Goal: Task Accomplishment & Management: Complete application form

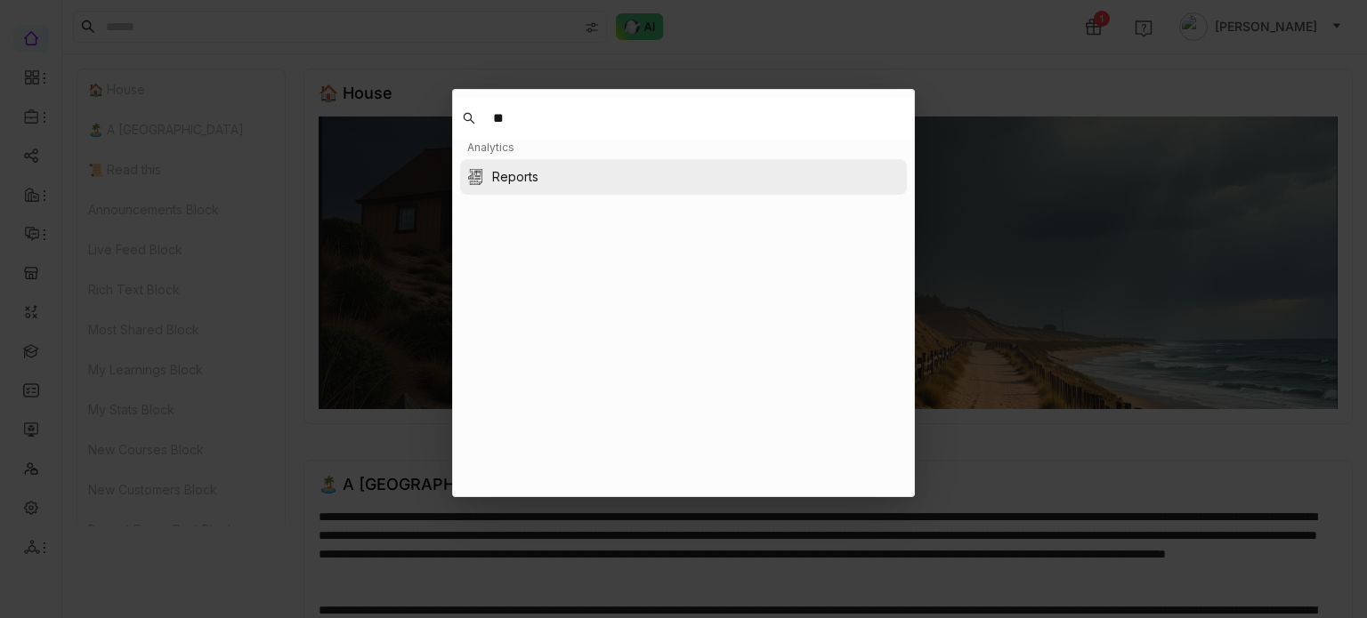
type input "*"
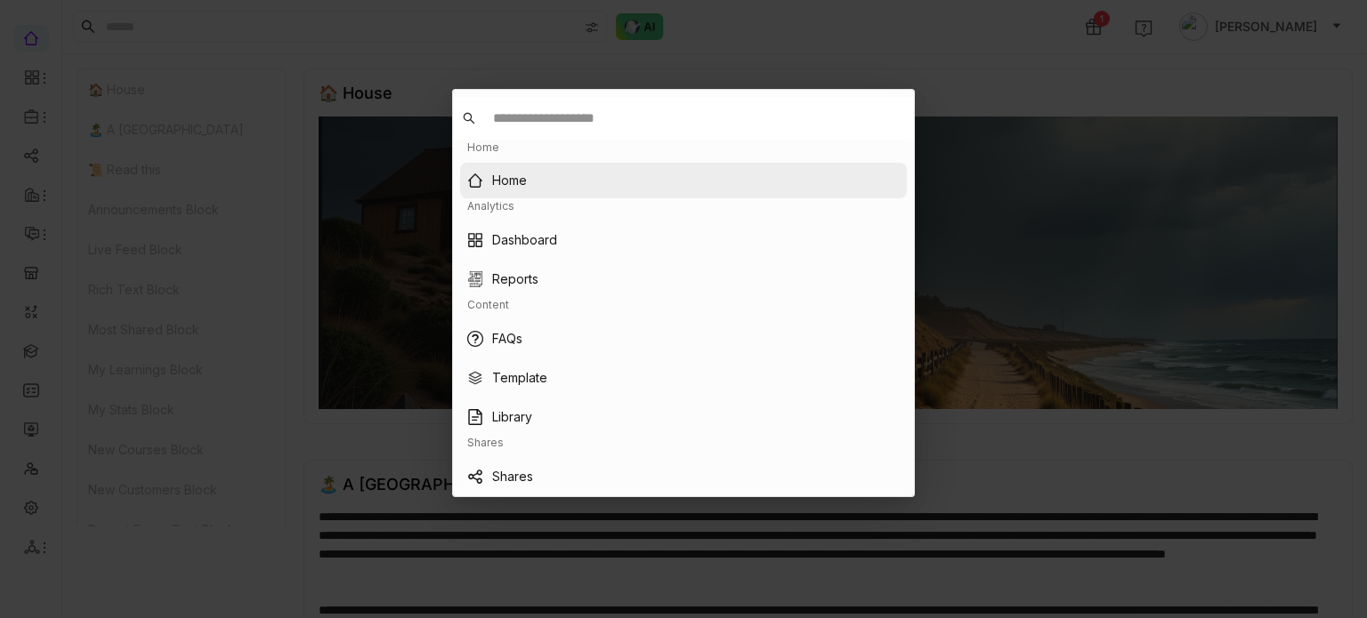
click at [1087, 111] on nz-modal-container "Home Home Analytics Dashboard Reports Content FAQs Template Library Shares Shar…" at bounding box center [683, 309] width 1367 height 618
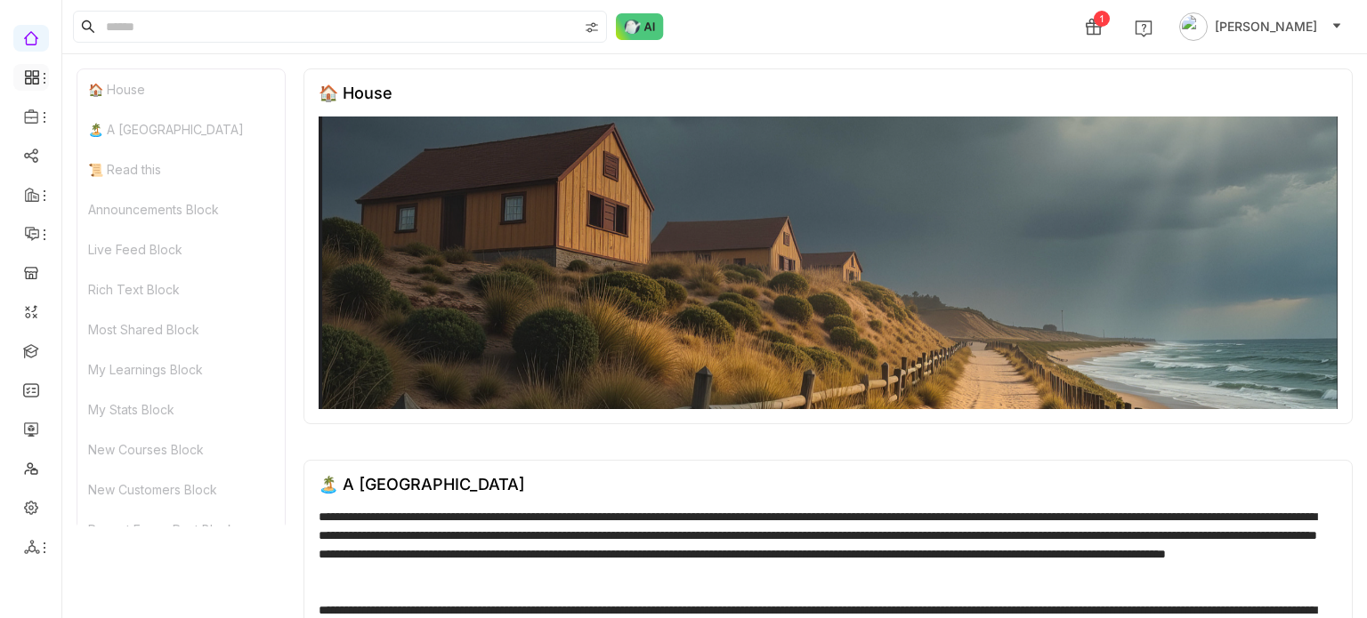
click at [29, 69] on icon at bounding box center [32, 77] width 16 height 16
click at [37, 493] on ul at bounding box center [30, 292] width 61 height 560
click at [34, 355] on link at bounding box center [31, 350] width 16 height 15
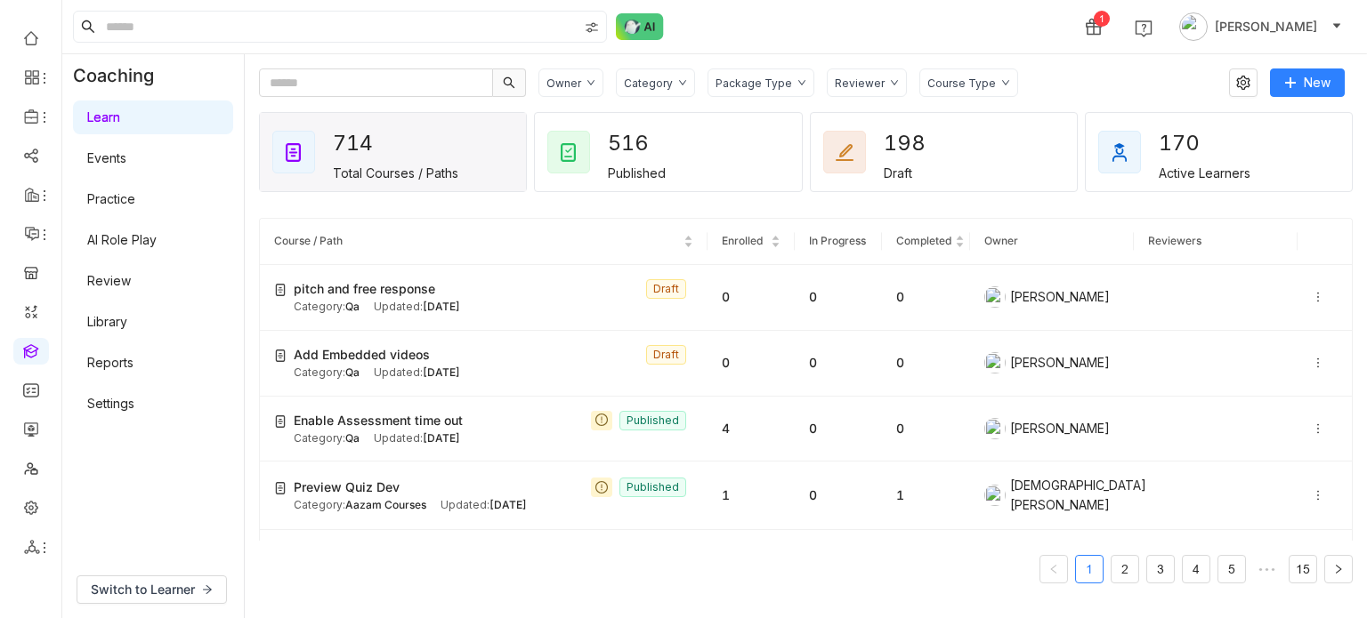
click at [125, 396] on link "Settings" at bounding box center [110, 403] width 47 height 15
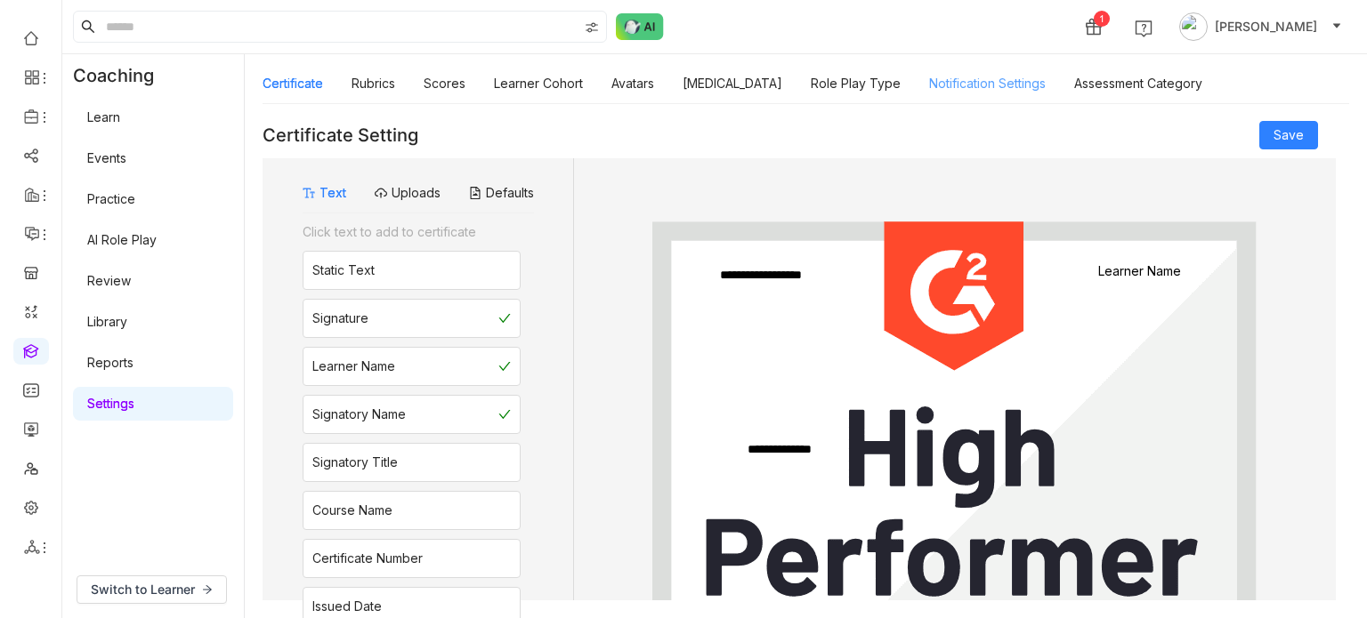
click at [943, 85] on link "Notification Settings" at bounding box center [987, 83] width 117 height 15
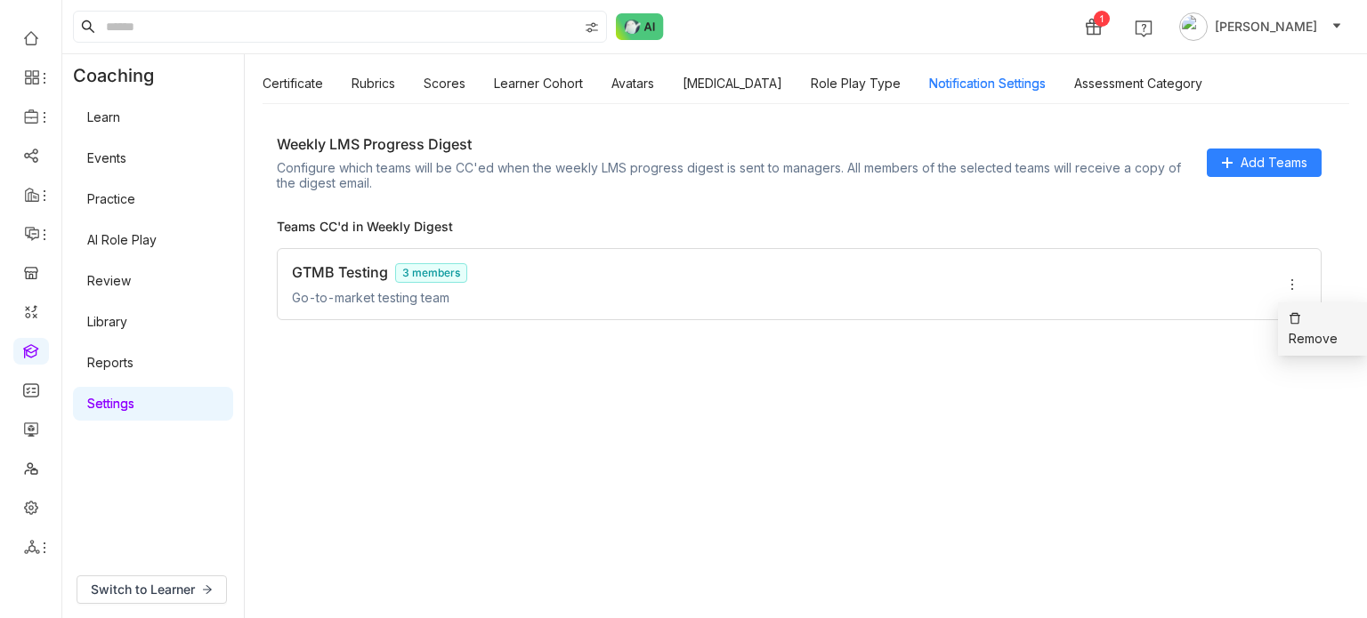
click at [1289, 320] on icon at bounding box center [1294, 318] width 12 height 12
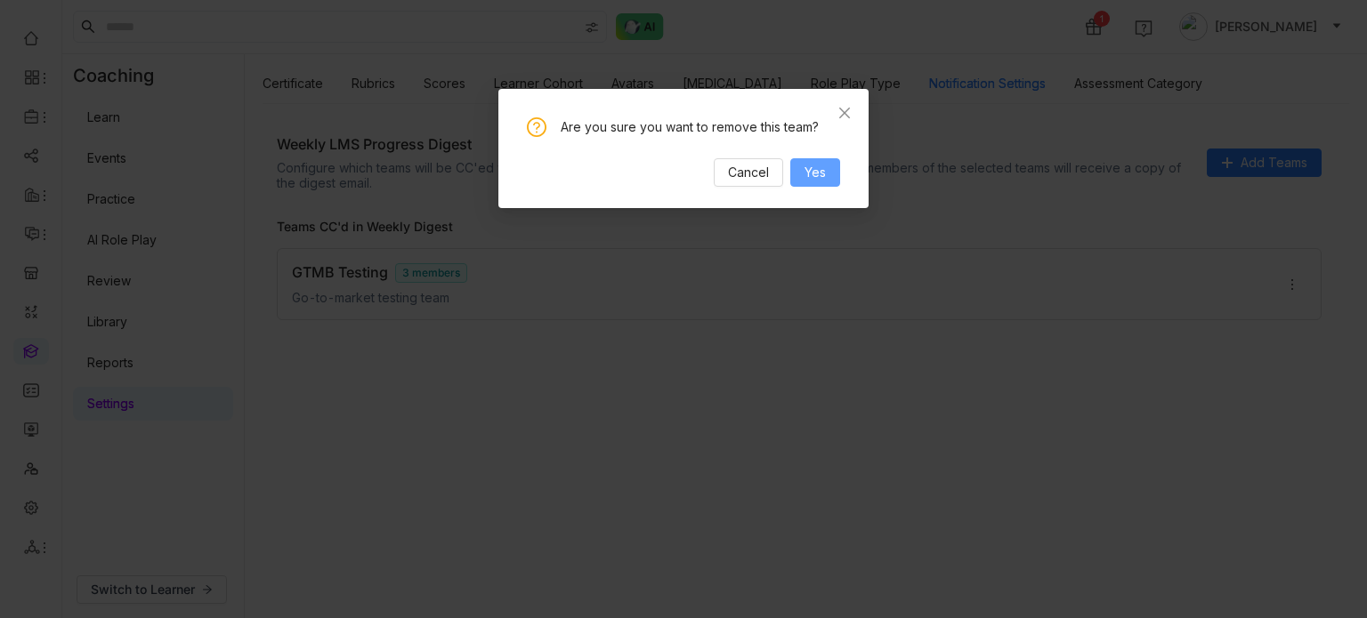
click at [816, 173] on span "Yes" at bounding box center [814, 173] width 21 height 20
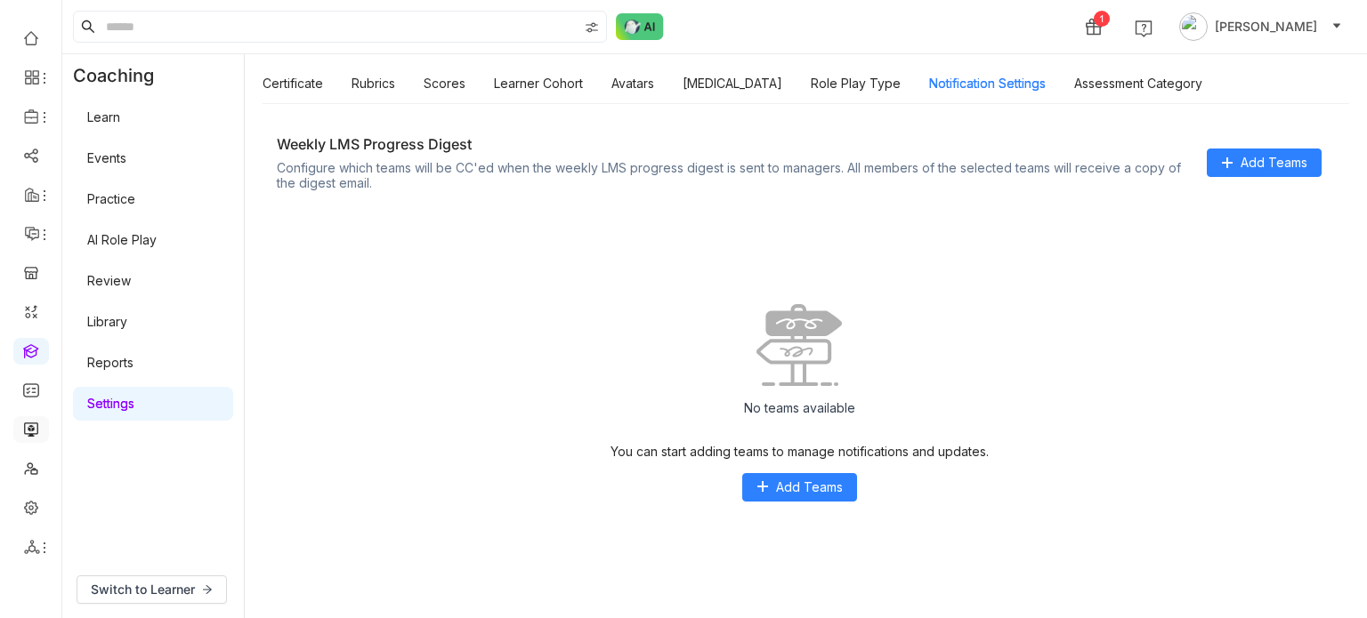
click at [39, 433] on link at bounding box center [31, 428] width 16 height 15
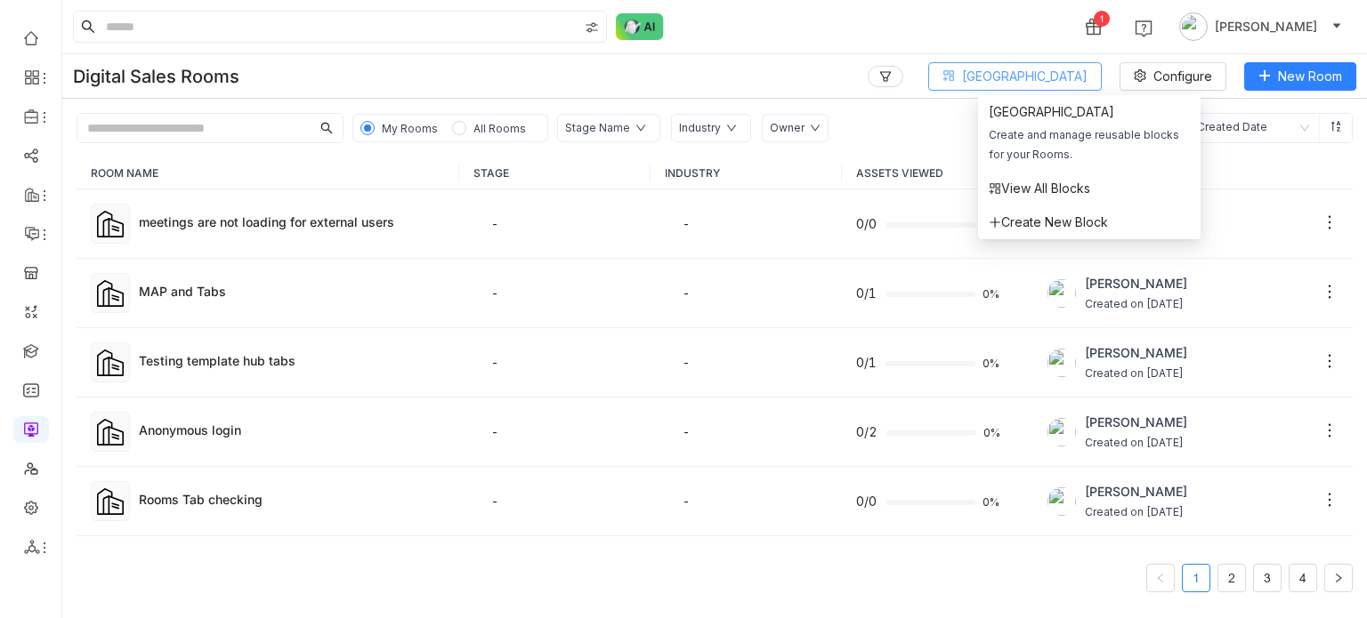
click at [1075, 68] on span "Block Library" at bounding box center [1024, 77] width 125 height 20
click at [1070, 189] on span "View All Blocks" at bounding box center [1038, 189] width 101 height 20
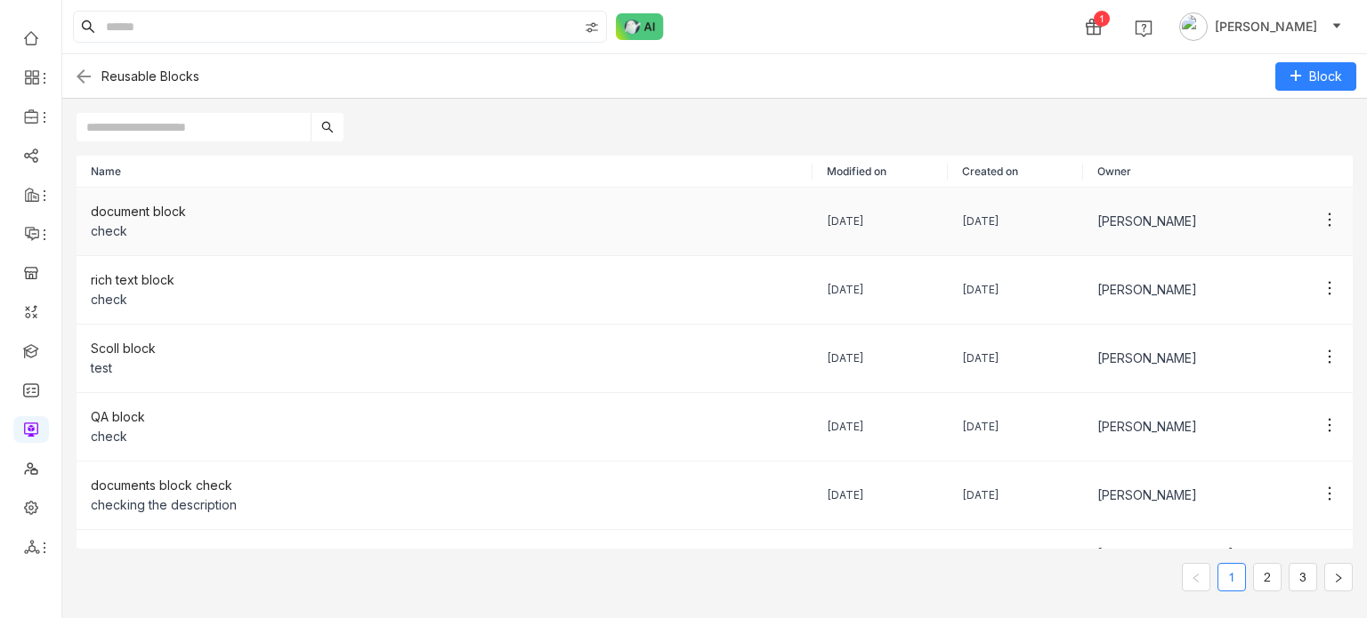
click at [154, 215] on div "document block" at bounding box center [444, 212] width 707 height 20
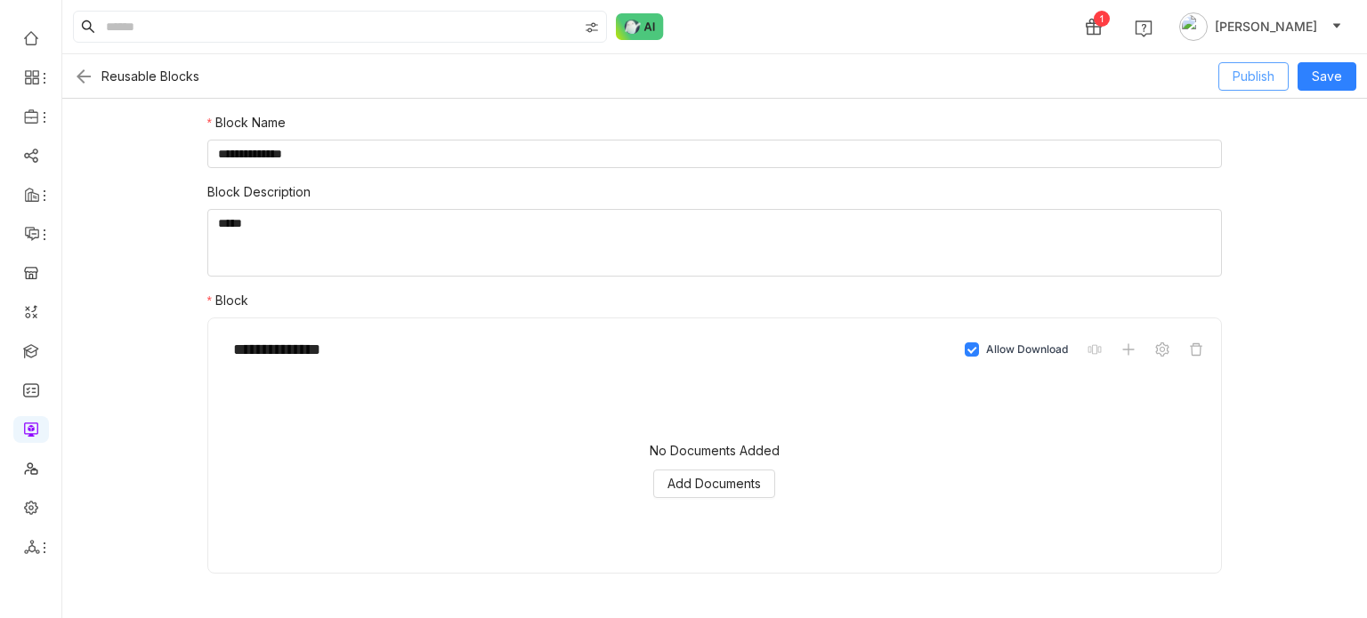
click at [1248, 73] on span "Publish" at bounding box center [1253, 77] width 42 height 20
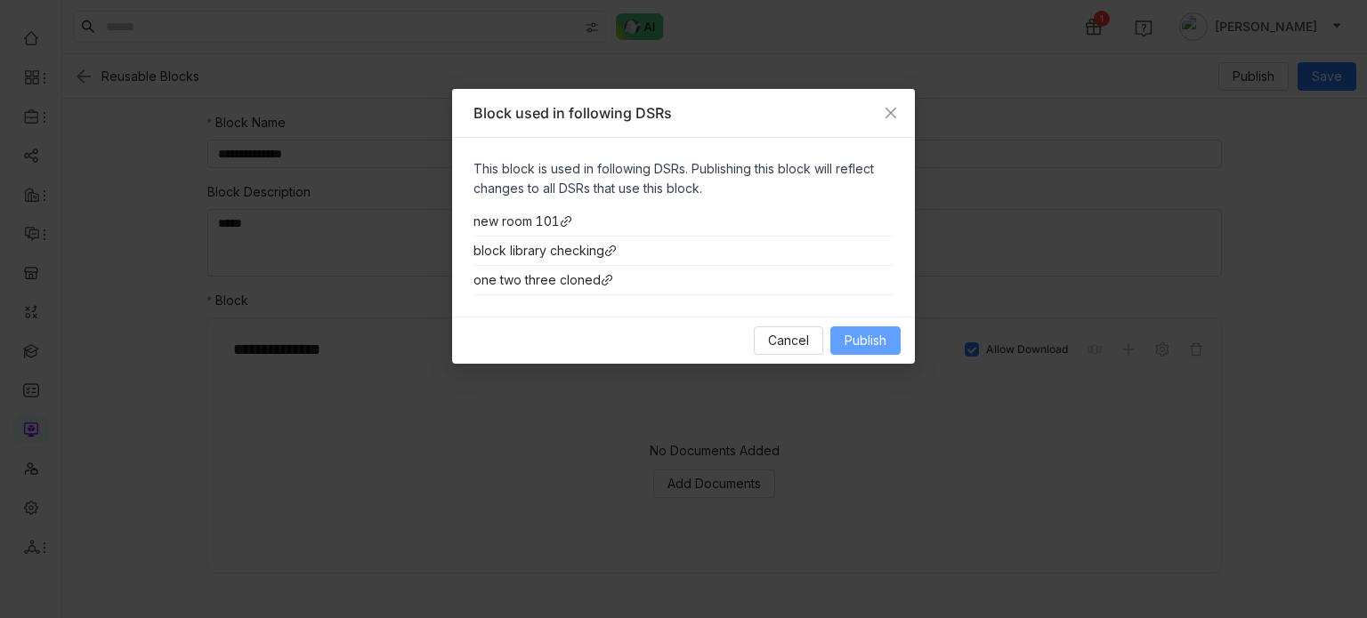
click at [873, 346] on span "Publish" at bounding box center [865, 341] width 42 height 20
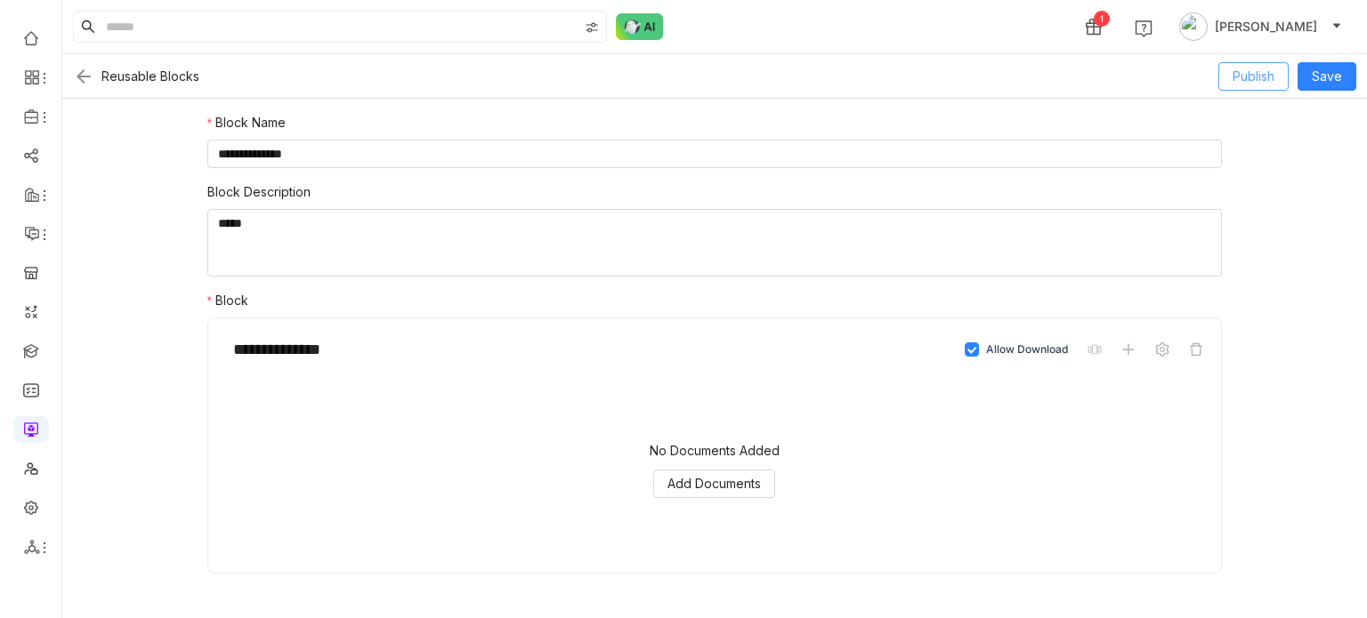
click at [1261, 77] on span "Publish" at bounding box center [1253, 77] width 42 height 20
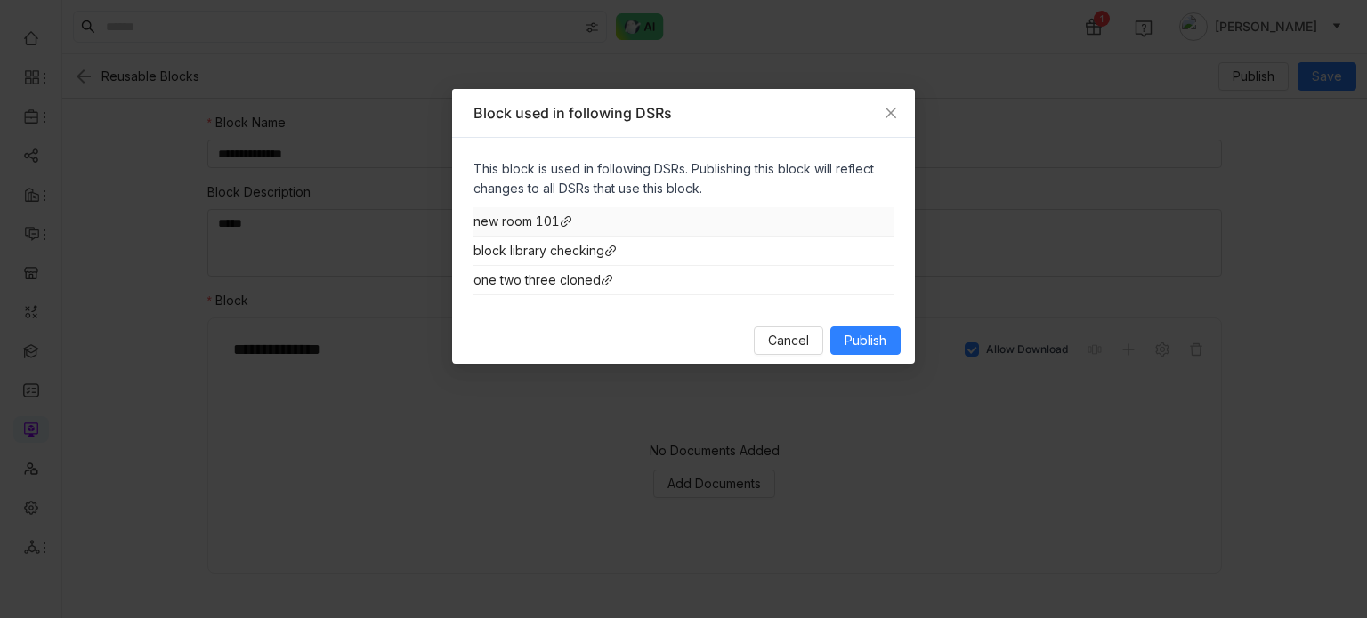
click at [569, 221] on icon at bounding box center [566, 221] width 12 height 12
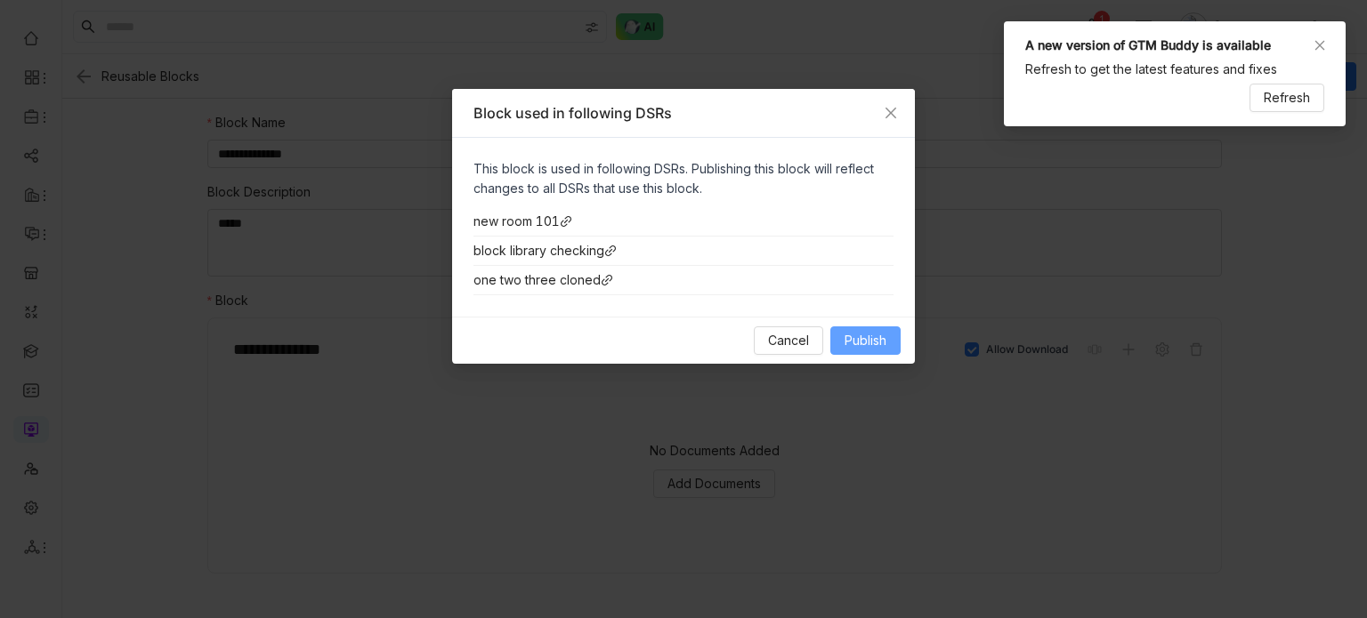
click at [850, 348] on span "Publish" at bounding box center [865, 341] width 42 height 20
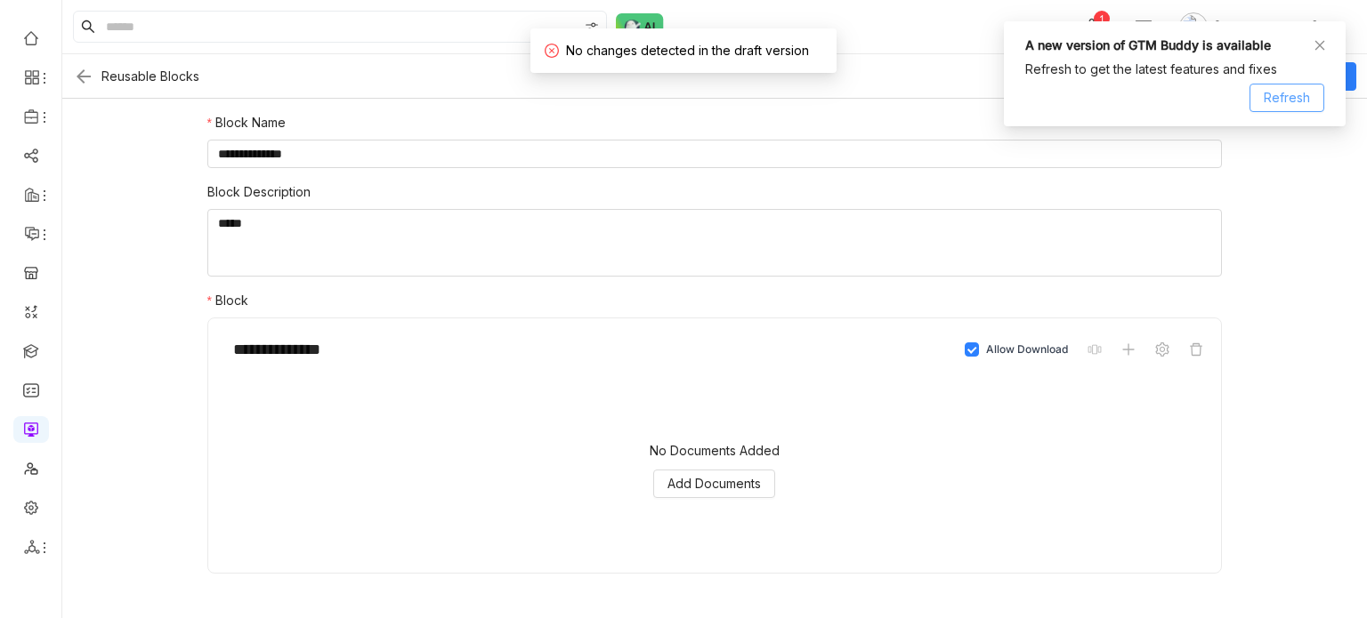
click at [1285, 101] on span "Refresh" at bounding box center [1286, 98] width 46 height 20
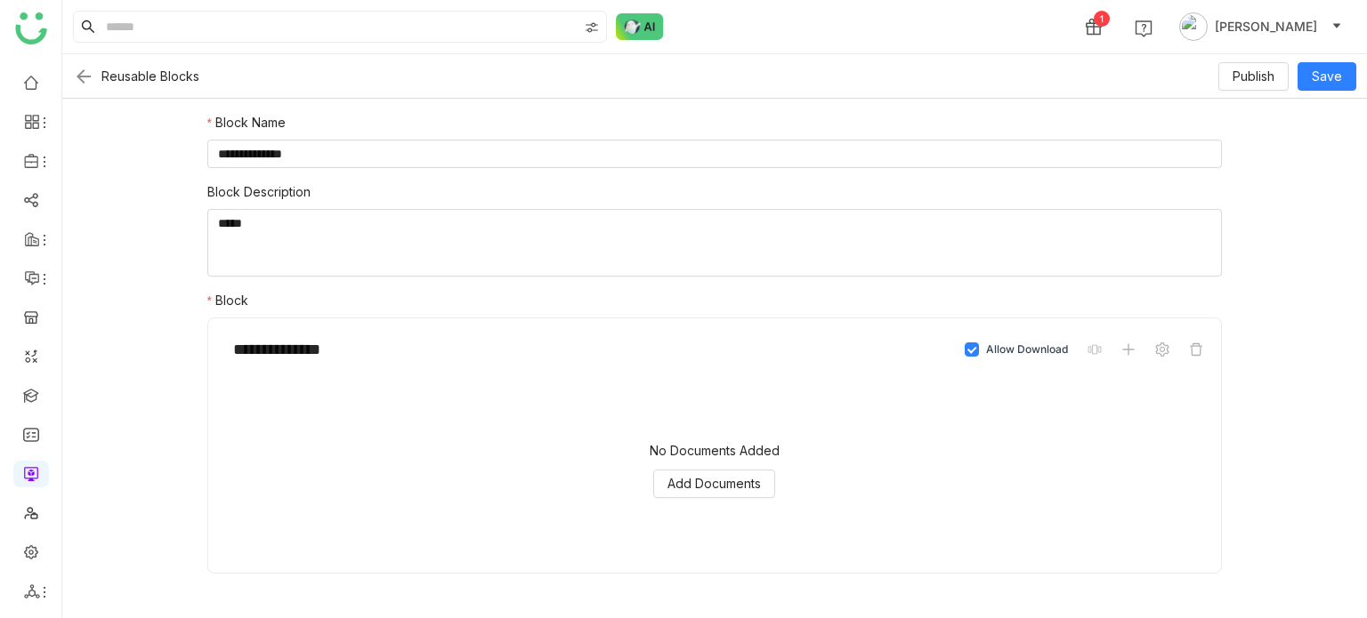
click at [28, 496] on ul at bounding box center [30, 337] width 61 height 560
click at [31, 480] on link at bounding box center [31, 472] width 16 height 15
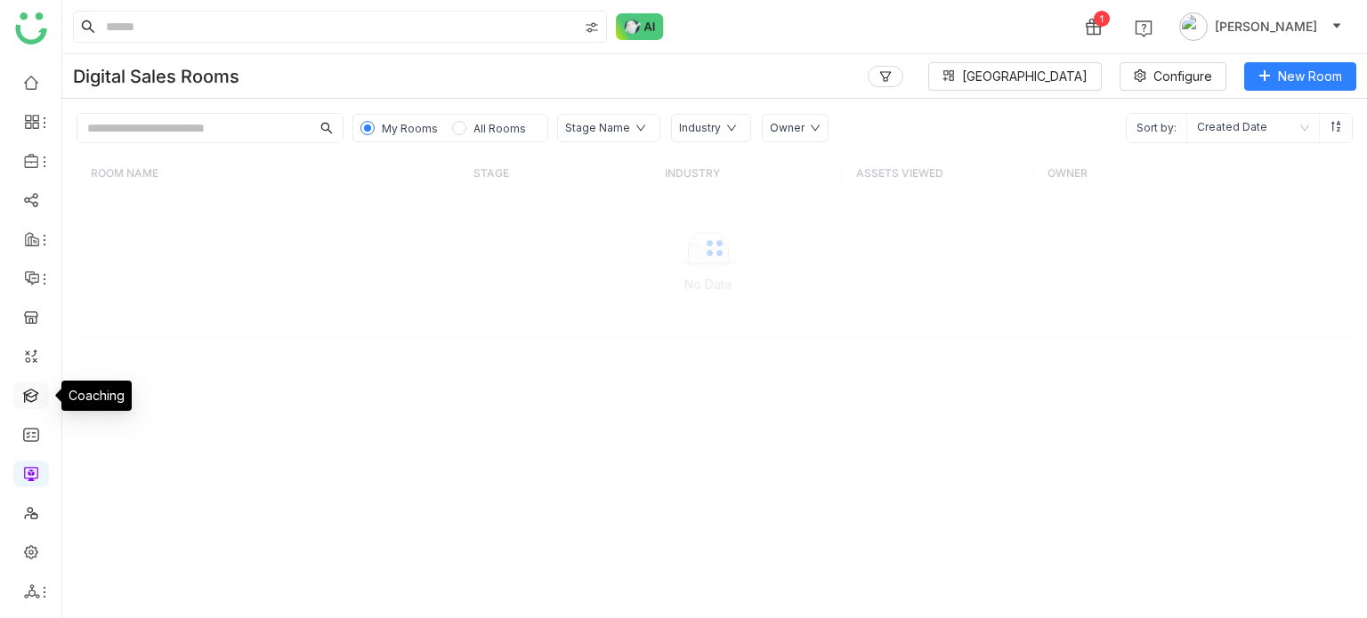
click at [23, 398] on link at bounding box center [31, 394] width 16 height 15
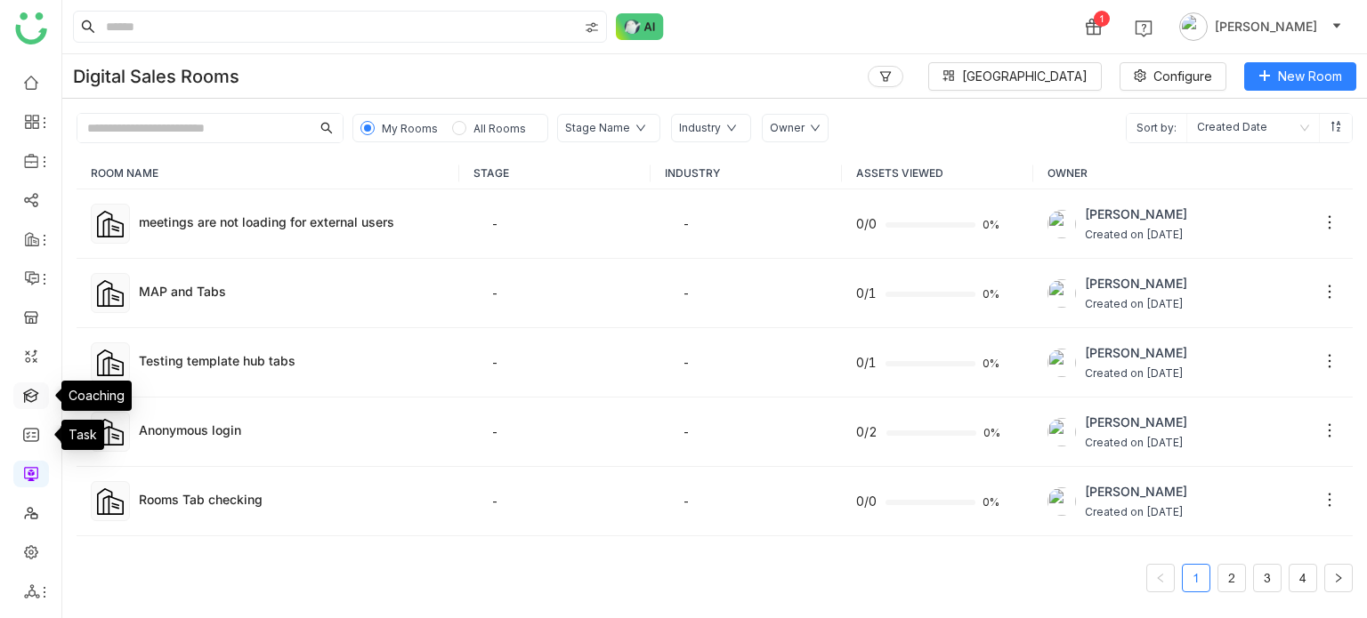
click at [37, 394] on link at bounding box center [31, 394] width 16 height 15
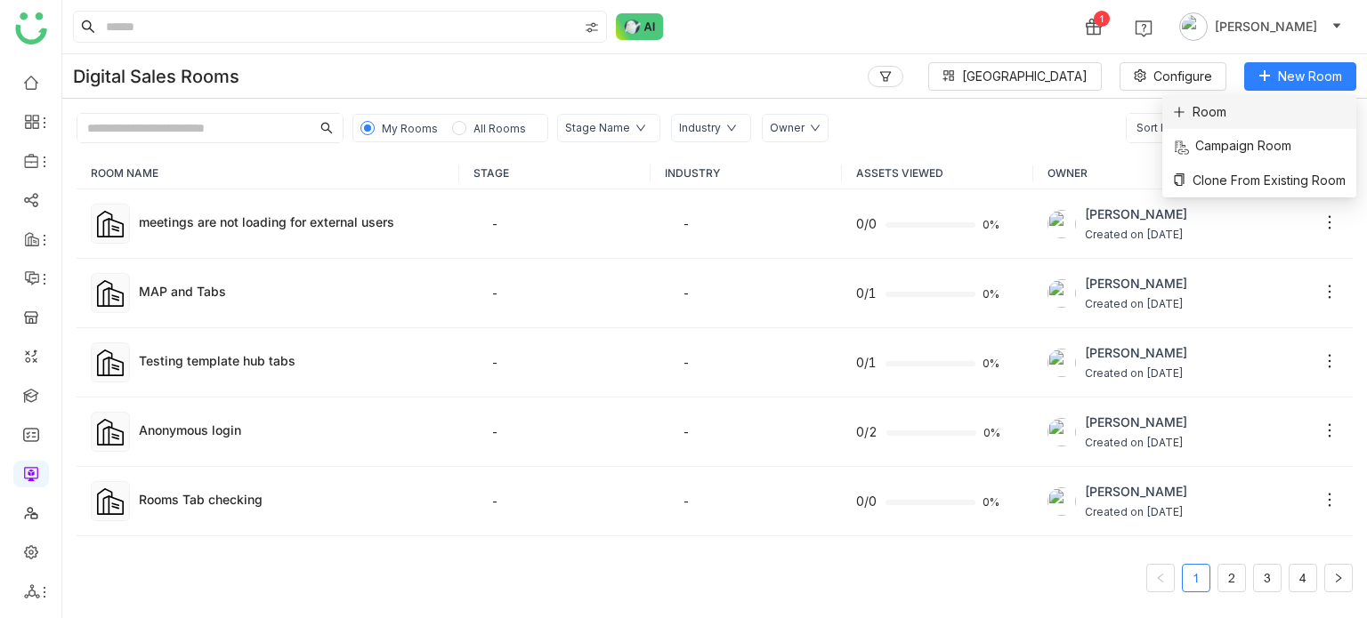
click at [1267, 123] on li "Room" at bounding box center [1259, 112] width 194 height 34
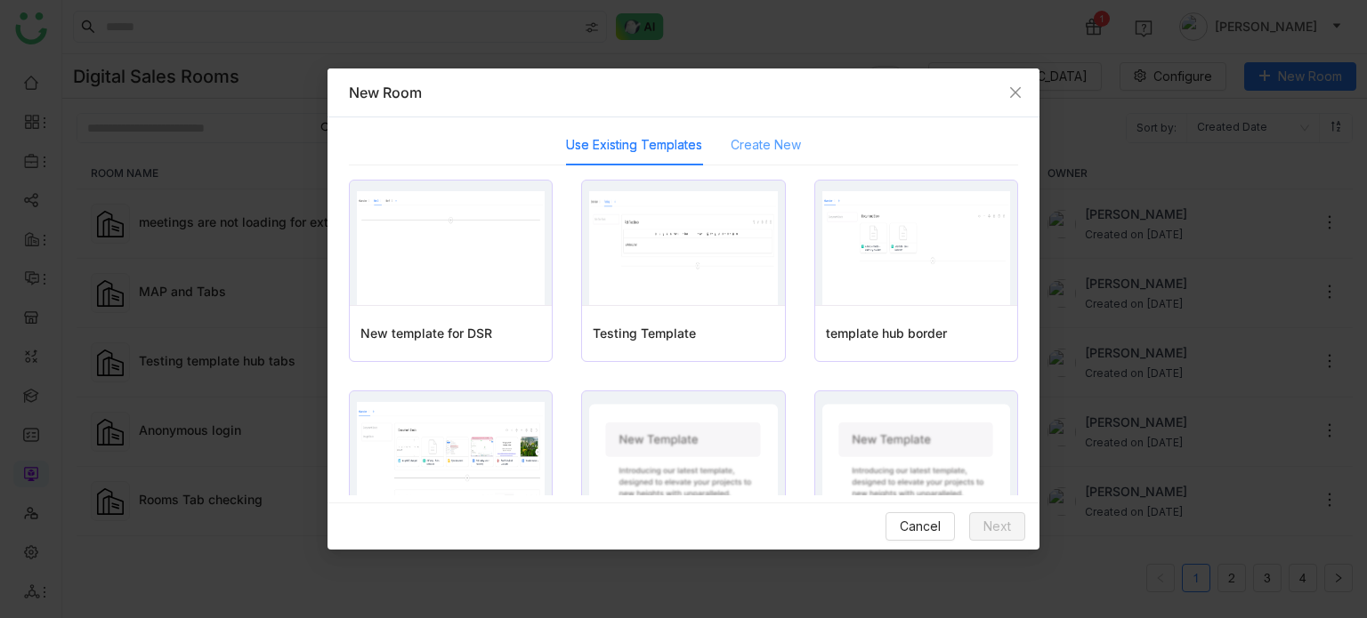
click at [757, 157] on div "Create New" at bounding box center [765, 145] width 70 height 41
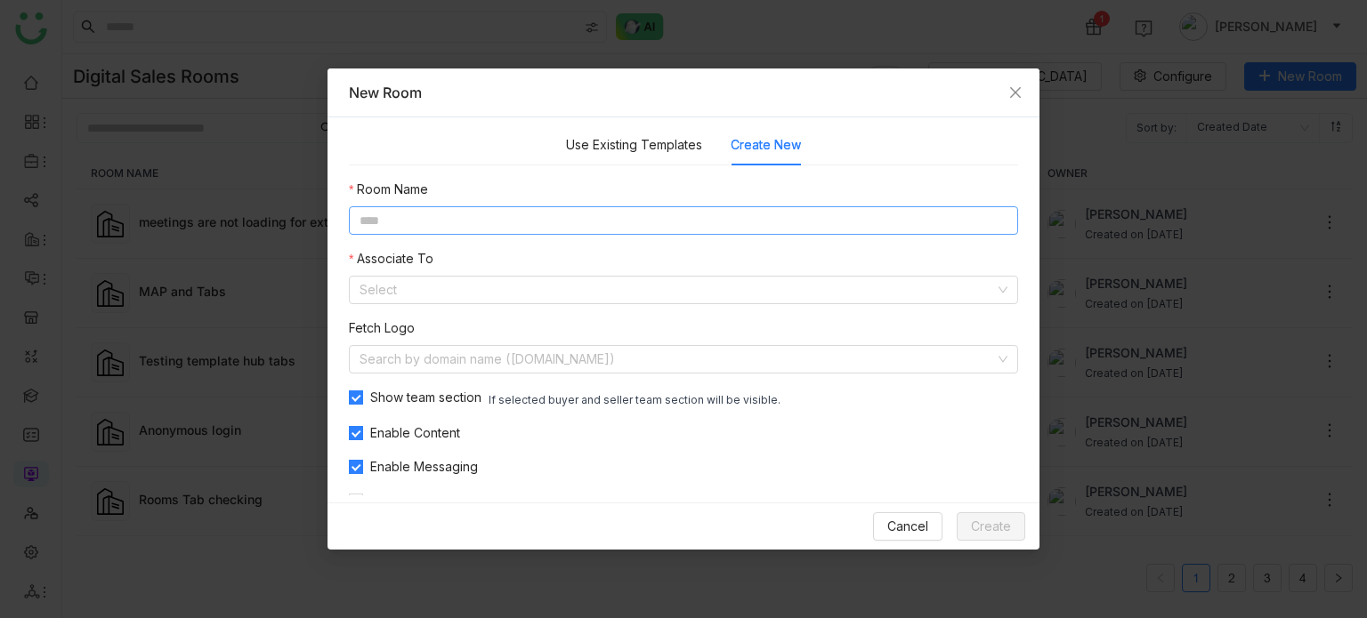
click at [730, 213] on input at bounding box center [683, 220] width 669 height 28
click at [918, 545] on div "Cancel Create" at bounding box center [683, 526] width 712 height 47
click at [921, 530] on span "Cancel" at bounding box center [907, 527] width 41 height 20
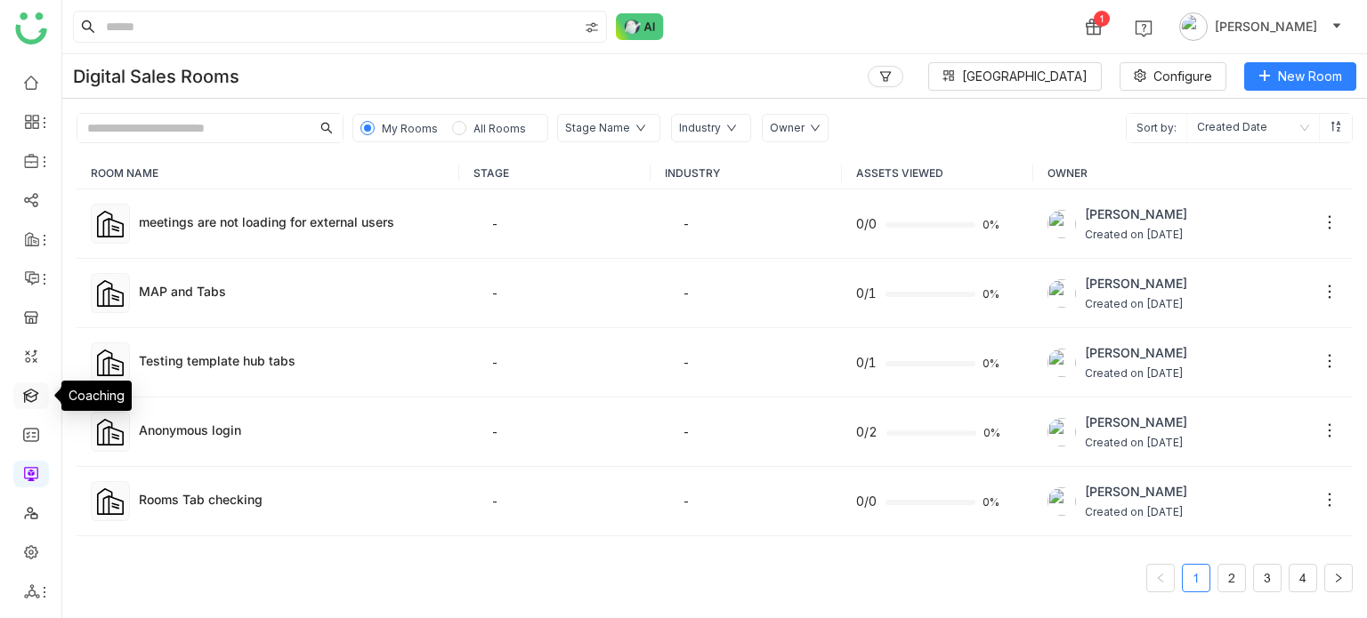
click at [35, 402] on link at bounding box center [31, 394] width 16 height 15
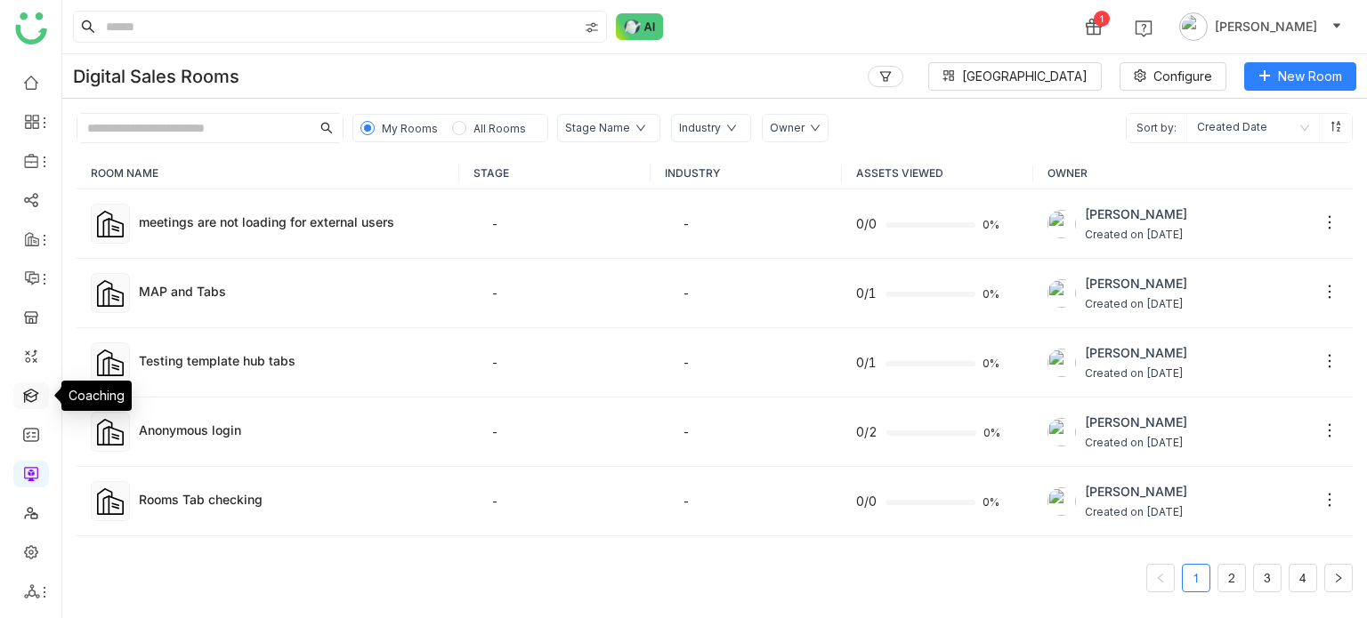
click at [35, 402] on link at bounding box center [31, 394] width 16 height 15
click at [38, 391] on link at bounding box center [31, 394] width 16 height 15
click at [39, 399] on link at bounding box center [31, 394] width 16 height 15
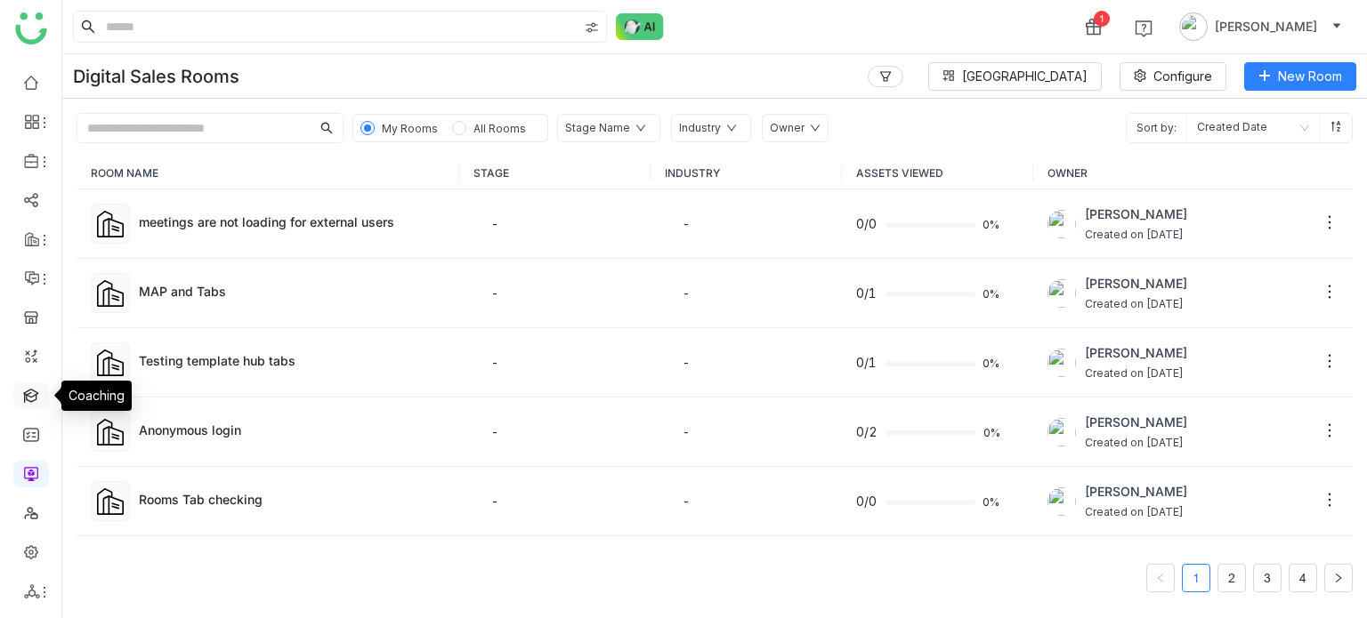
click at [39, 399] on link at bounding box center [31, 394] width 16 height 15
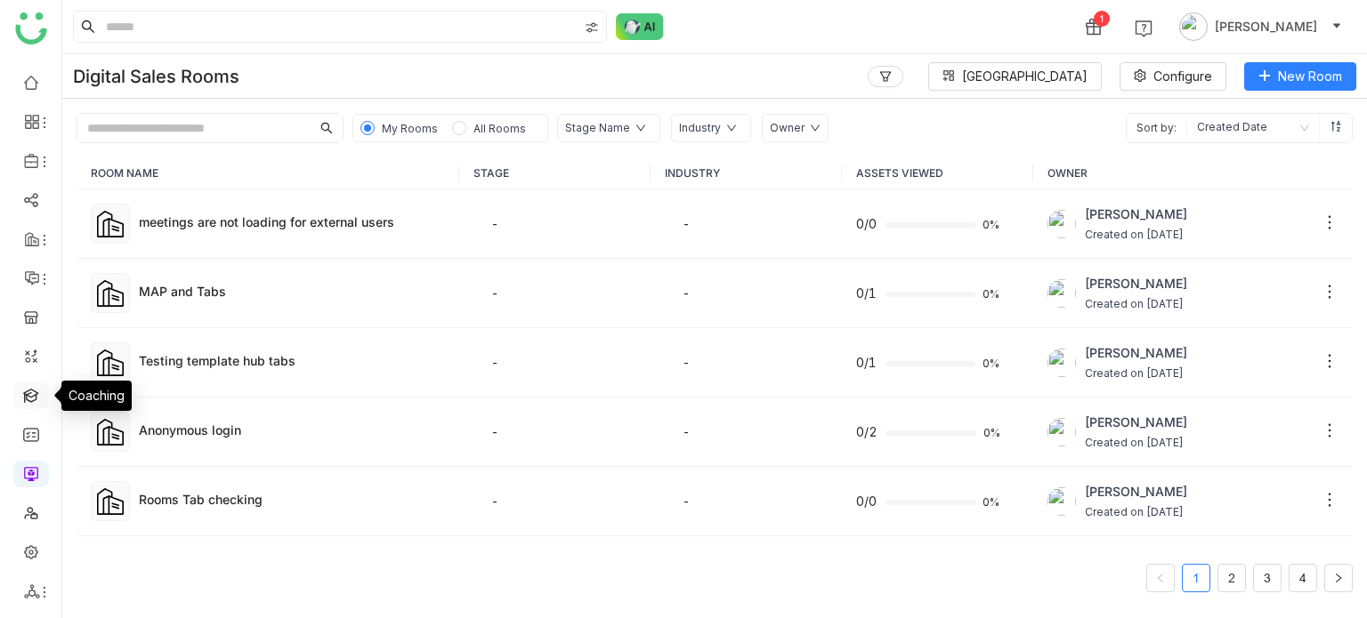
click at [39, 399] on link at bounding box center [31, 394] width 16 height 15
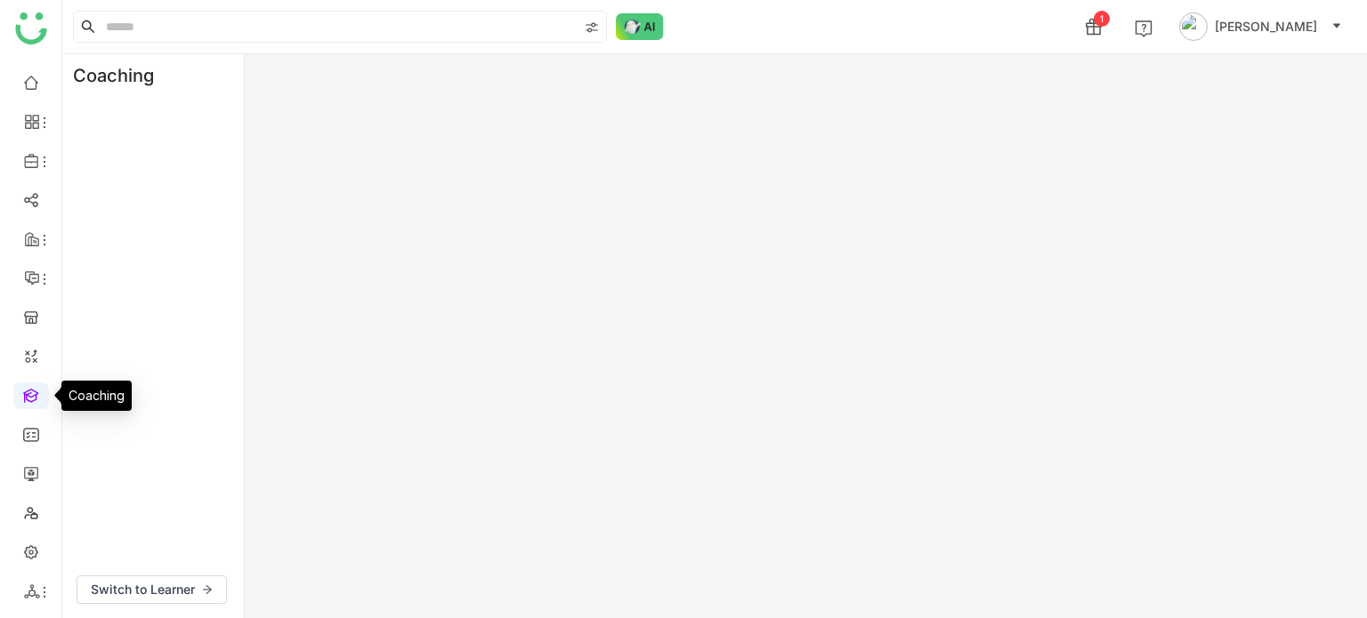
click at [39, 399] on link at bounding box center [31, 394] width 16 height 15
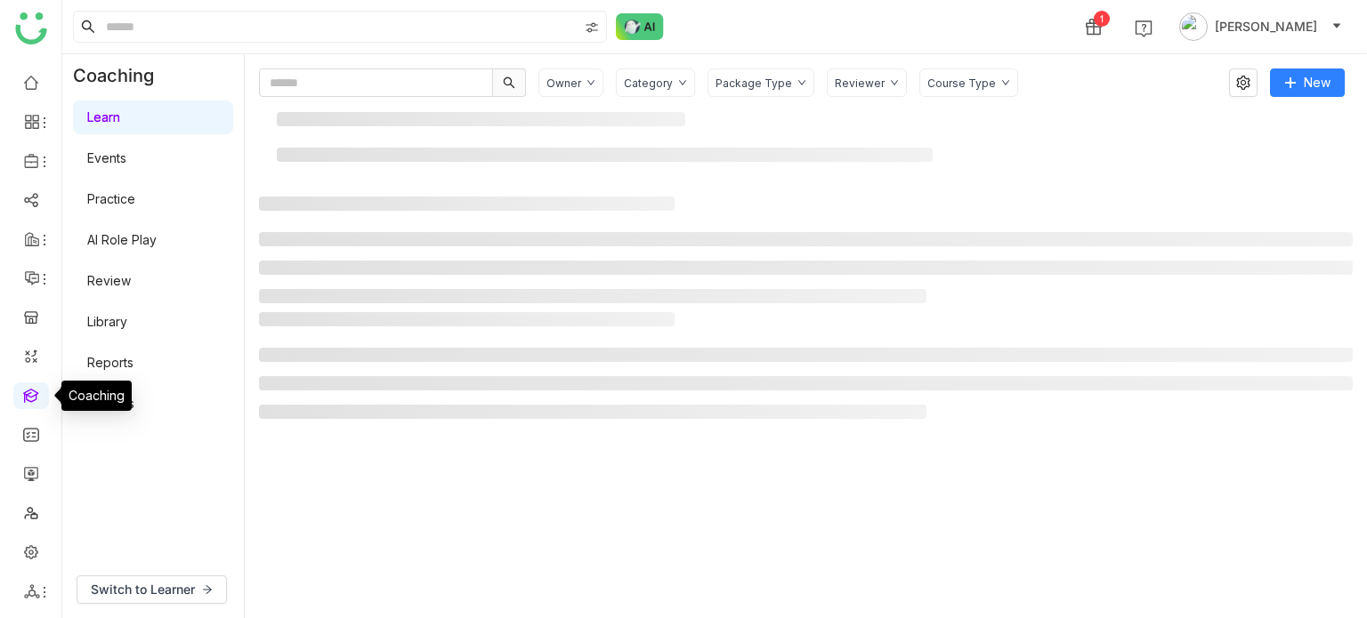
click at [39, 399] on link at bounding box center [31, 394] width 16 height 15
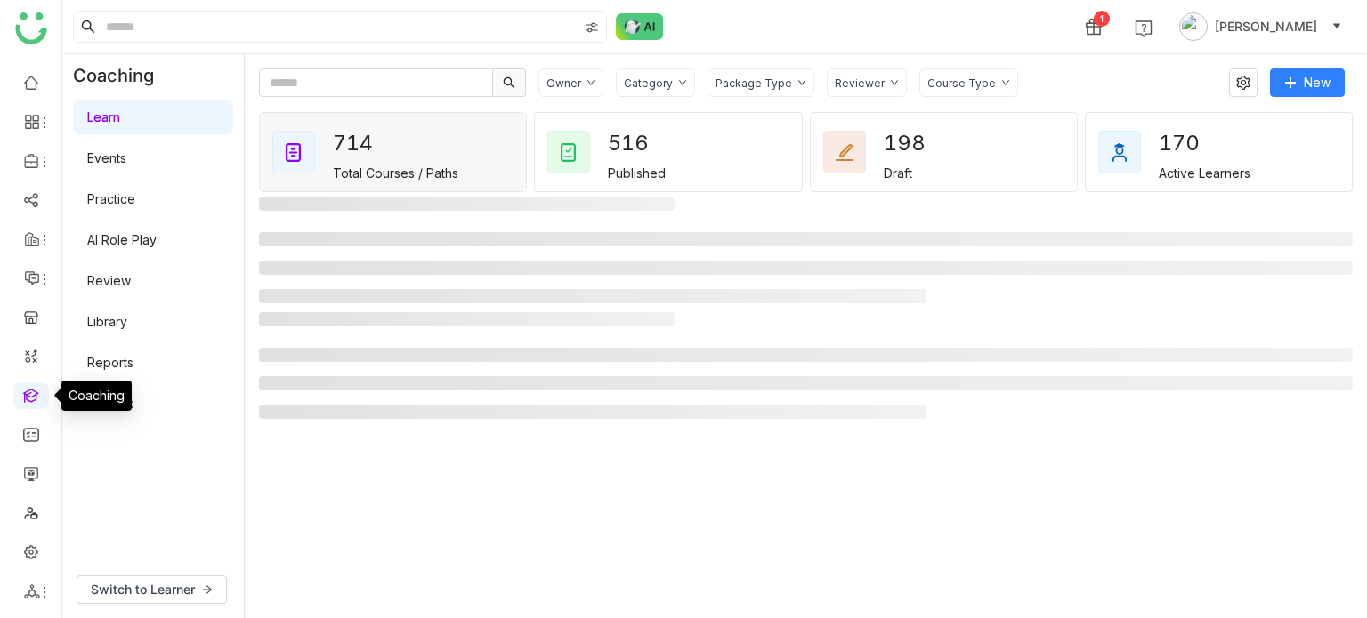
click at [39, 399] on link at bounding box center [31, 394] width 16 height 15
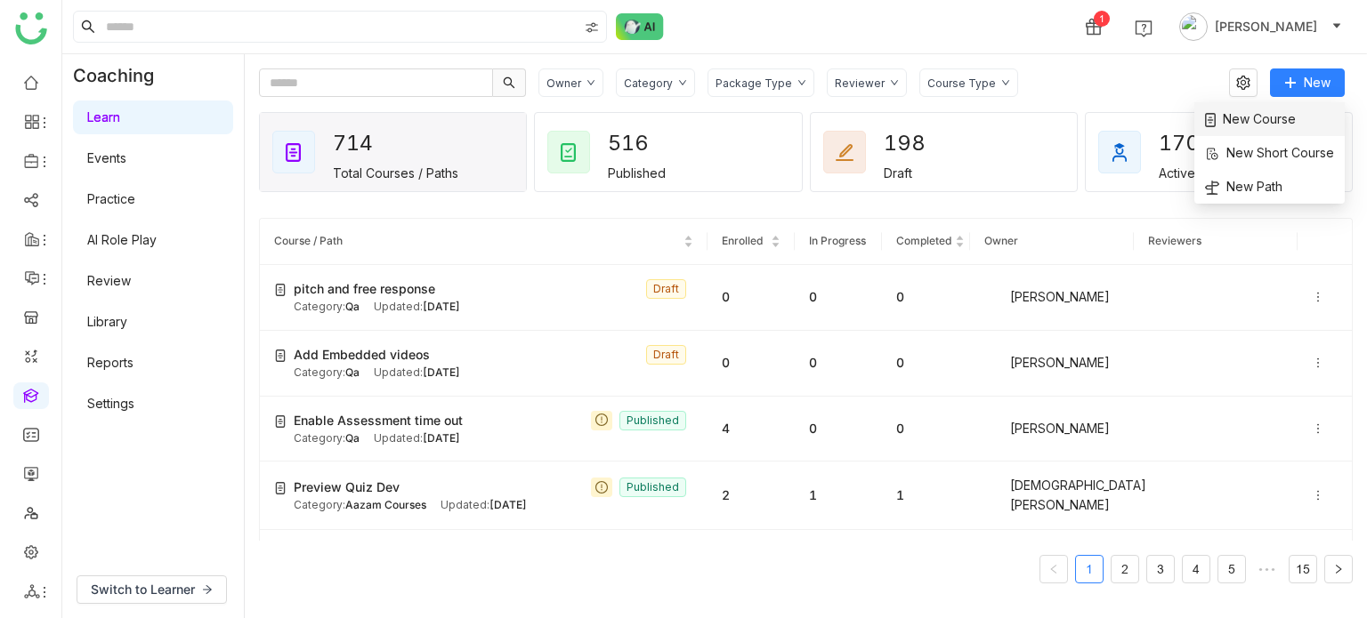
click at [1313, 102] on li "New Course" at bounding box center [1269, 119] width 150 height 34
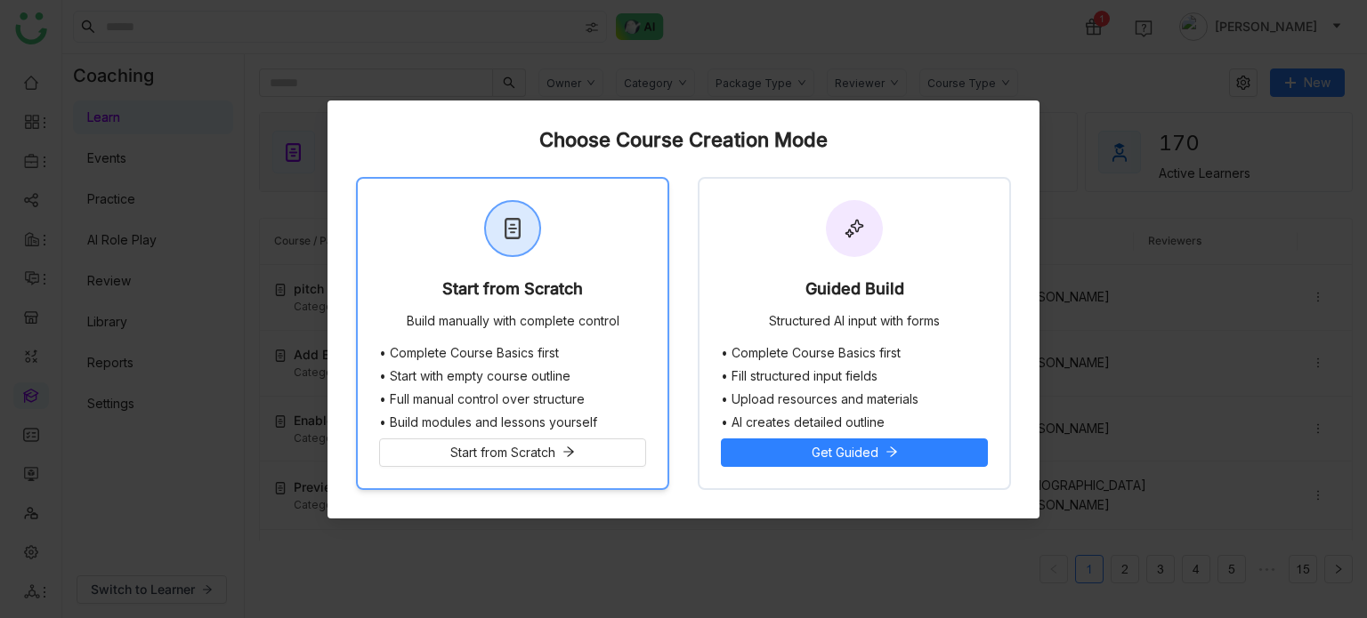
click at [616, 209] on div "Start from Scratch Build manually with complete control" at bounding box center [513, 262] width 310 height 167
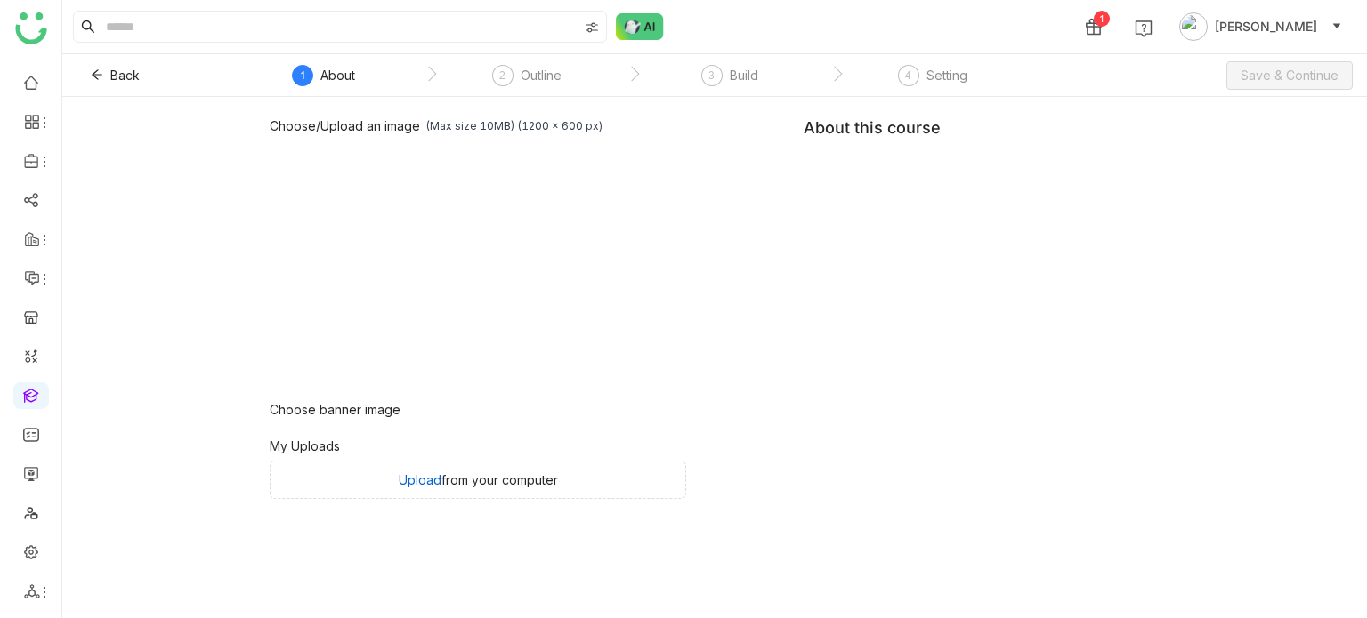
click at [967, 228] on div "Choose/Upload an image (Max size 10MB) (1200 x 600 px) Browse Image Choose bann…" at bounding box center [715, 308] width 890 height 381
click at [969, 205] on div "Choose/Upload an image (Max size 10MB) (1200 x 600 px) Browse Image Choose bann…" at bounding box center [715, 308] width 890 height 381
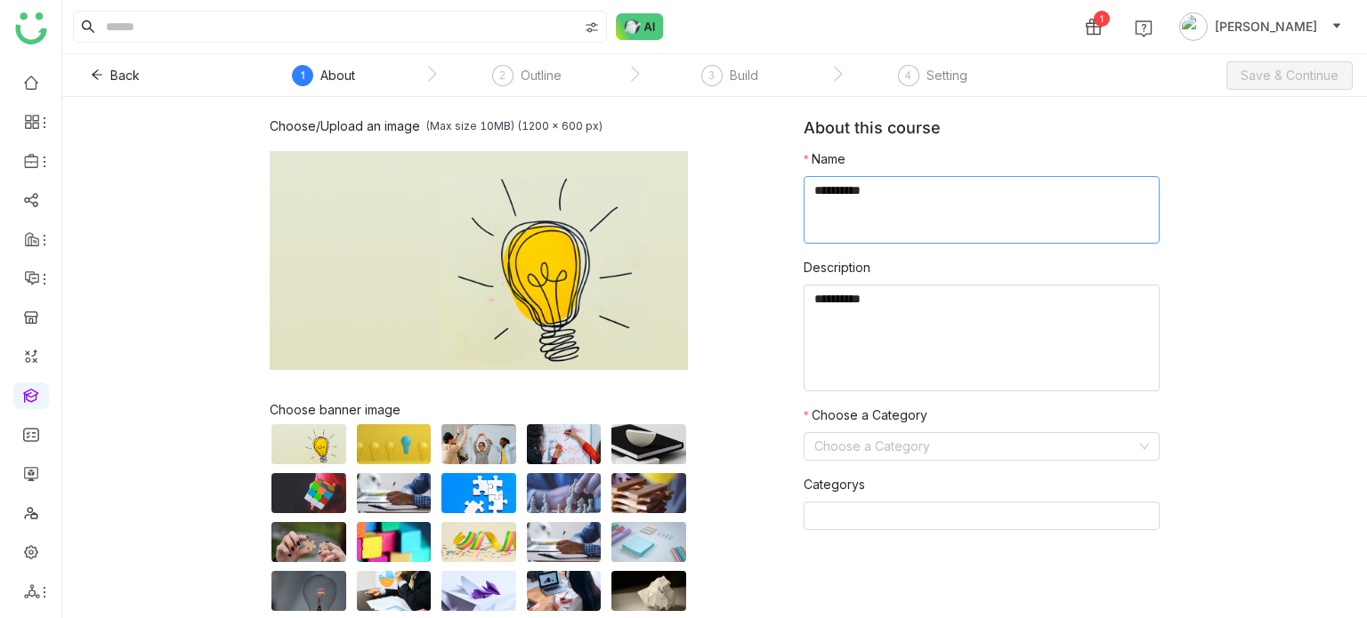
click at [968, 202] on textarea at bounding box center [981, 210] width 356 height 68
type textarea "**********"
type textarea "********"
click at [886, 451] on input at bounding box center [975, 446] width 322 height 27
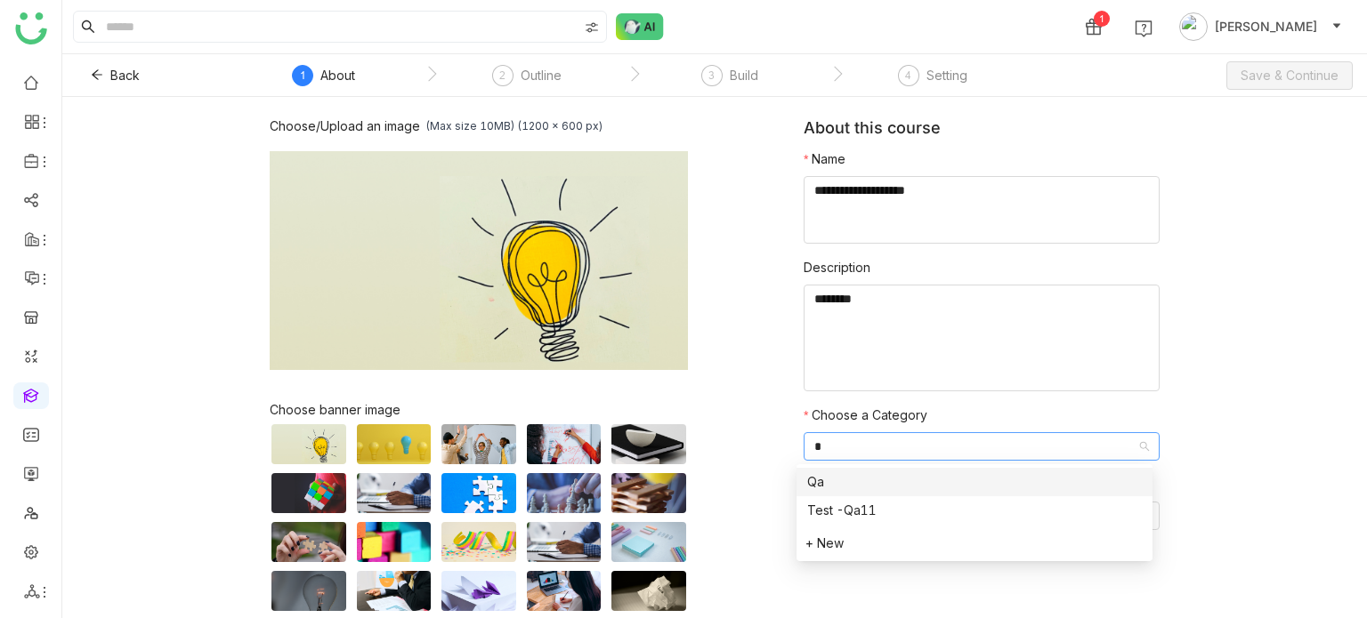
type input "**"
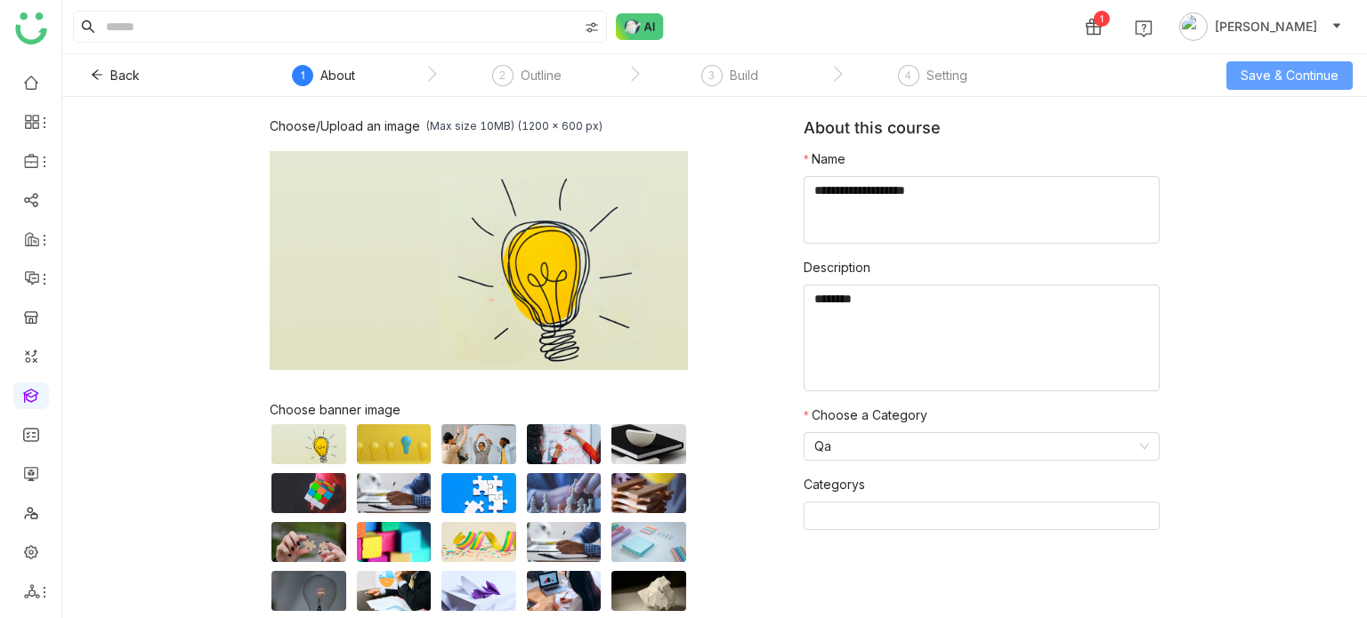
click at [1324, 88] on button "Save & Continue" at bounding box center [1289, 75] width 126 height 28
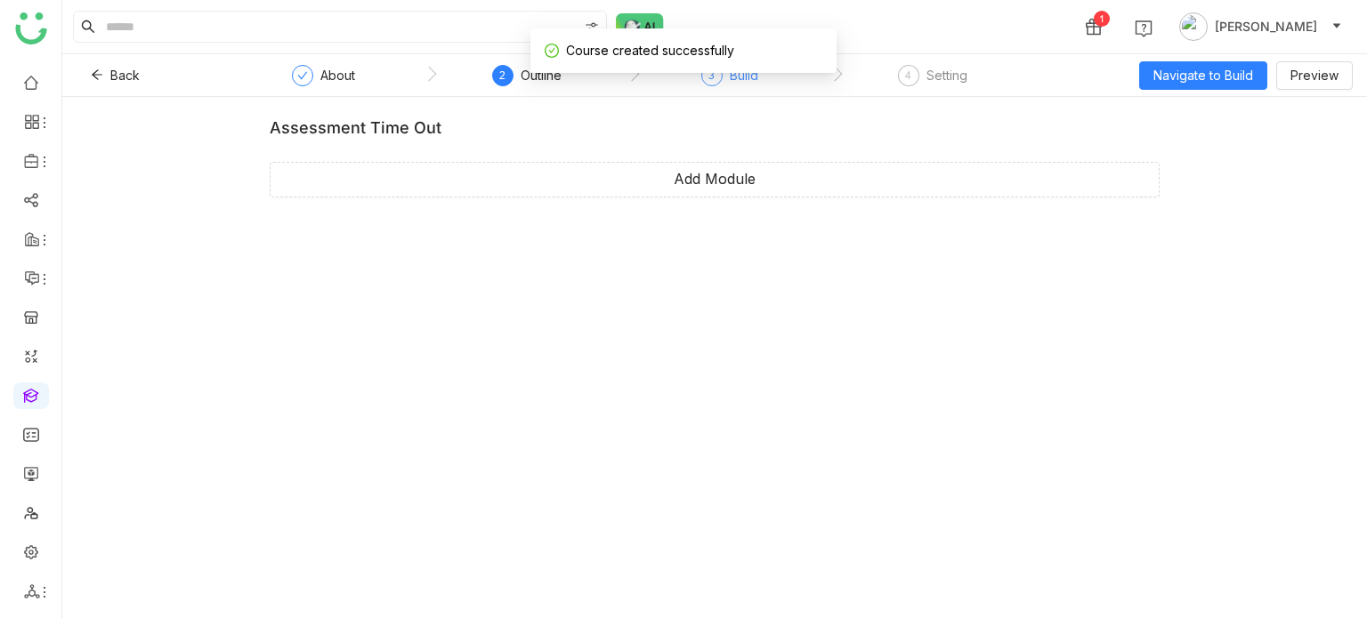
click at [754, 82] on div "Build" at bounding box center [744, 75] width 28 height 21
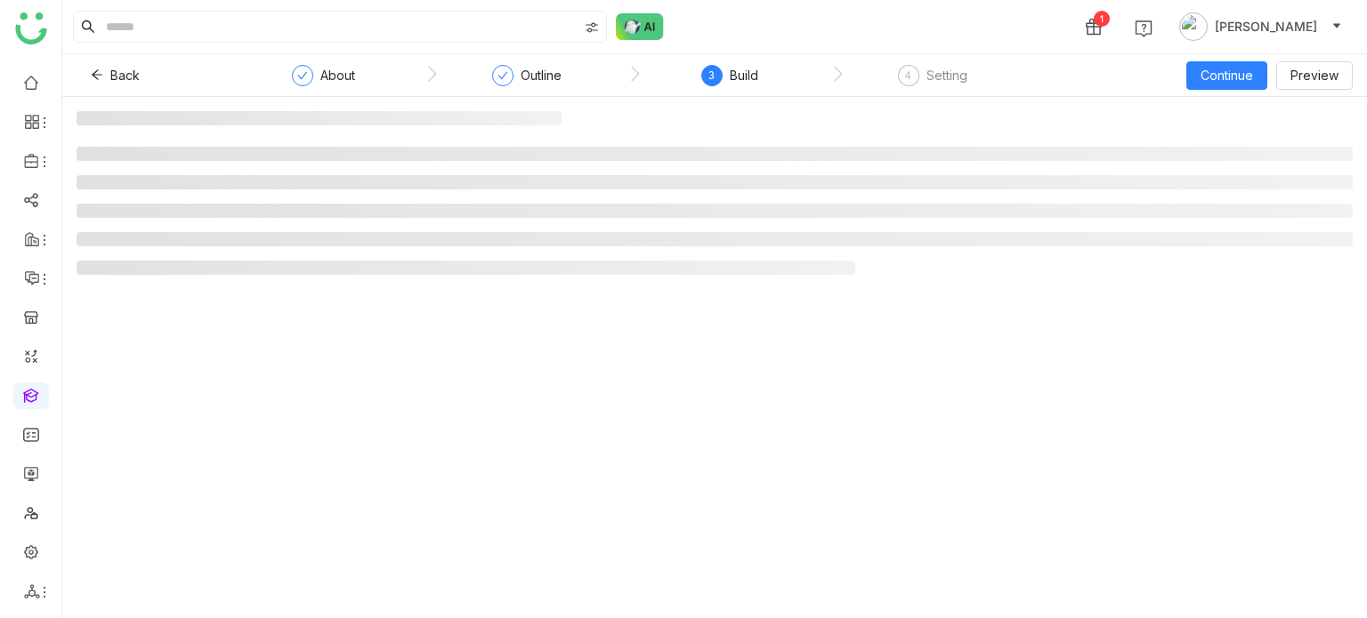
click at [1185, 77] on div "Continue Preview" at bounding box center [1232, 75] width 240 height 28
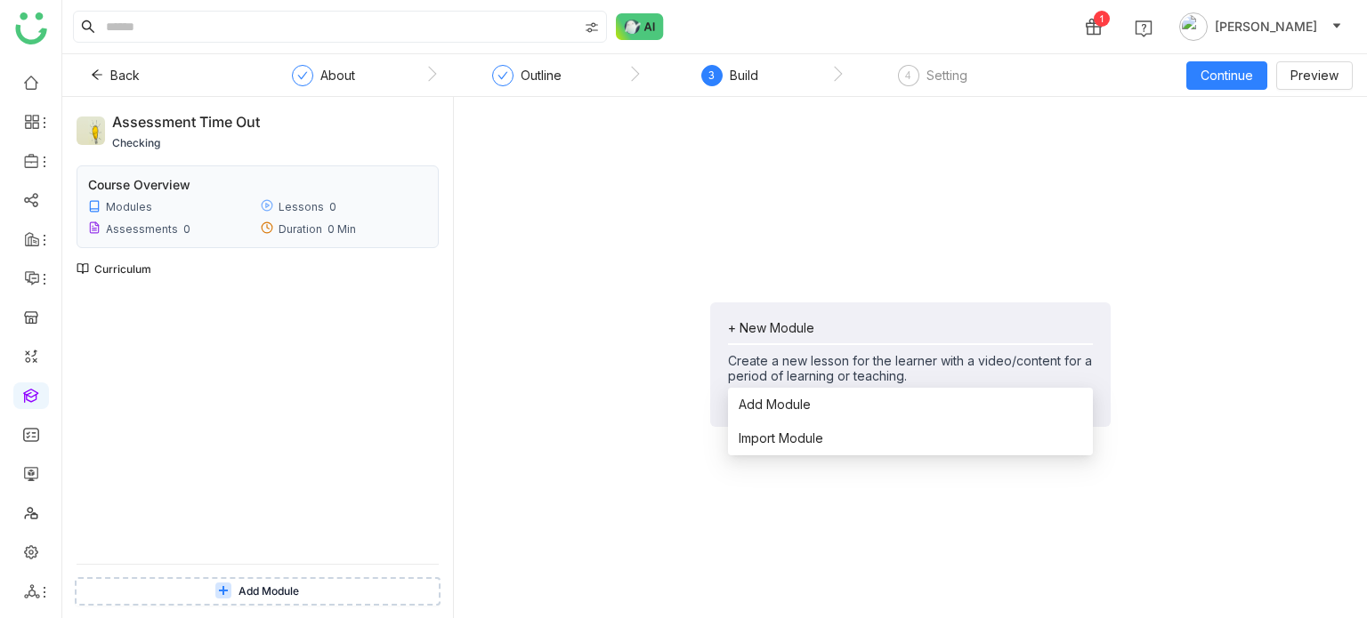
click at [775, 326] on div "+ New Module" at bounding box center [910, 327] width 365 height 15
click at [781, 398] on span "Add Module" at bounding box center [774, 405] width 72 height 20
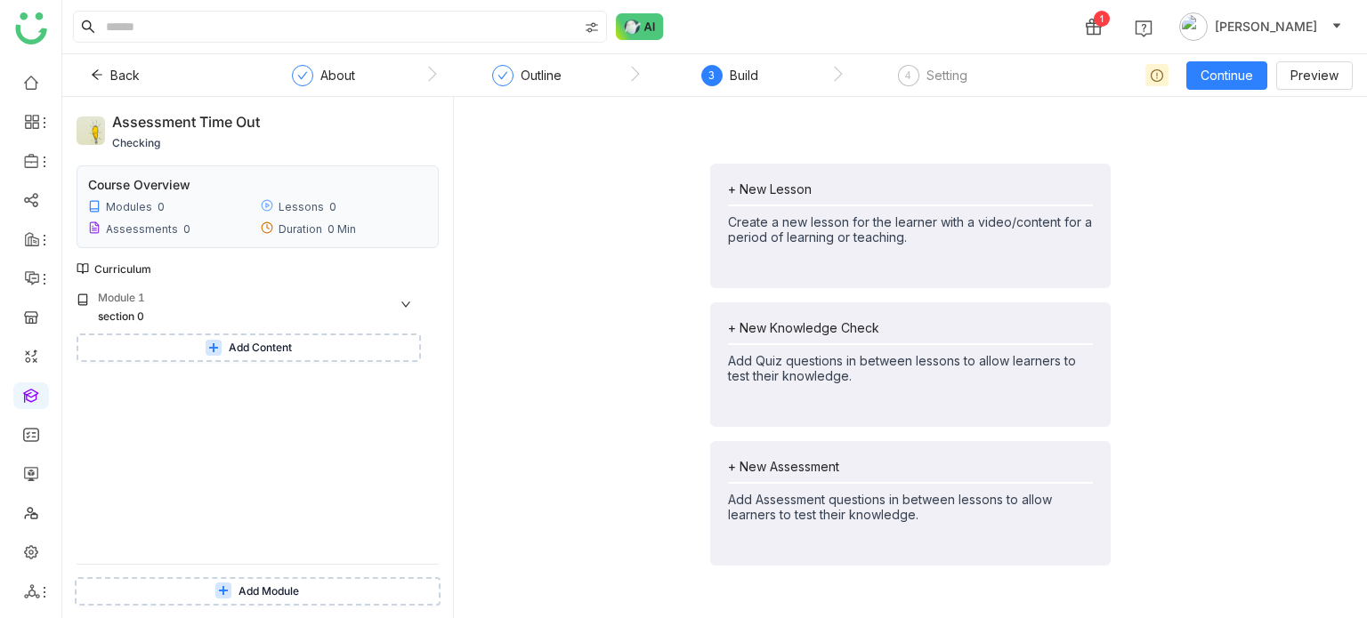
click at [331, 346] on button "Add Content" at bounding box center [249, 348] width 344 height 28
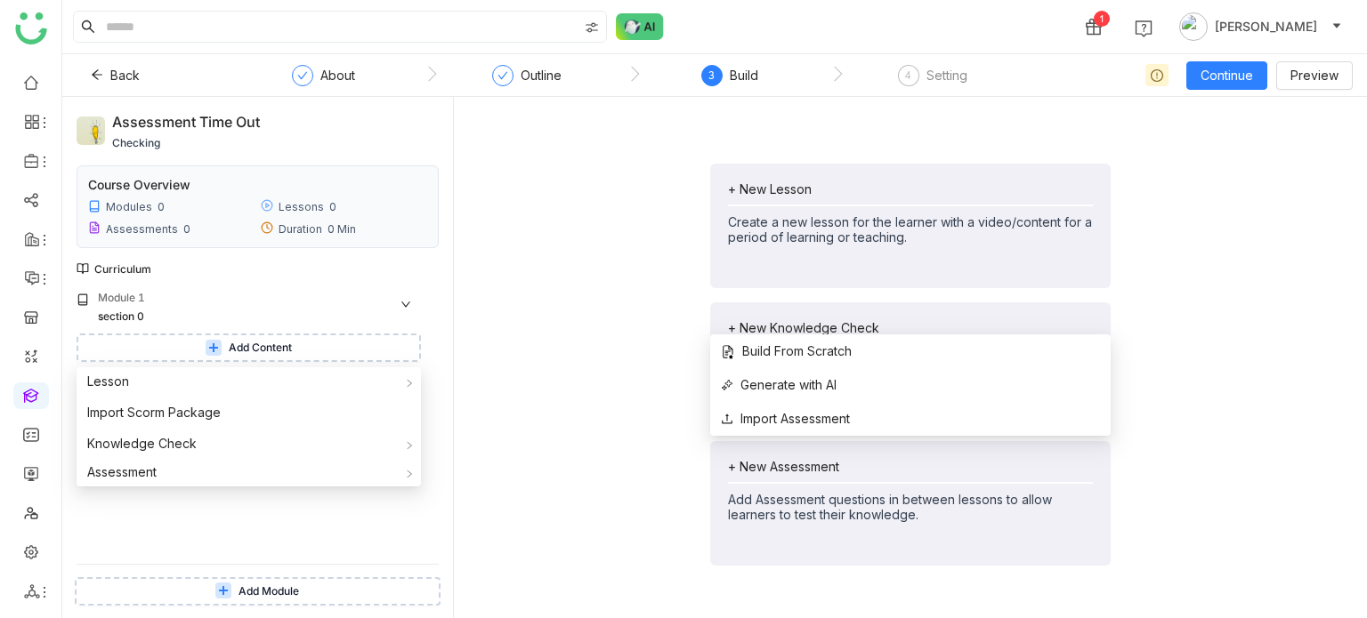
click at [815, 460] on div "+ New Assessment" at bounding box center [910, 466] width 365 height 15
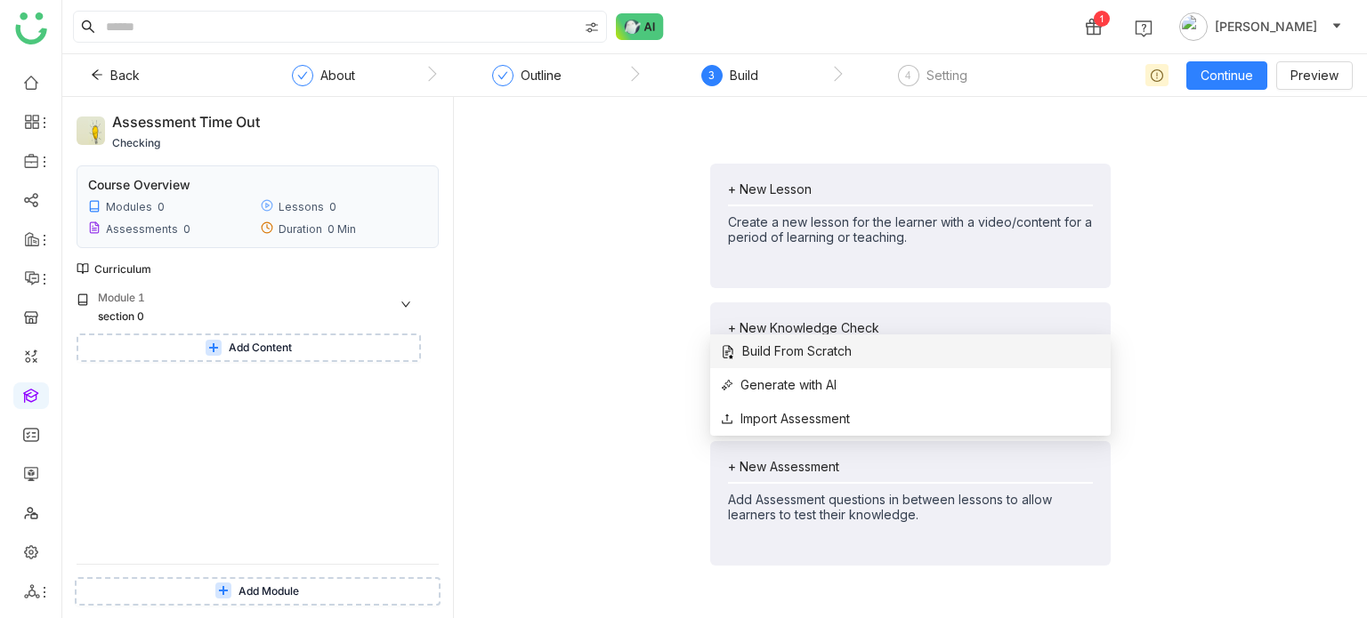
click at [808, 351] on span "Build From Scratch" at bounding box center [786, 352] width 131 height 20
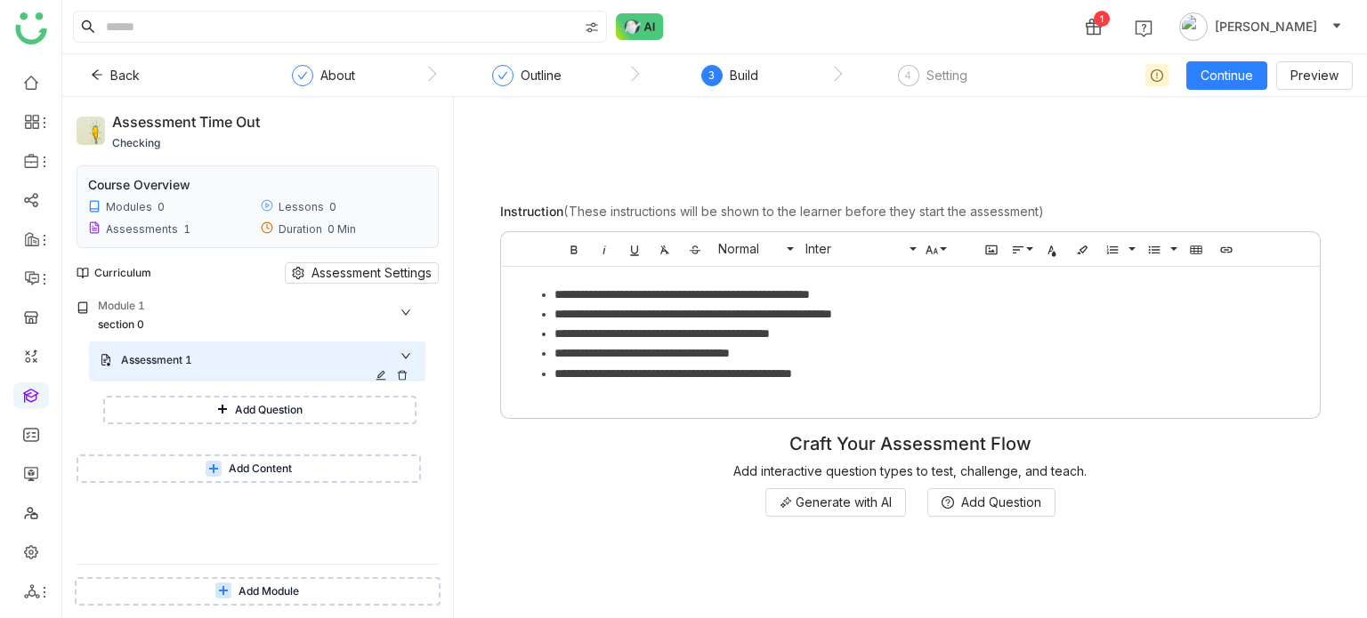
click at [401, 380] on icon at bounding box center [402, 376] width 9 height 10
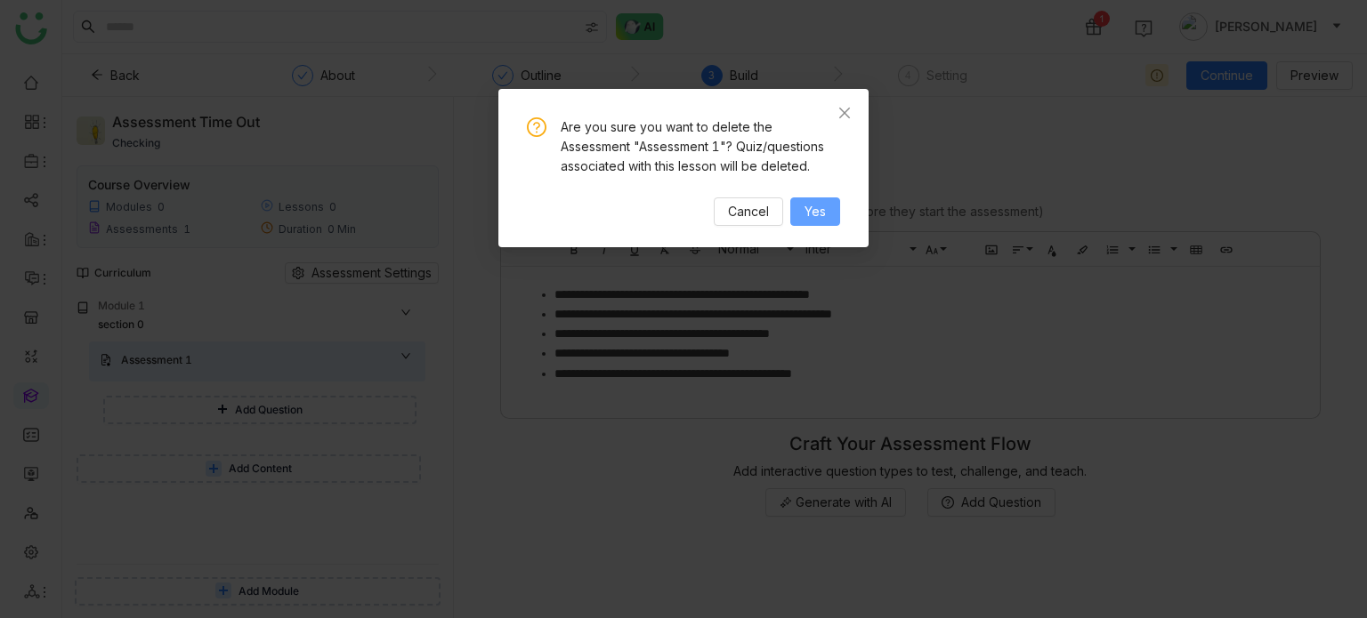
click at [812, 216] on span "Yes" at bounding box center [814, 212] width 21 height 20
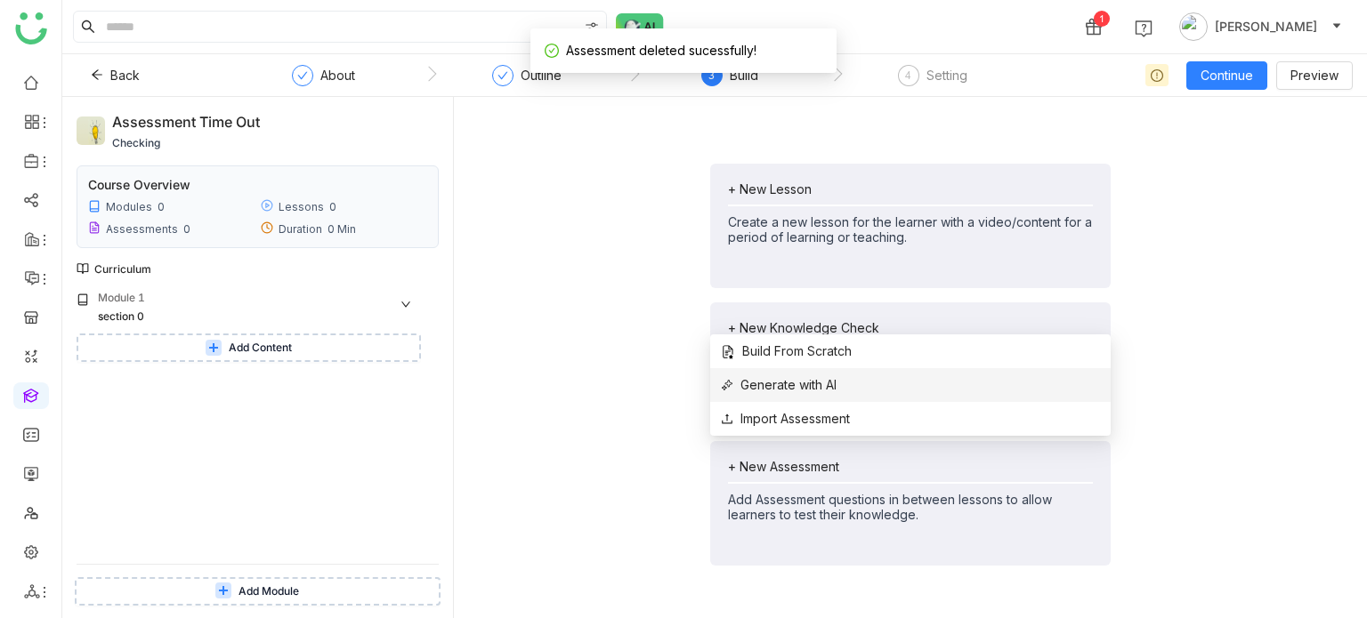
click at [827, 383] on span "Generate with AI" at bounding box center [779, 385] width 116 height 20
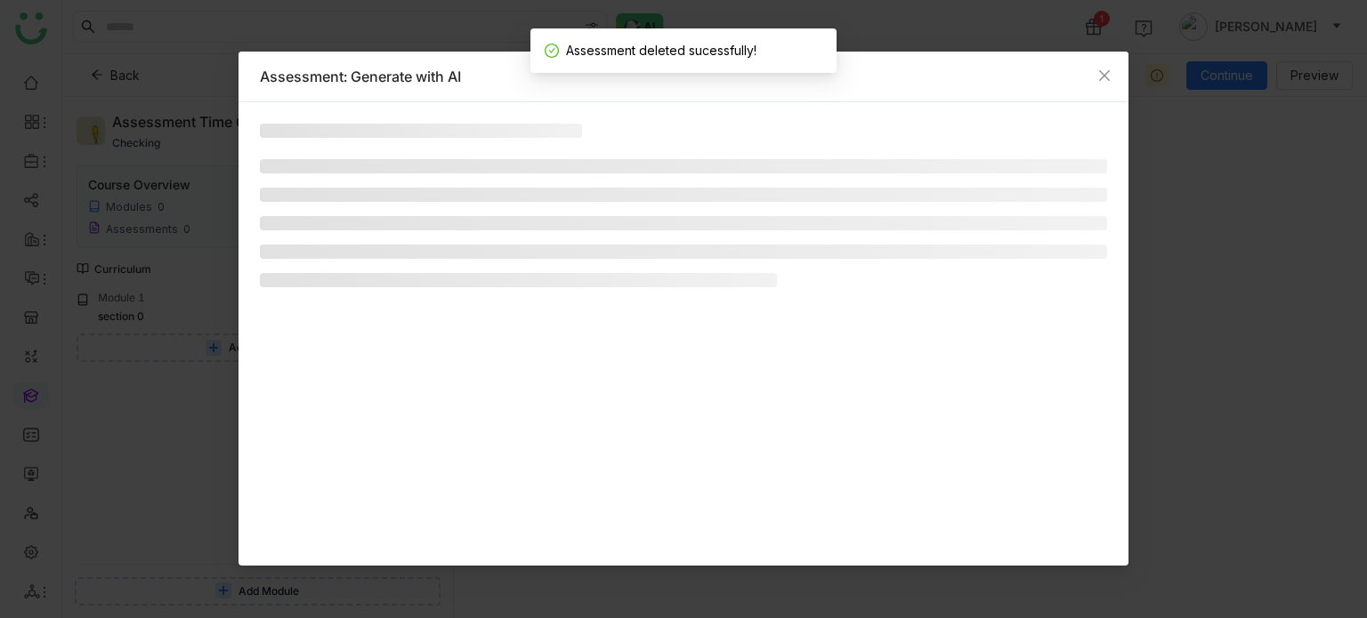
click at [827, 383] on div at bounding box center [683, 334] width 890 height 464
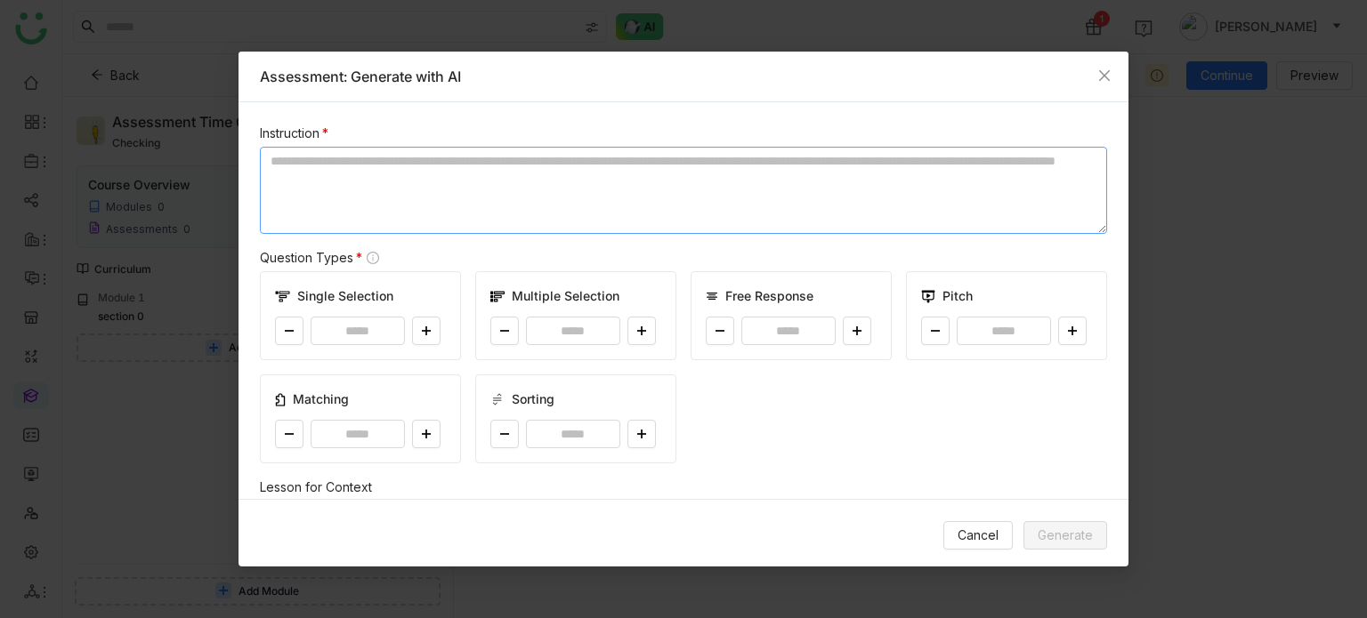
click at [469, 202] on textarea at bounding box center [683, 190] width 847 height 87
click at [425, 336] on button at bounding box center [426, 331] width 28 height 28
type input "*"
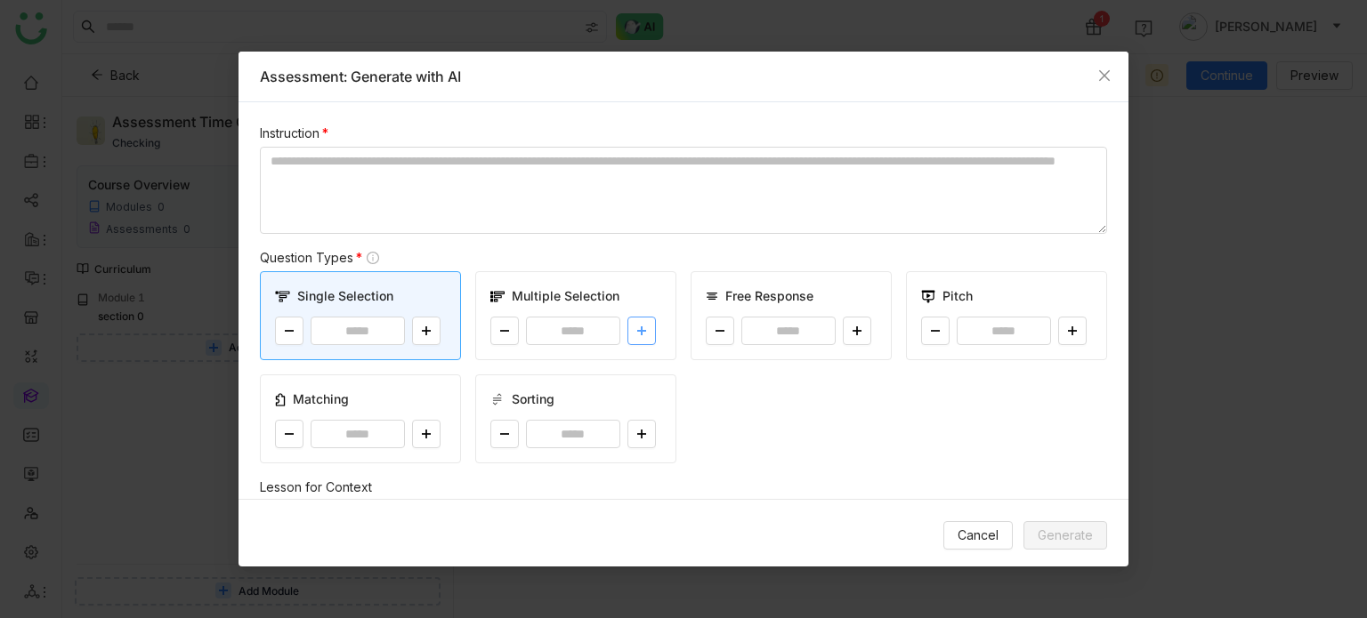
click at [633, 319] on button at bounding box center [641, 331] width 28 height 28
type input "*"
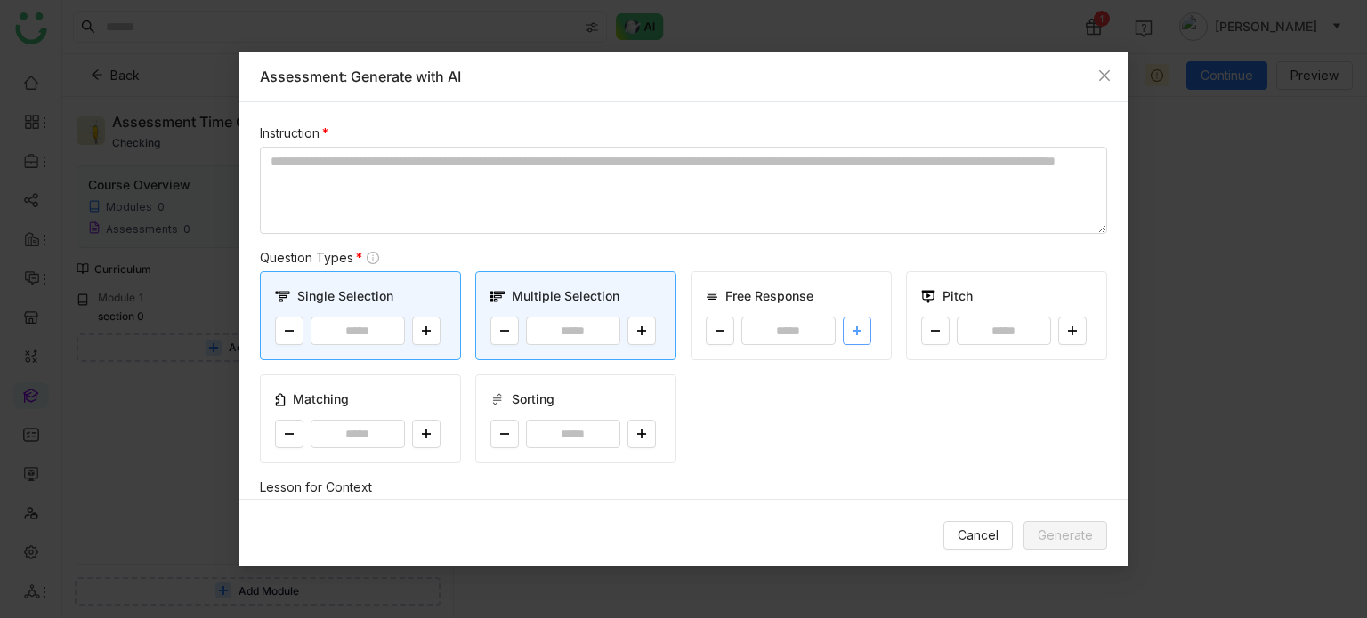
click at [851, 334] on icon at bounding box center [856, 331] width 11 height 11
type input "*"
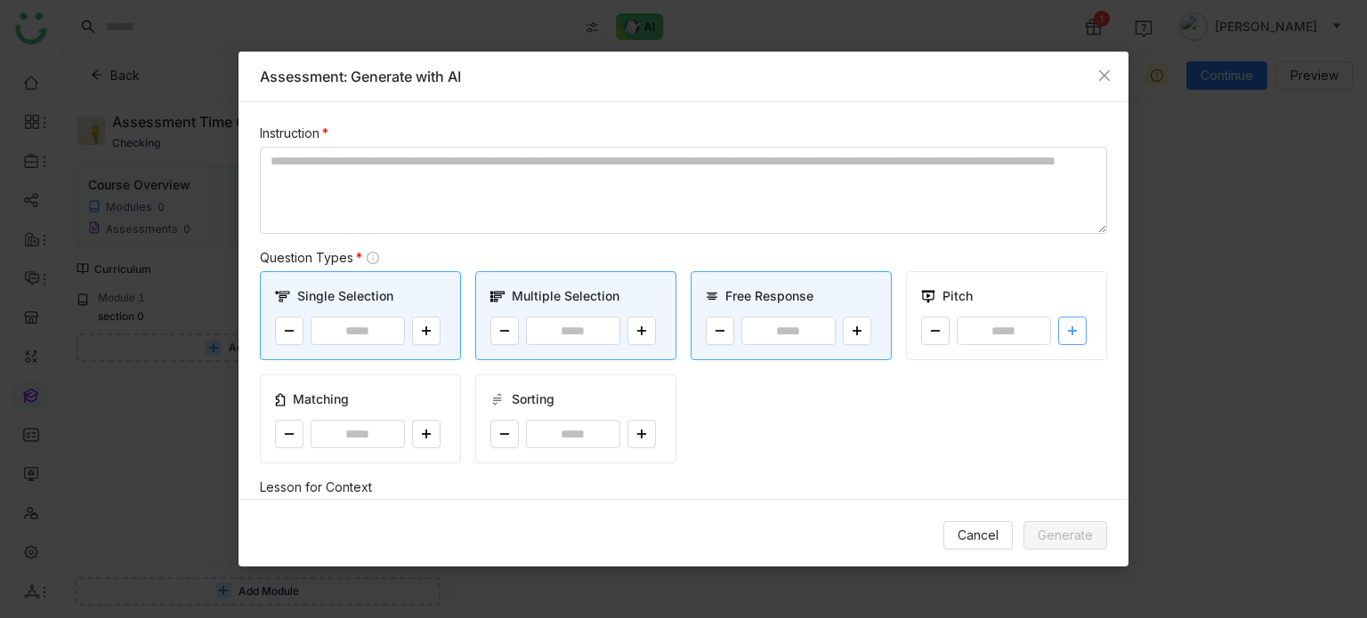
click at [1069, 337] on button at bounding box center [1072, 331] width 28 height 28
type input "*"
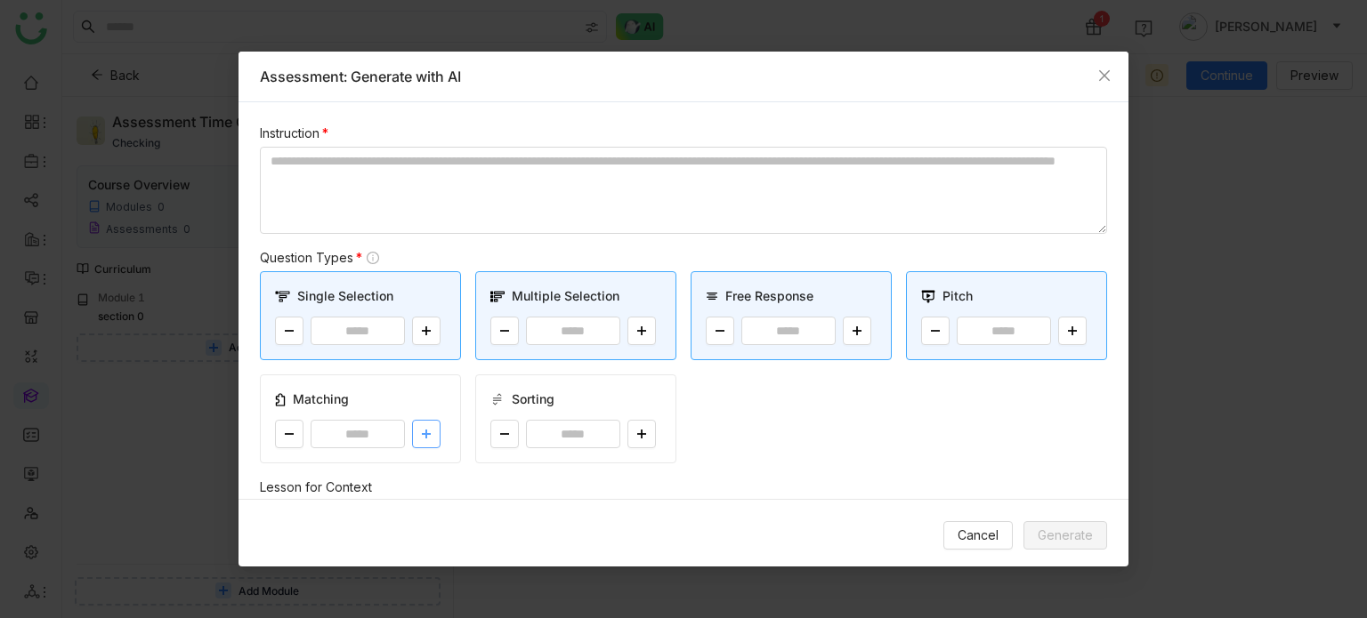
click at [421, 434] on icon at bounding box center [426, 434] width 11 height 11
type input "*"
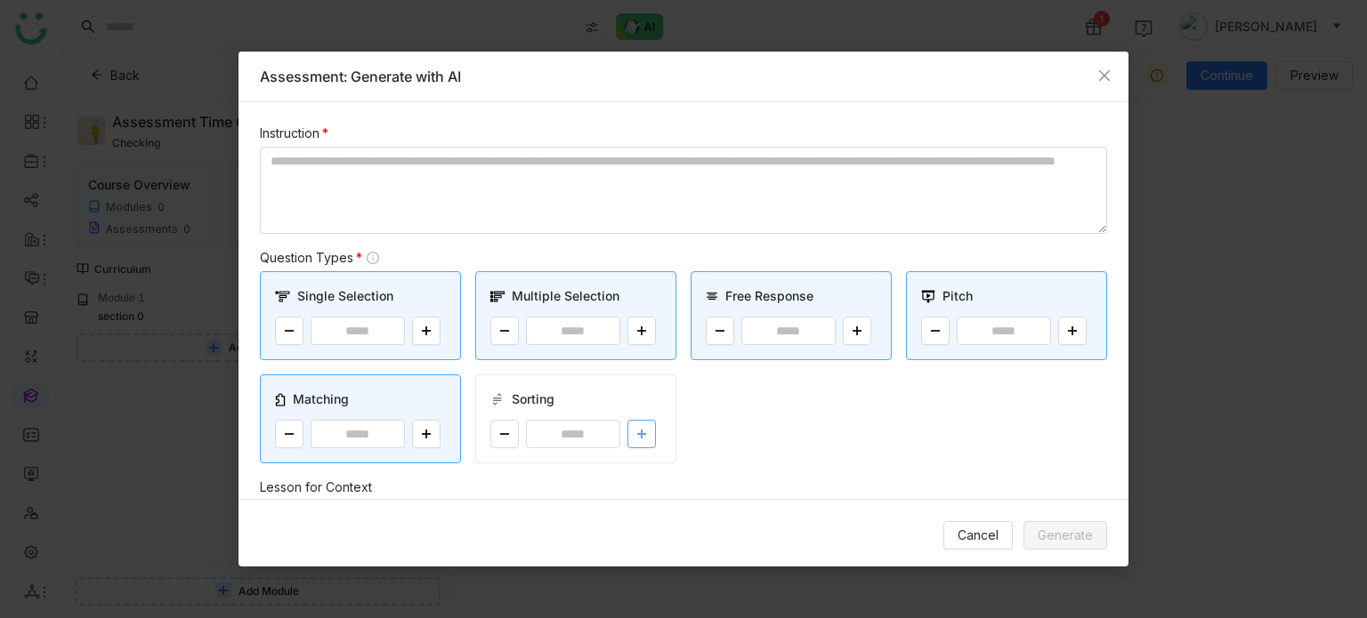
click at [627, 431] on button at bounding box center [641, 434] width 28 height 28
type input "*"
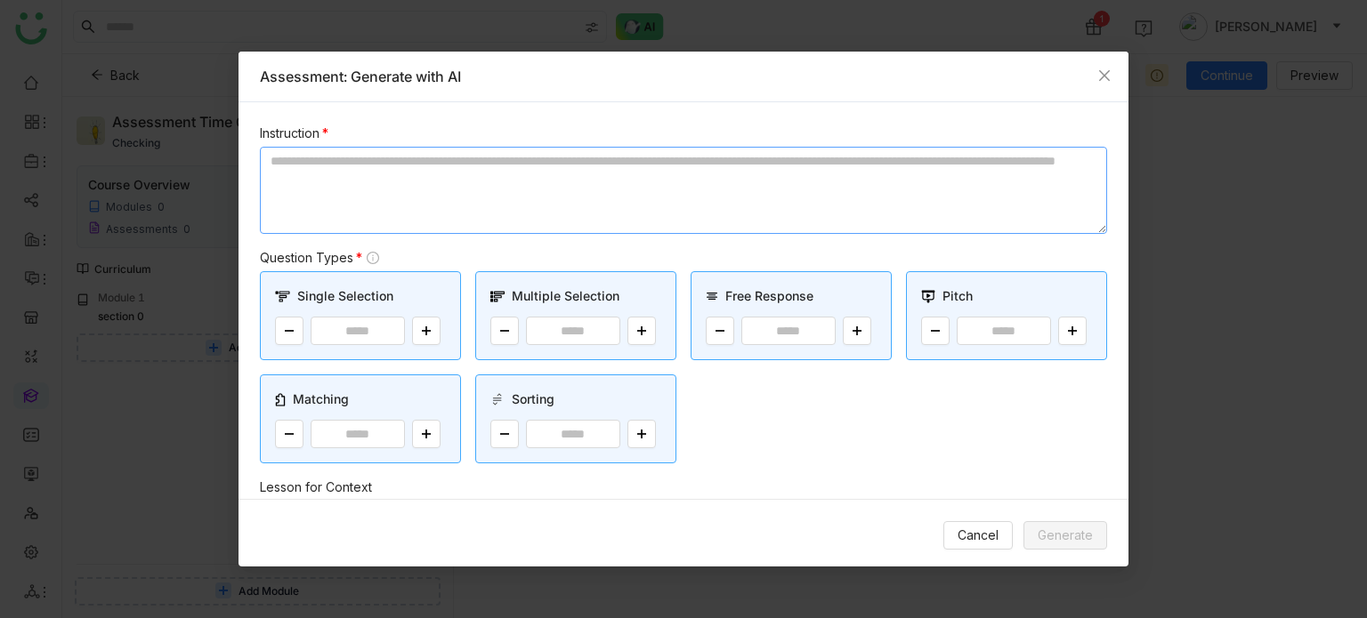
click at [560, 202] on textarea at bounding box center [683, 190] width 847 height 87
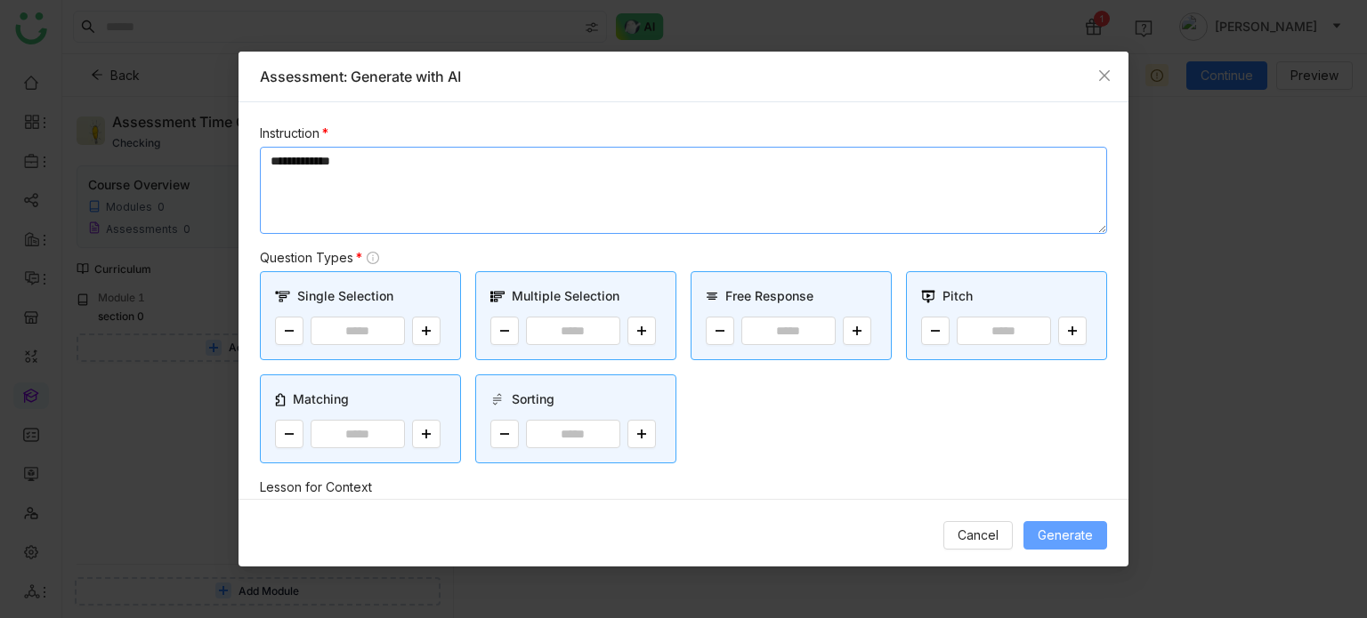
type textarea "**********"
click at [1071, 527] on span "Generate" at bounding box center [1064, 536] width 55 height 20
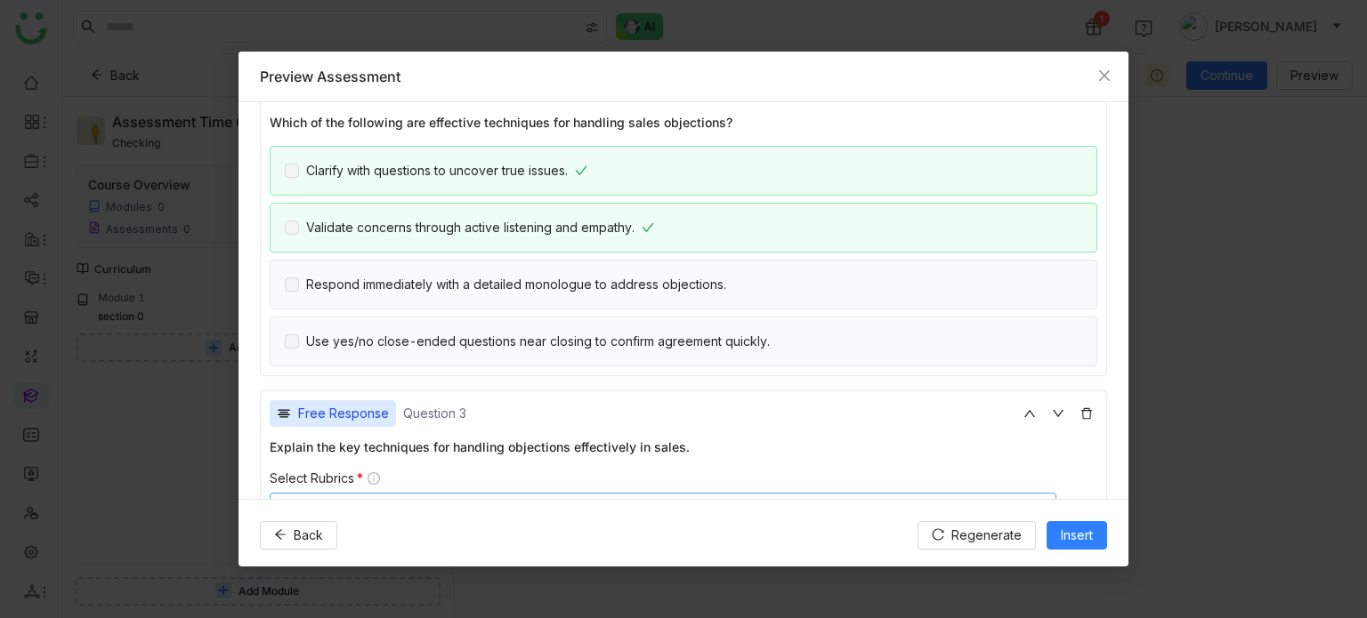
scroll to position [564, 0]
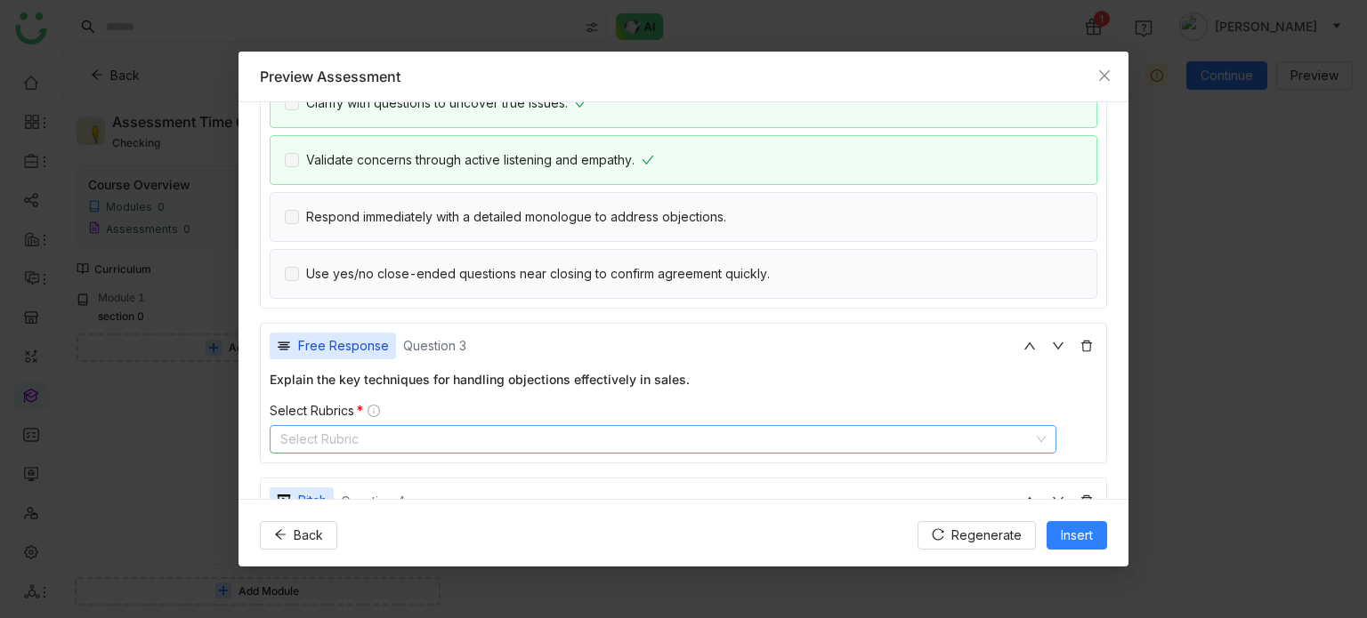
click at [362, 440] on nz-select-top-control "Select Rubric" at bounding box center [663, 439] width 786 height 28
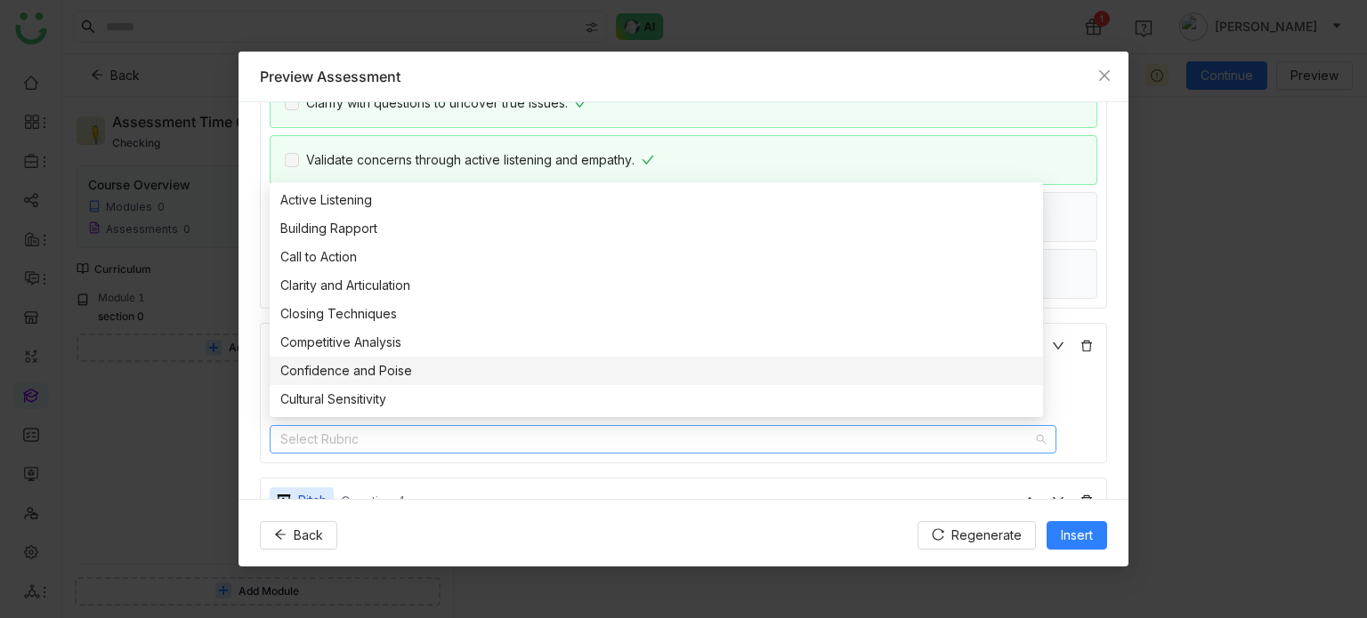
click at [335, 372] on div "Confidence and Poise" at bounding box center [656, 371] width 752 height 20
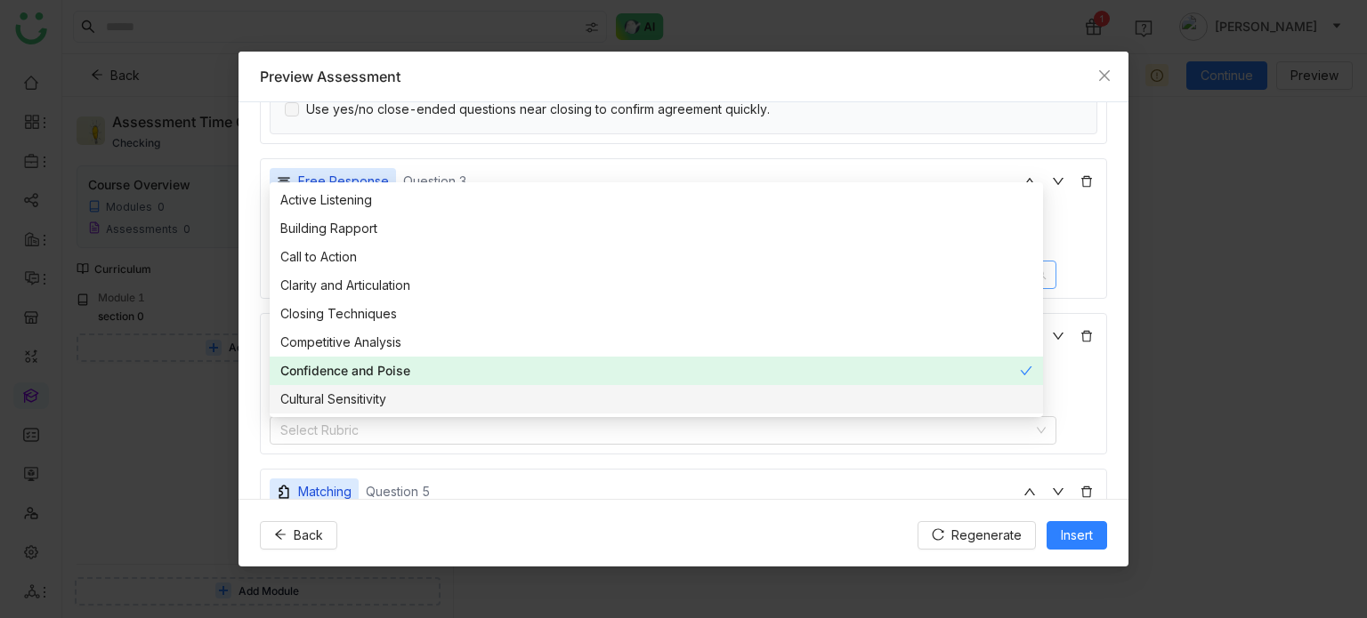
scroll to position [728, 0]
click at [320, 433] on nz-select-top-control "Select Rubric" at bounding box center [663, 431] width 786 height 28
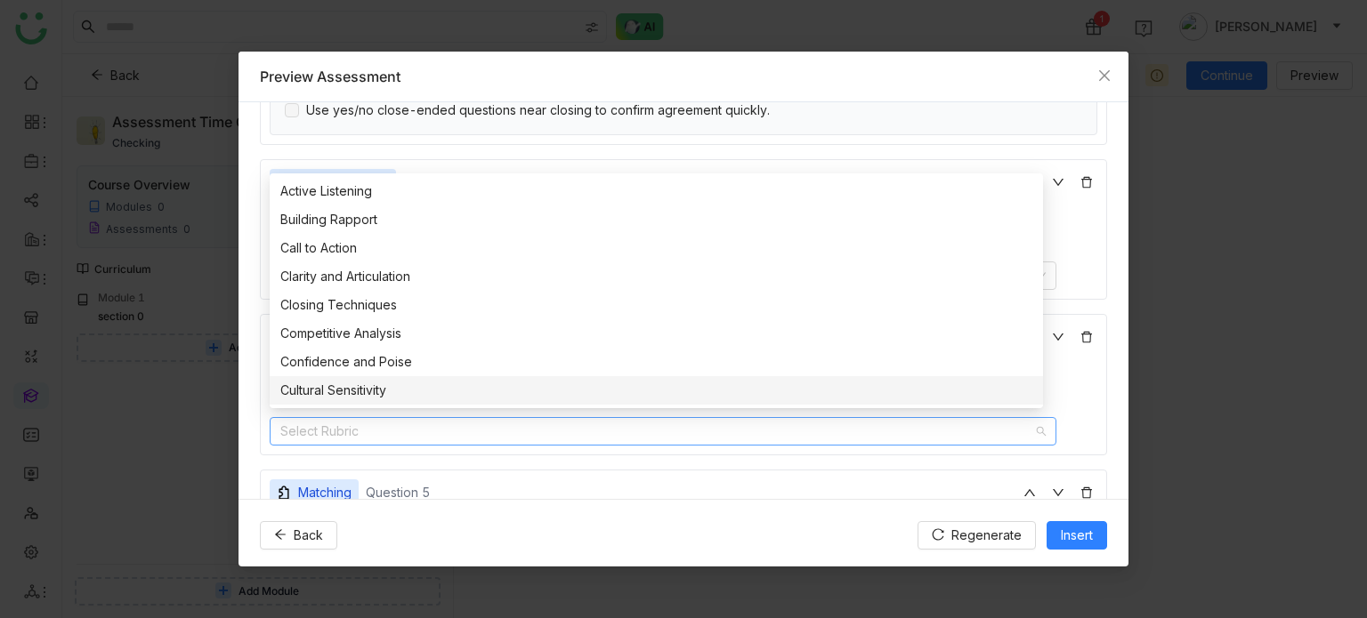
click at [332, 377] on nz-option-item "Cultural Sensitivity" at bounding box center [656, 390] width 773 height 28
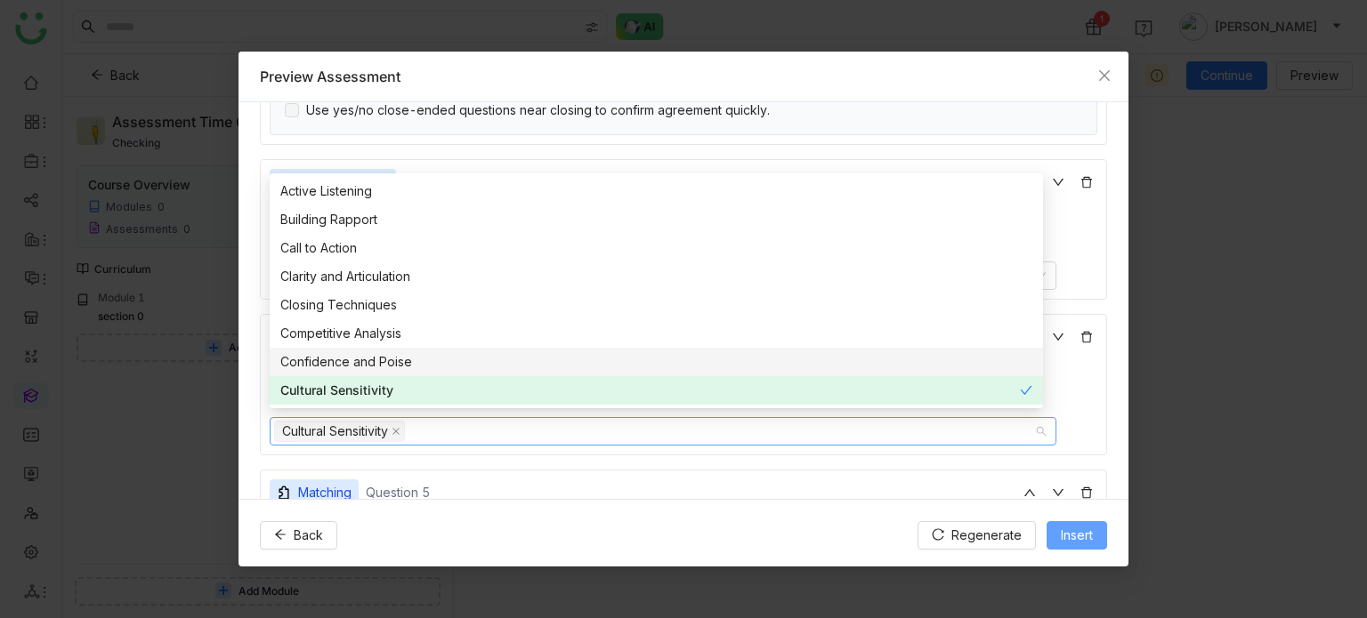
click at [1076, 536] on span "Insert" at bounding box center [1076, 536] width 32 height 20
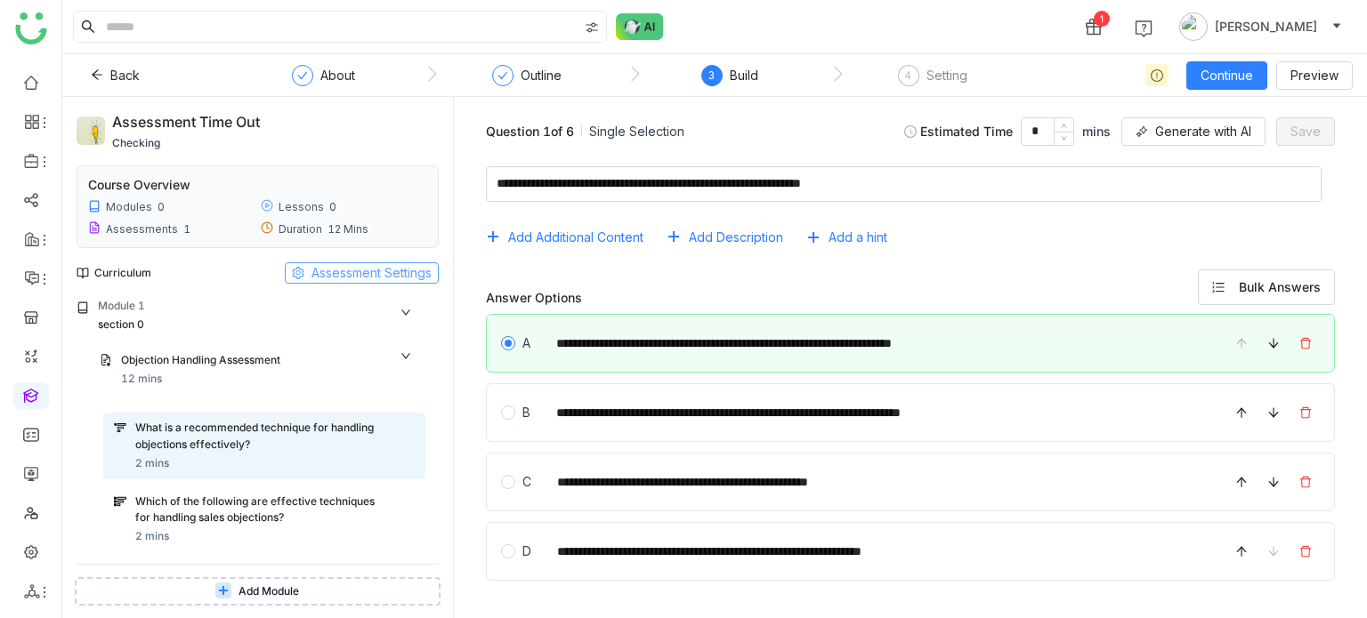
click at [352, 275] on span "Assessment Settings" at bounding box center [371, 273] width 120 height 20
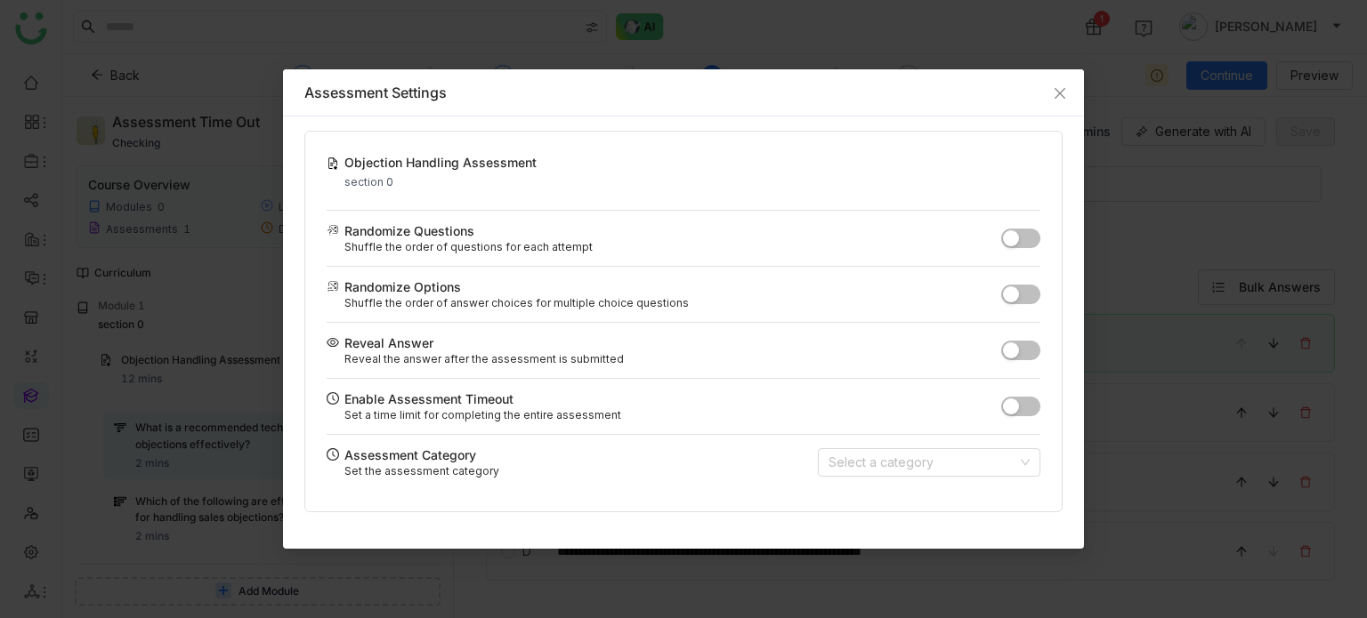
click at [1034, 407] on button "button" at bounding box center [1020, 407] width 39 height 20
click at [1068, 93] on span "Close" at bounding box center [1060, 93] width 48 height 48
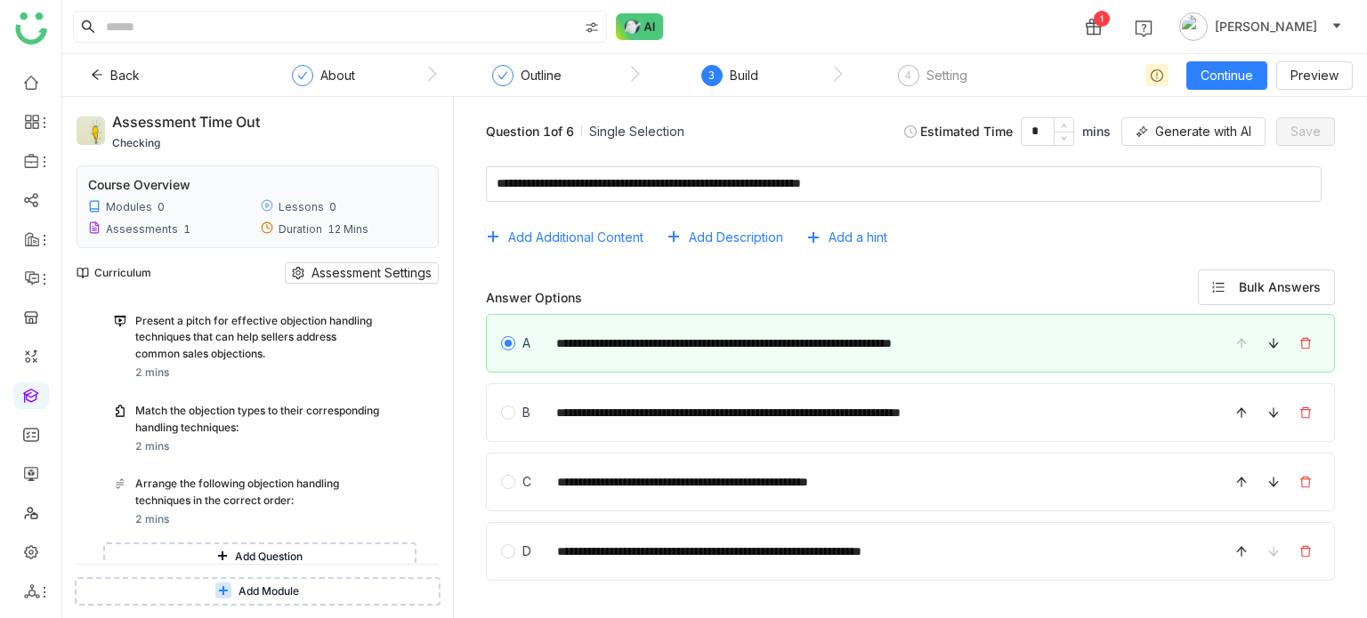
scroll to position [392, 0]
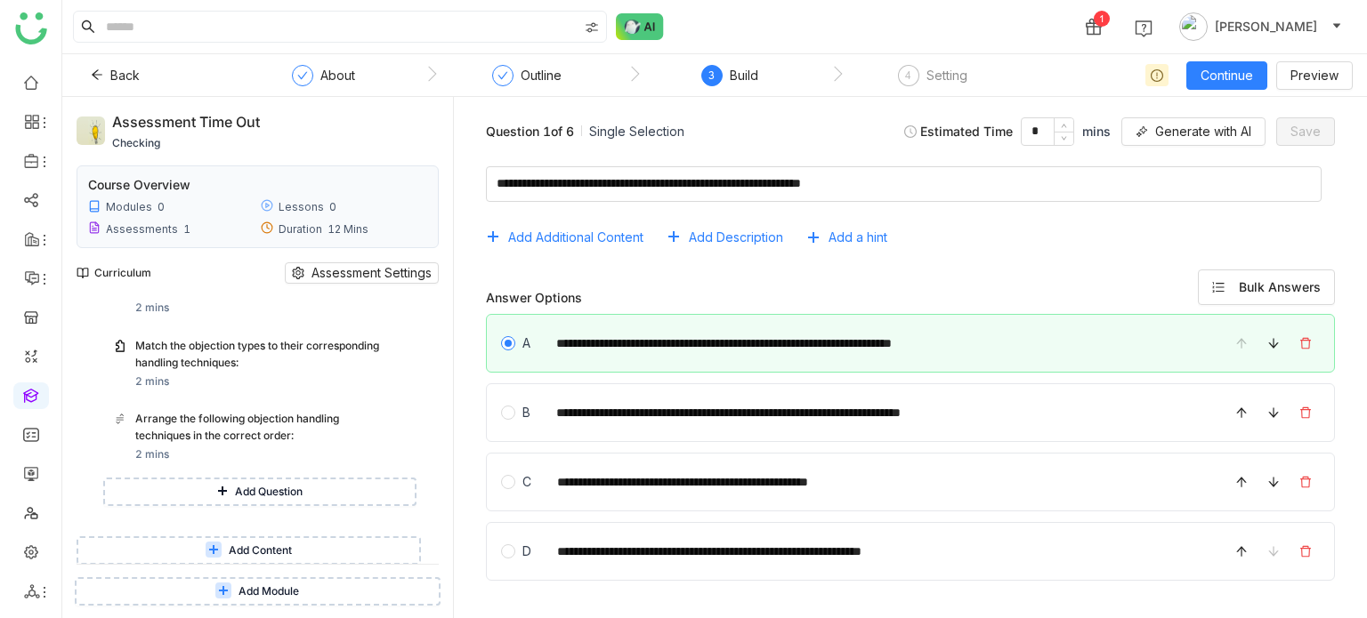
click at [256, 546] on span "Add Content" at bounding box center [260, 551] width 63 height 17
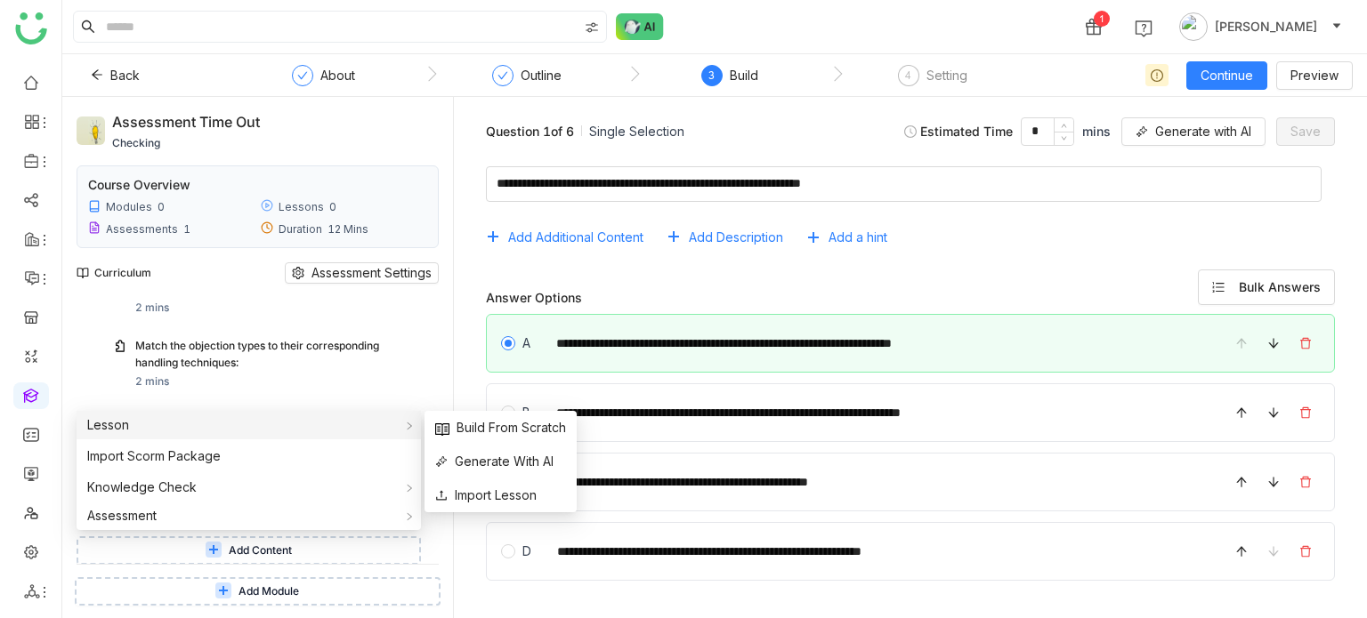
click at [177, 427] on div "Lesson" at bounding box center [249, 425] width 344 height 28
click at [518, 431] on span "Build From Scratch" at bounding box center [500, 428] width 131 height 20
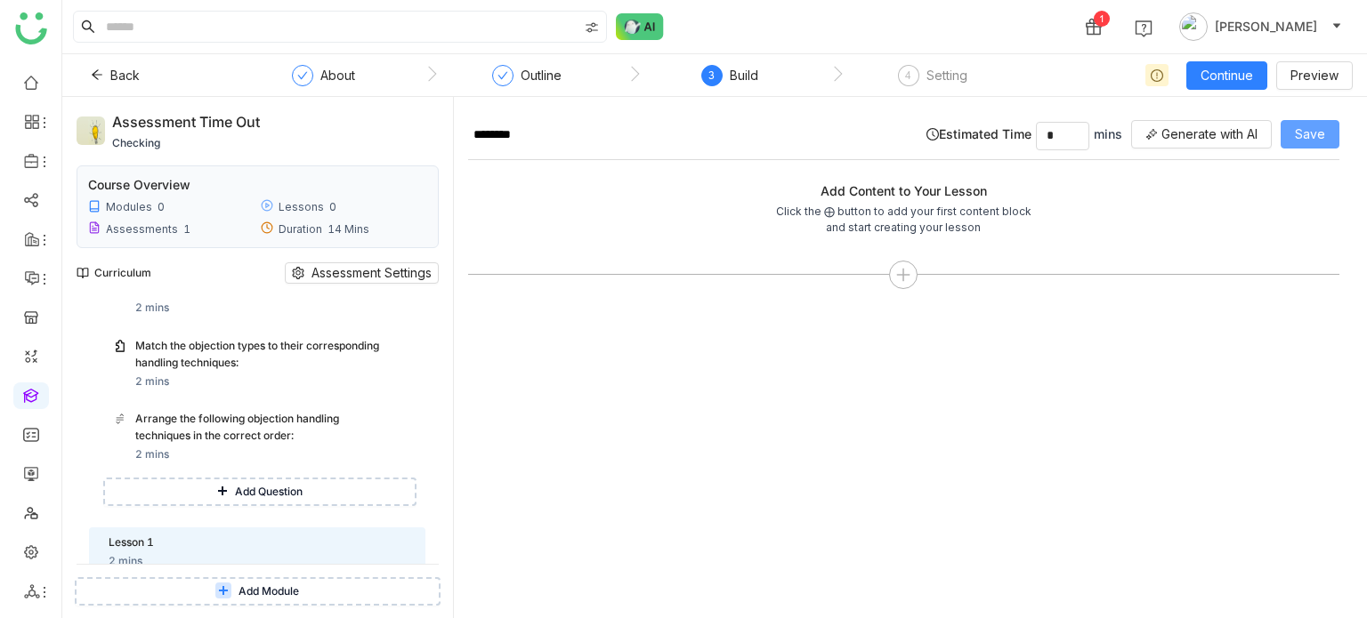
click at [1312, 131] on span "Save" at bounding box center [1309, 135] width 30 height 20
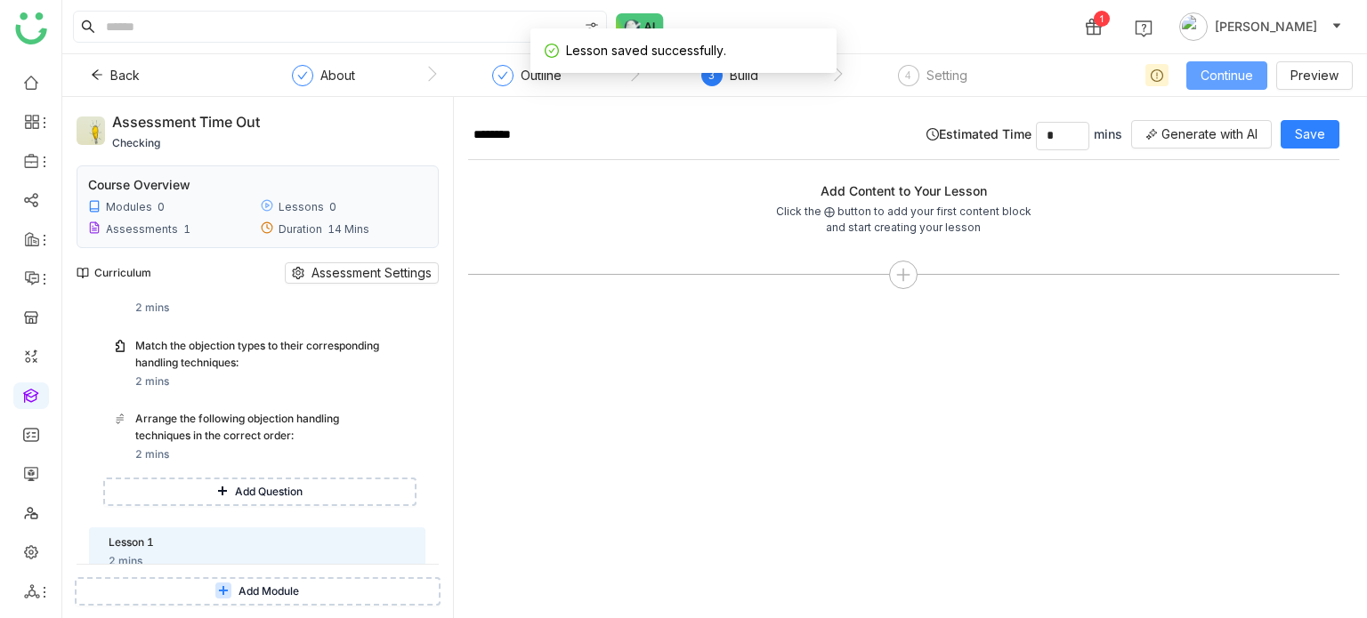
click at [1231, 74] on span "Continue" at bounding box center [1226, 76] width 52 height 20
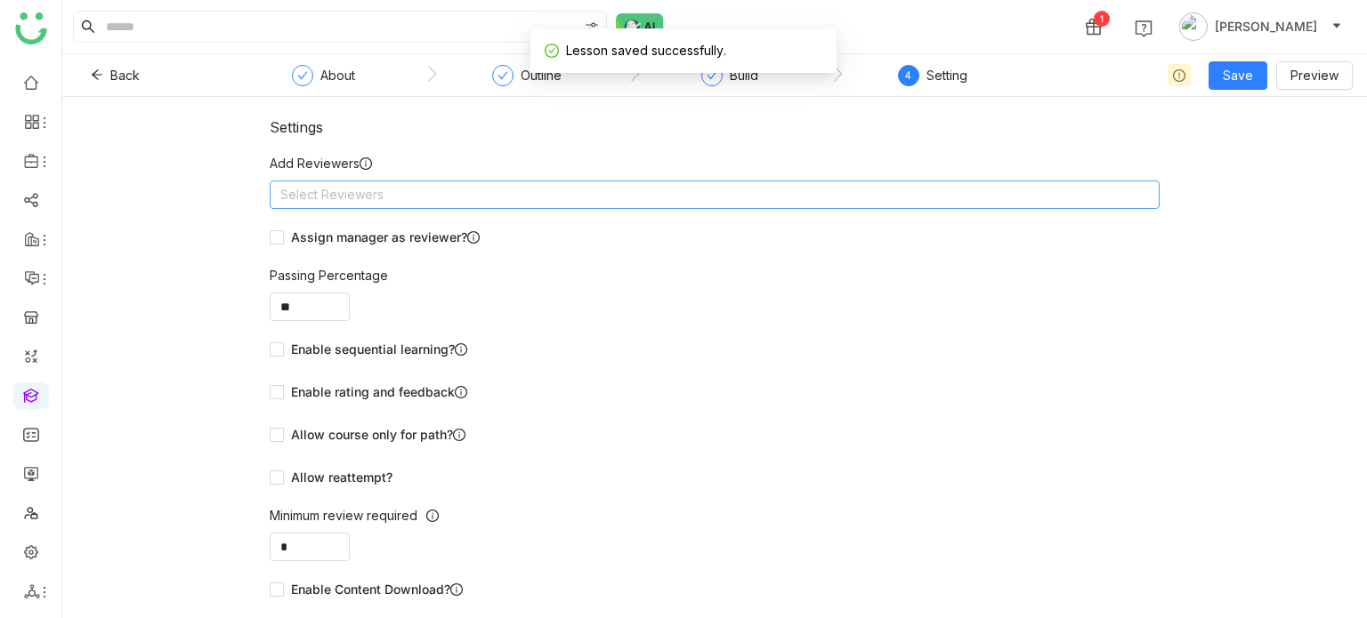
click at [809, 198] on nz-select-top-control "Select Reviewers" at bounding box center [715, 195] width 890 height 28
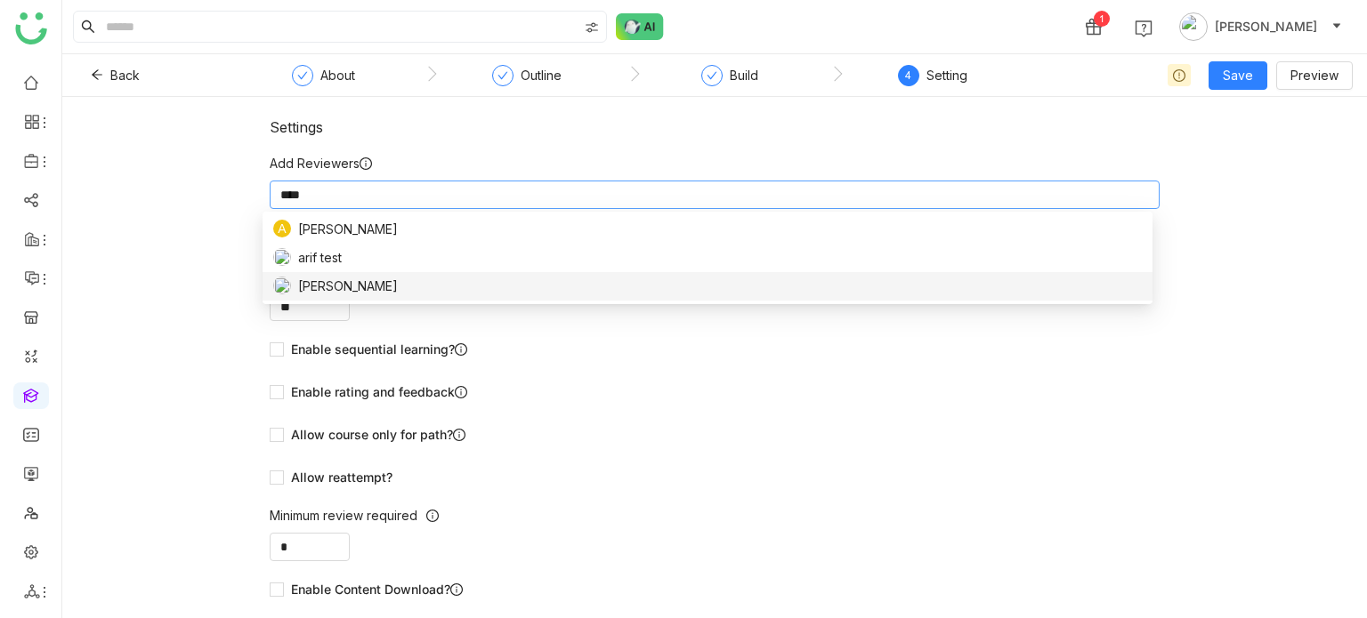
type input "****"
click at [471, 297] on nz-option-item "[PERSON_NAME]" at bounding box center [707, 286] width 890 height 28
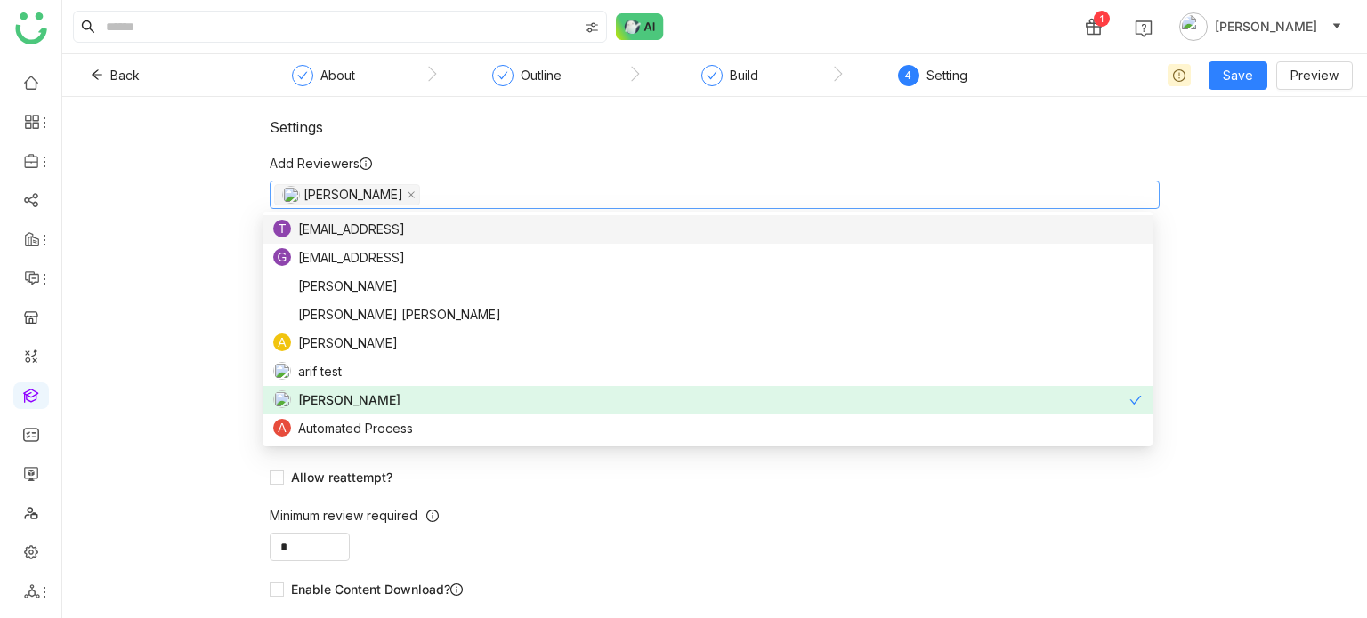
click at [1300, 108] on div "Settings Add Reviewers Arif uddin Assign manager as reviewer? Passing Percentag…" at bounding box center [714, 357] width 1304 height 521
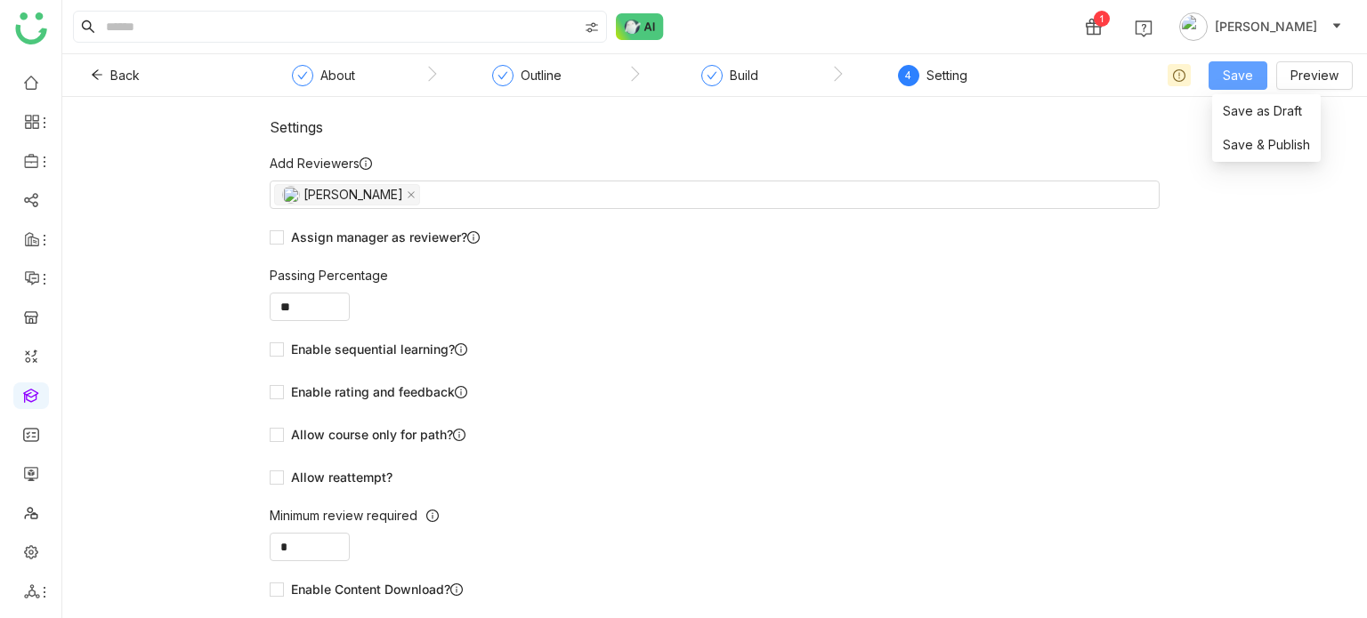
click at [1253, 80] on span "Save" at bounding box center [1237, 76] width 30 height 20
click at [1253, 136] on span "Save & Publish" at bounding box center [1265, 145] width 87 height 20
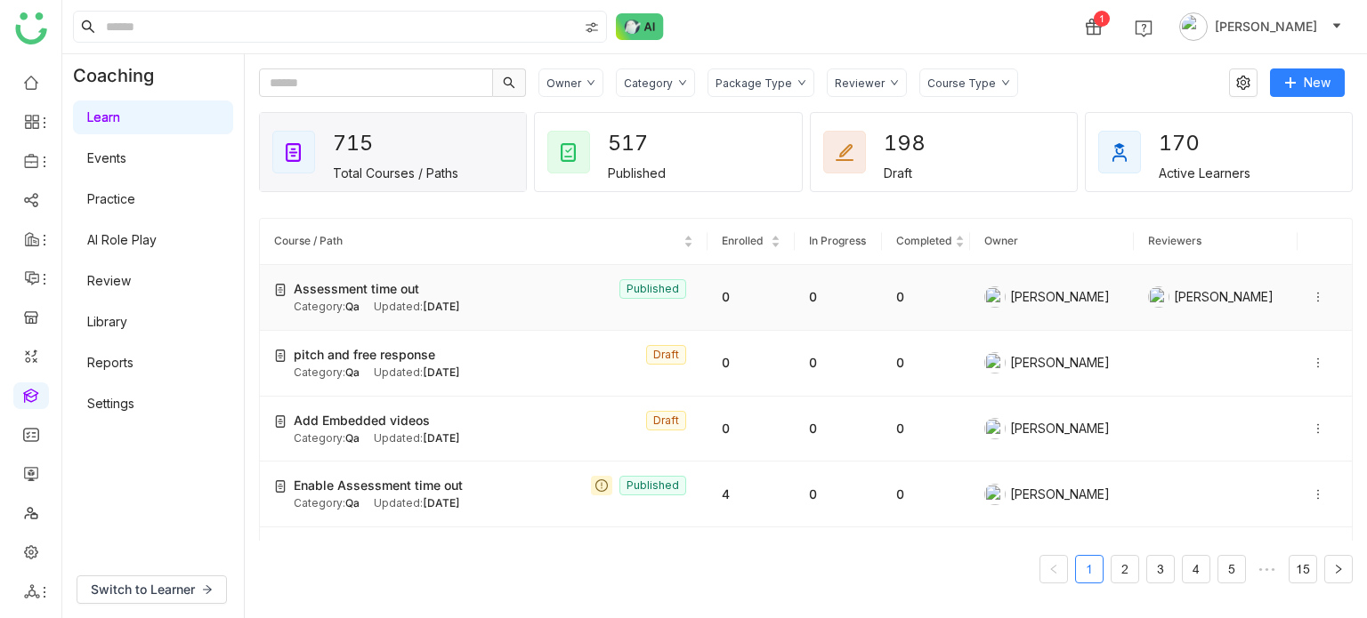
click at [1311, 296] on icon at bounding box center [1317, 297] width 12 height 12
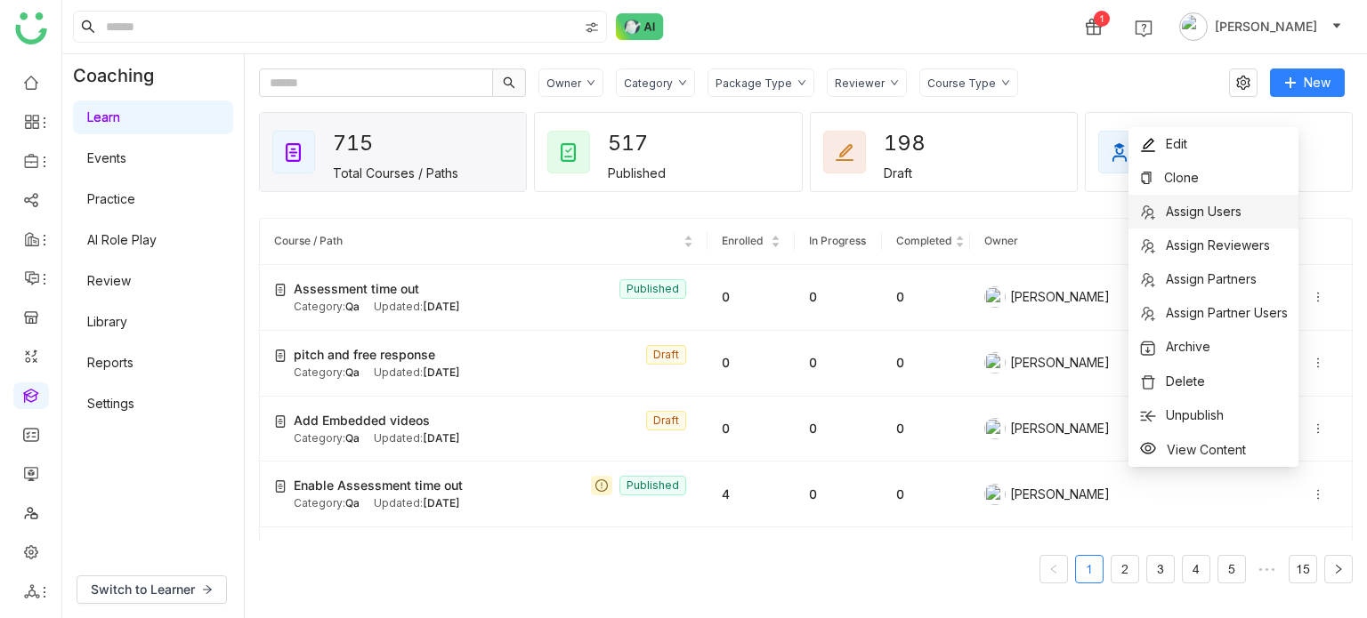
click at [1239, 220] on span "Assign Users" at bounding box center [1190, 212] width 102 height 20
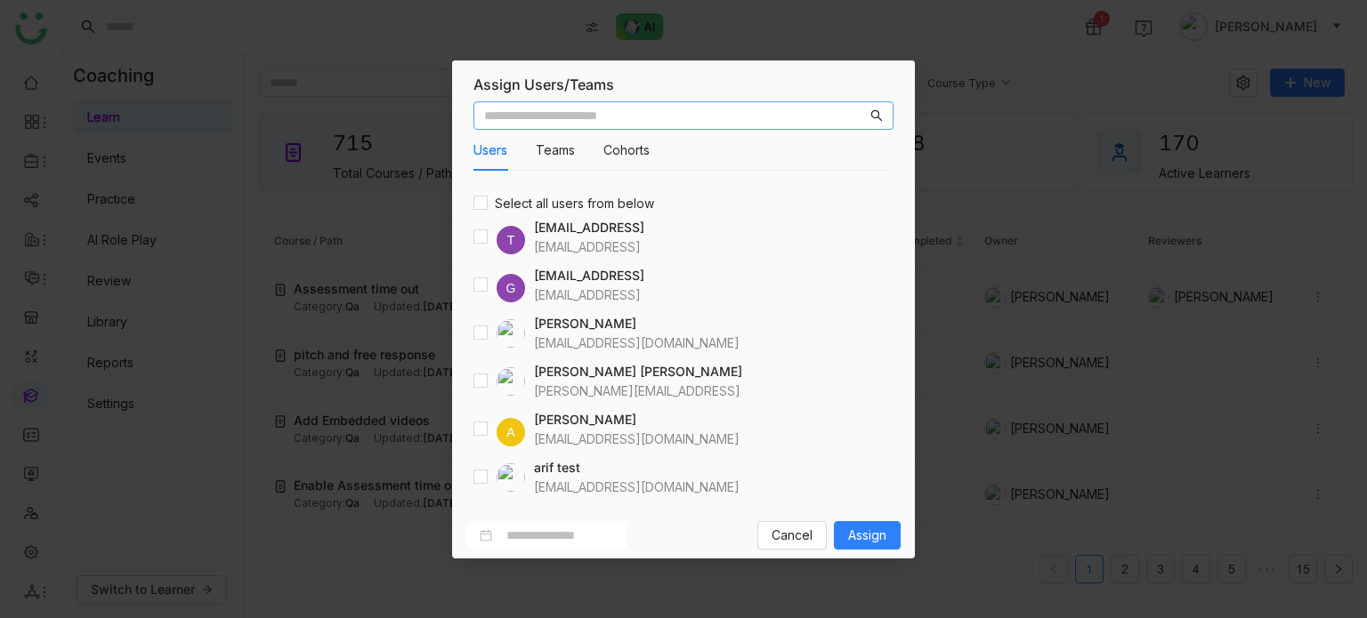
click at [562, 108] on input "text" at bounding box center [675, 116] width 383 height 20
click at [859, 529] on span "Assign" at bounding box center [867, 536] width 38 height 20
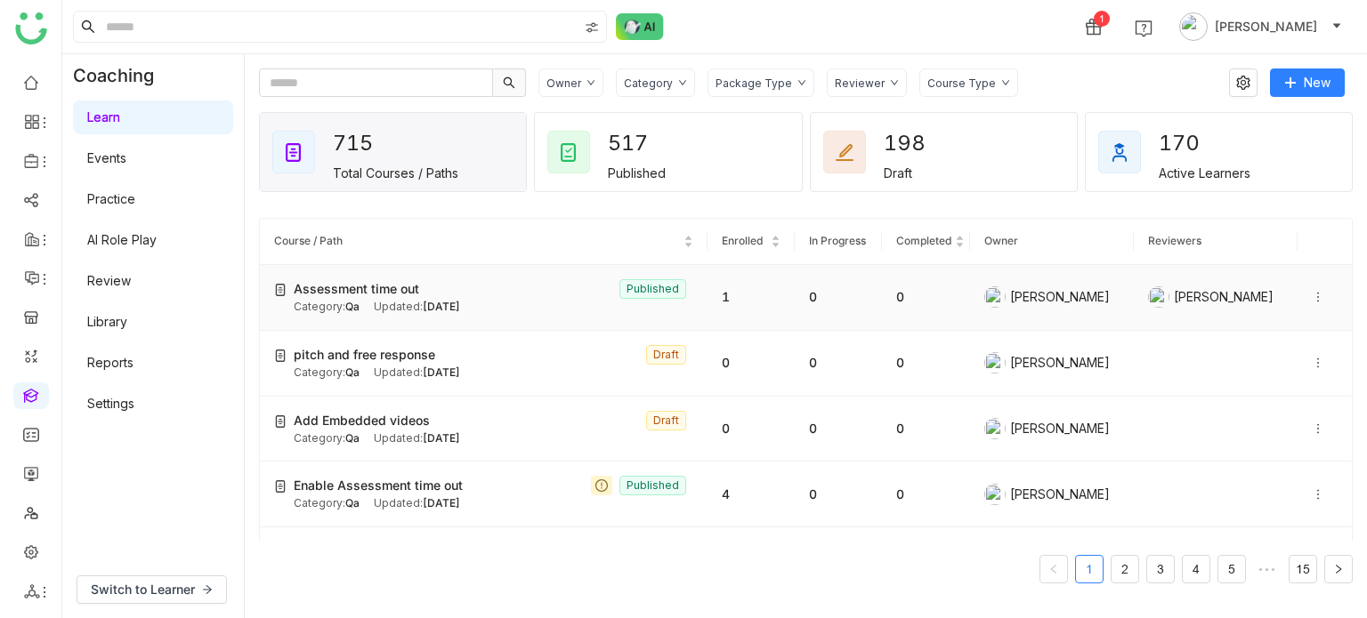
click at [537, 286] on div "Assessment time out Published" at bounding box center [493, 289] width 399 height 20
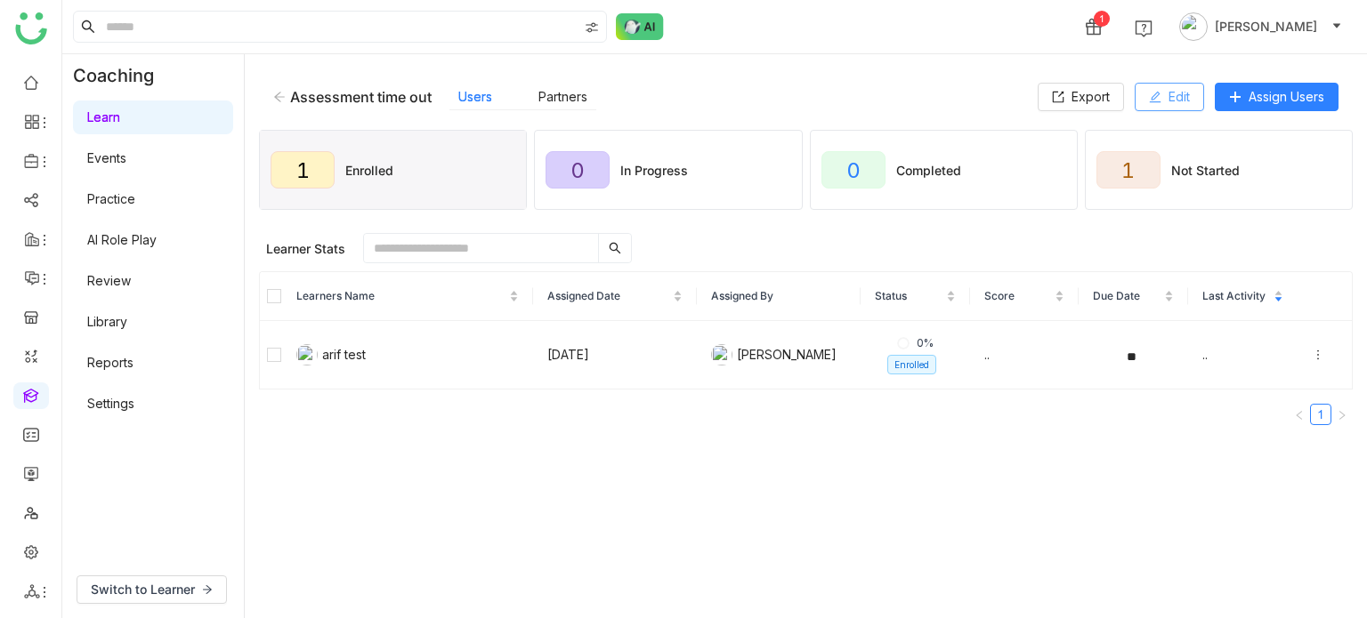
click at [1163, 99] on button "Edit" at bounding box center [1168, 97] width 69 height 28
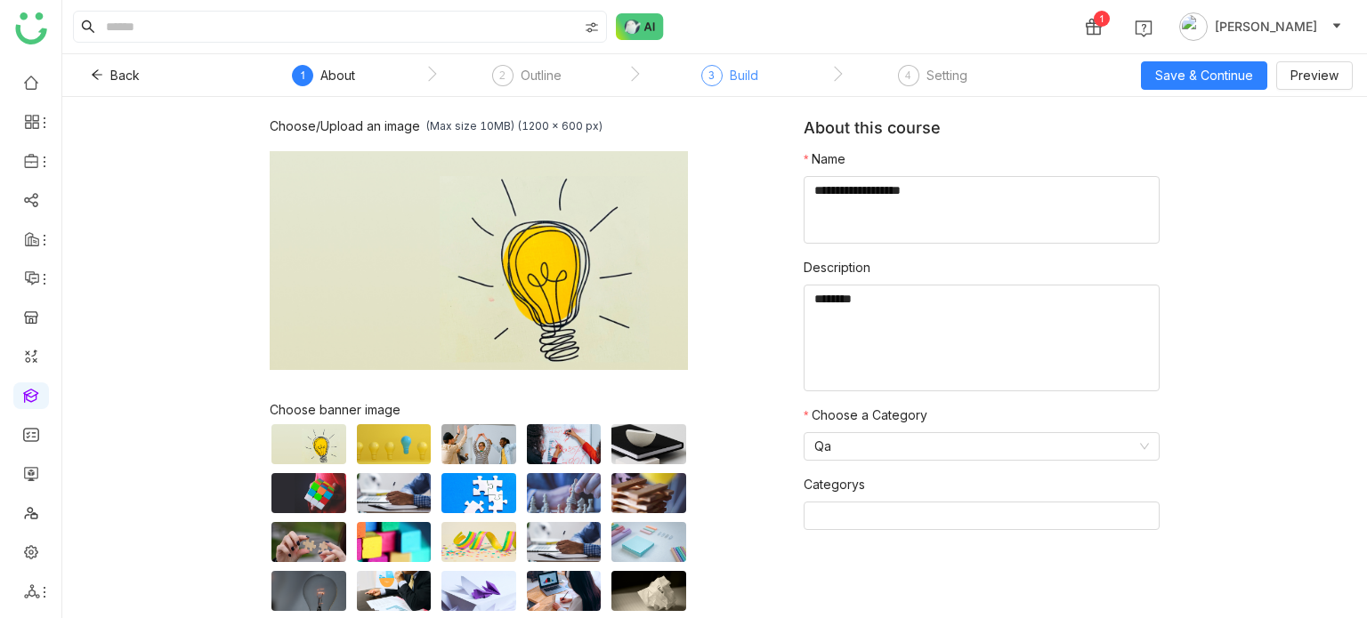
click at [725, 74] on div "3 Build" at bounding box center [729, 81] width 57 height 32
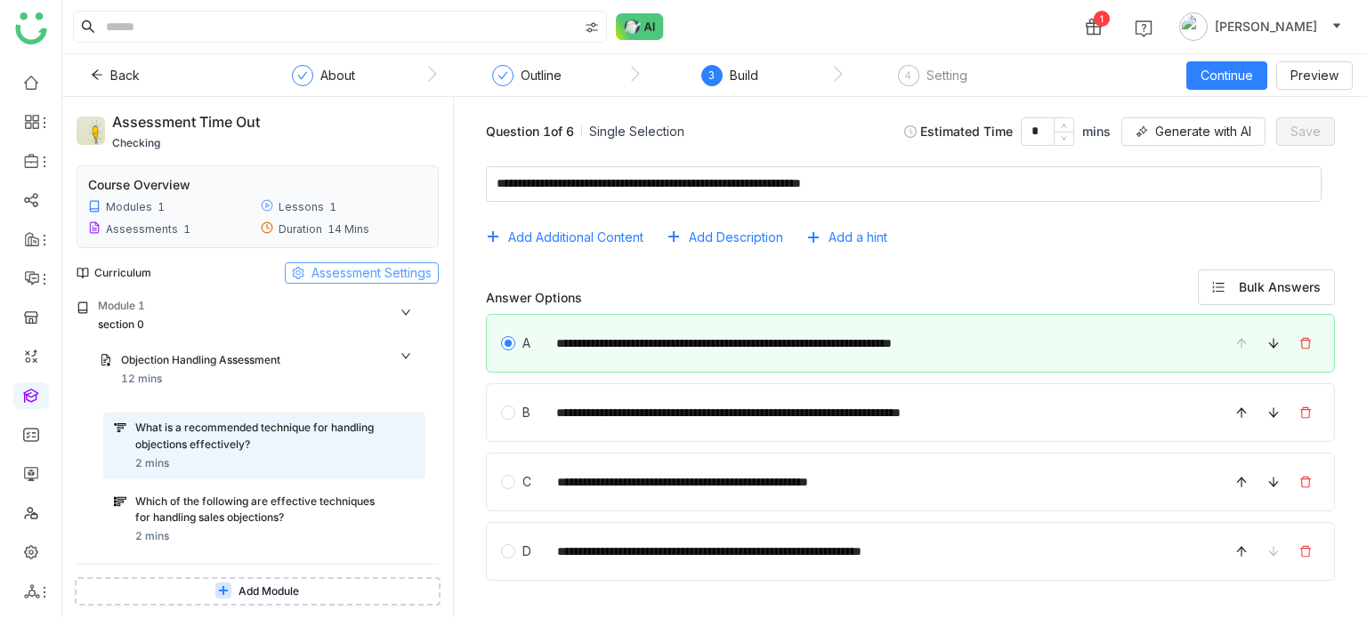
click at [400, 262] on button "Assessment Settings" at bounding box center [362, 272] width 154 height 21
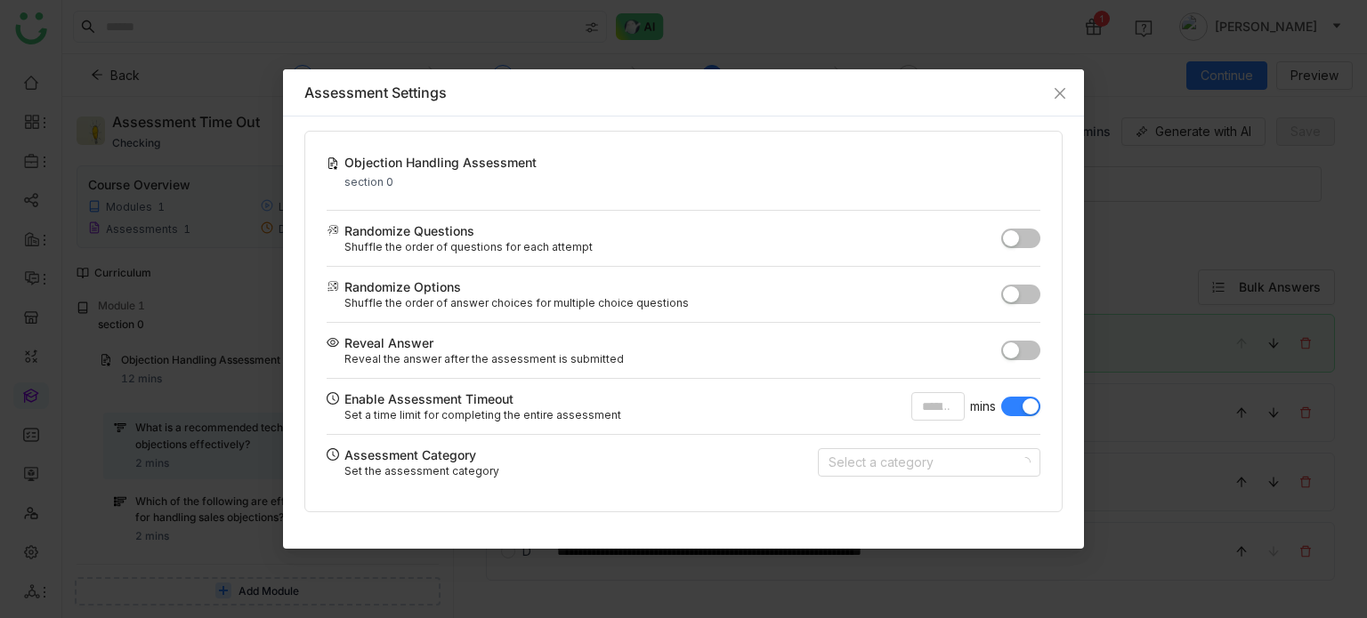
click at [1025, 400] on span "button" at bounding box center [1030, 407] width 16 height 16
click at [1063, 94] on icon "Close" at bounding box center [1059, 93] width 14 height 14
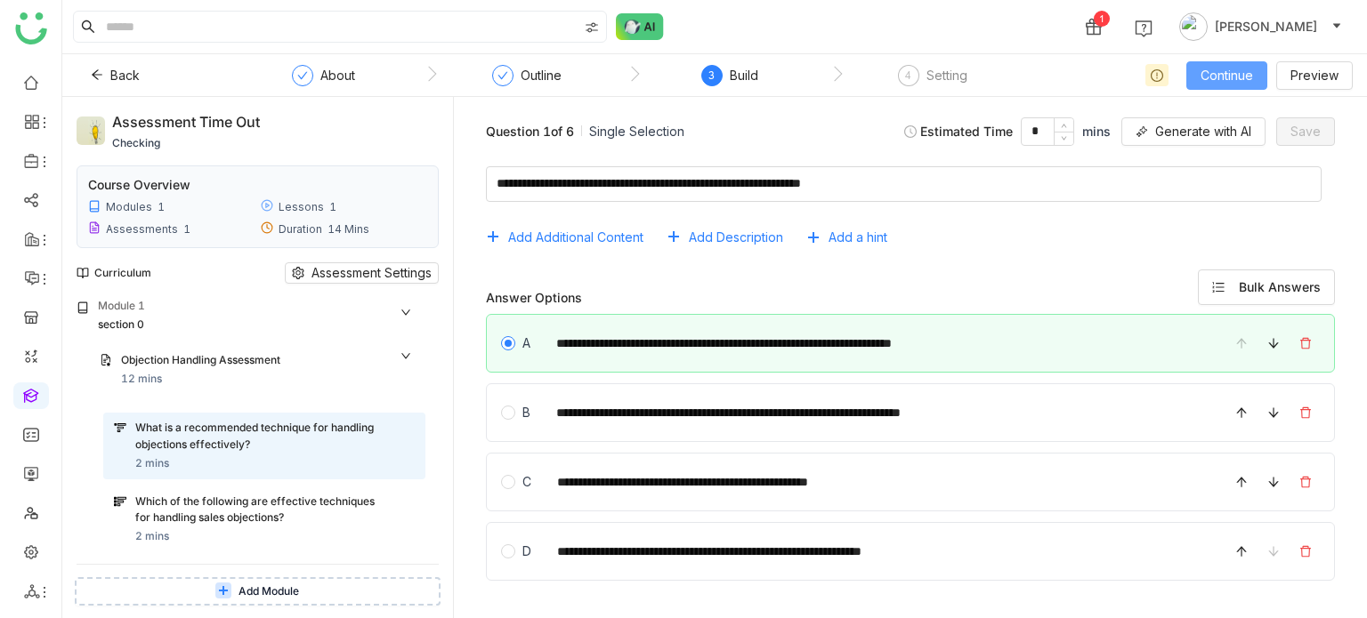
click at [1243, 81] on span "Continue" at bounding box center [1226, 76] width 52 height 20
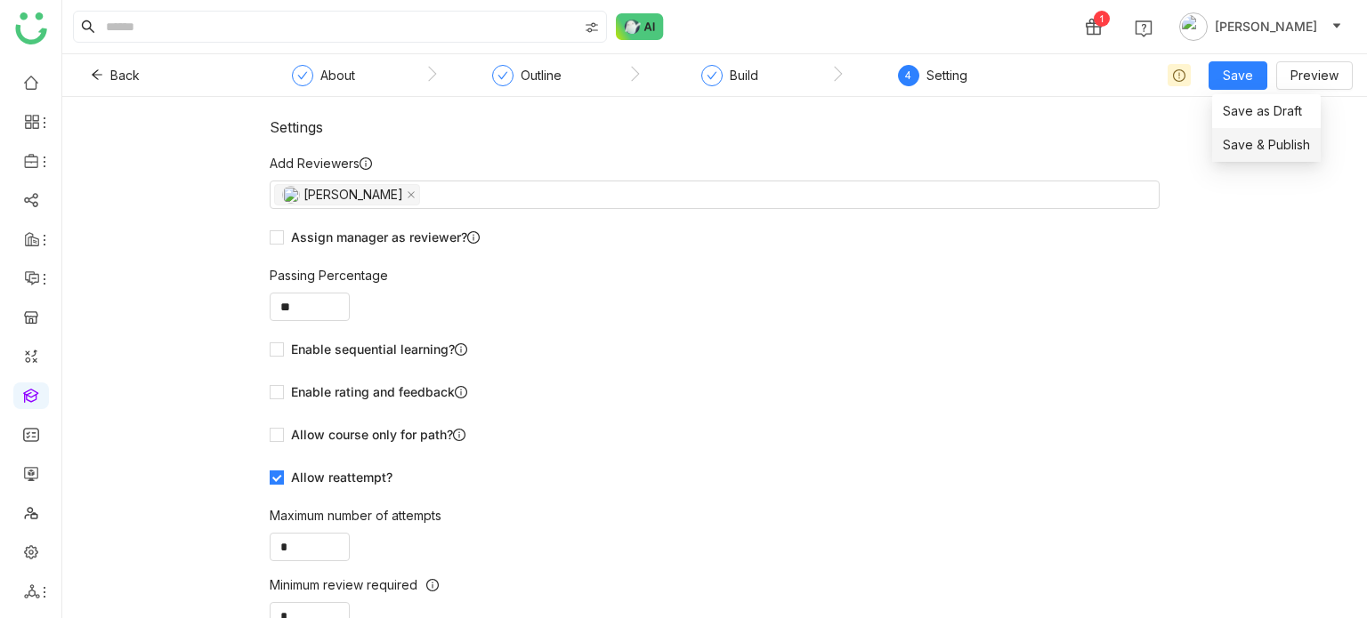
click at [1246, 140] on span "Save & Publish" at bounding box center [1265, 145] width 87 height 20
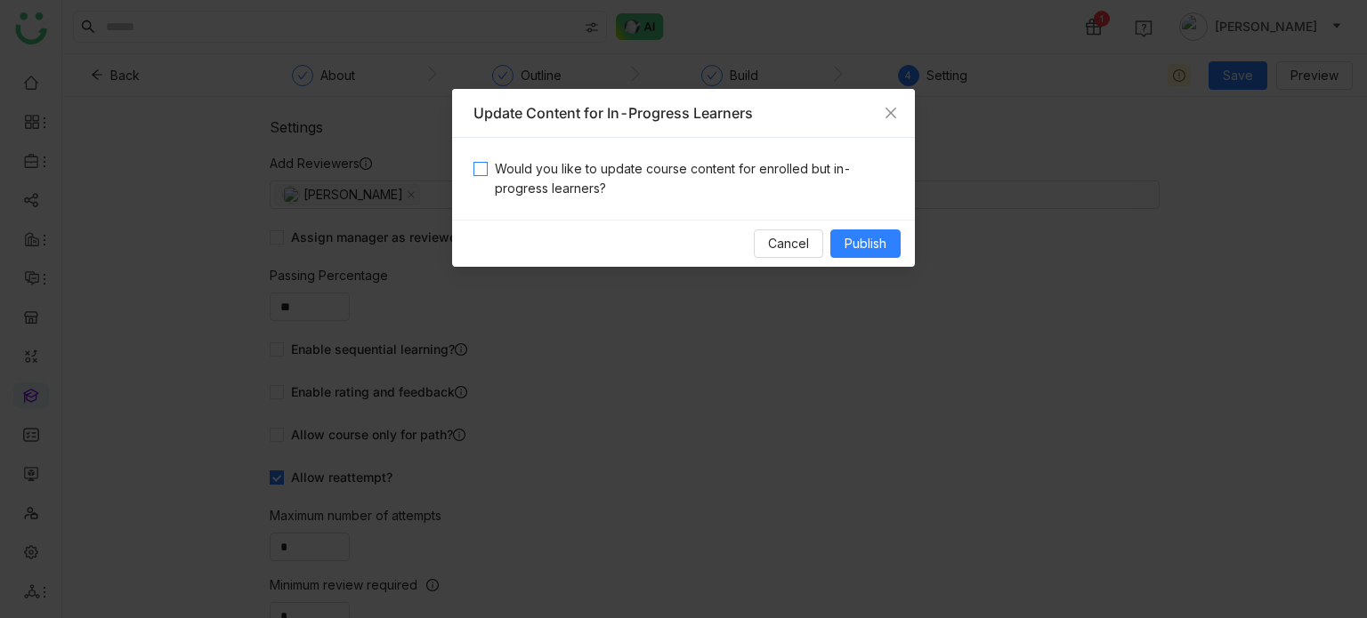
click at [676, 159] on span "Would you like to update course content for enrolled but in-progress learners?" at bounding box center [691, 178] width 406 height 39
click at [859, 241] on span "Publish" at bounding box center [865, 244] width 42 height 20
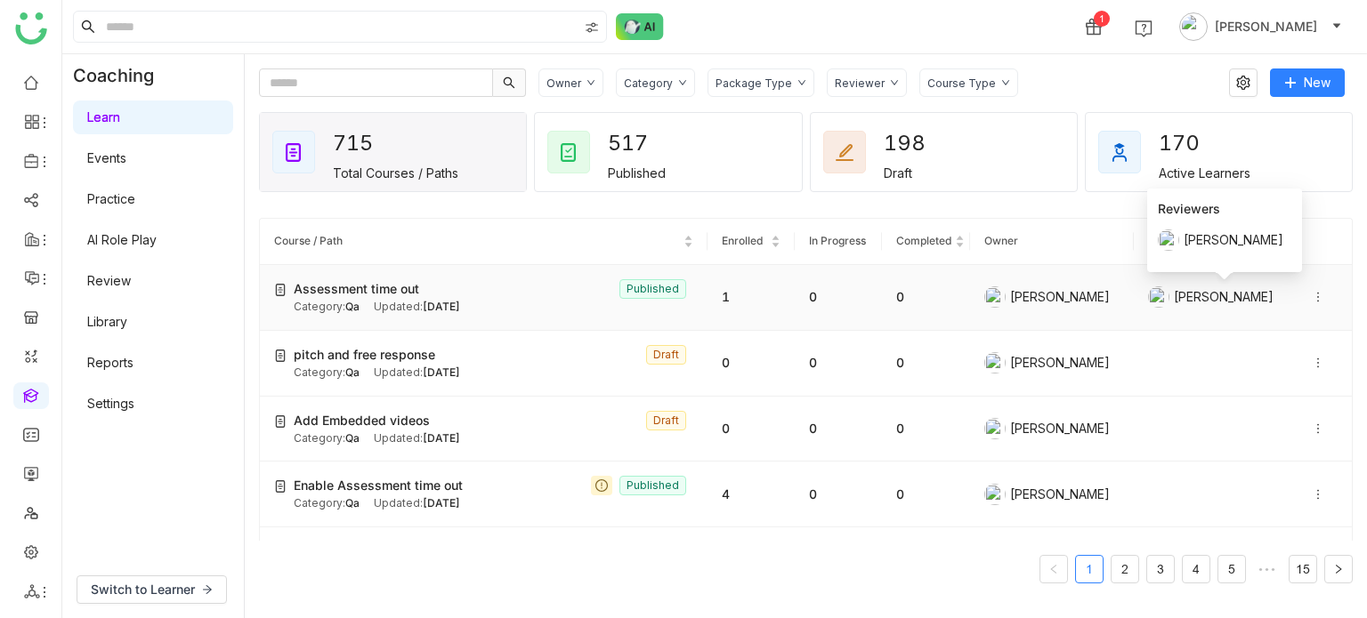
click at [1311, 292] on icon at bounding box center [1317, 297] width 12 height 12
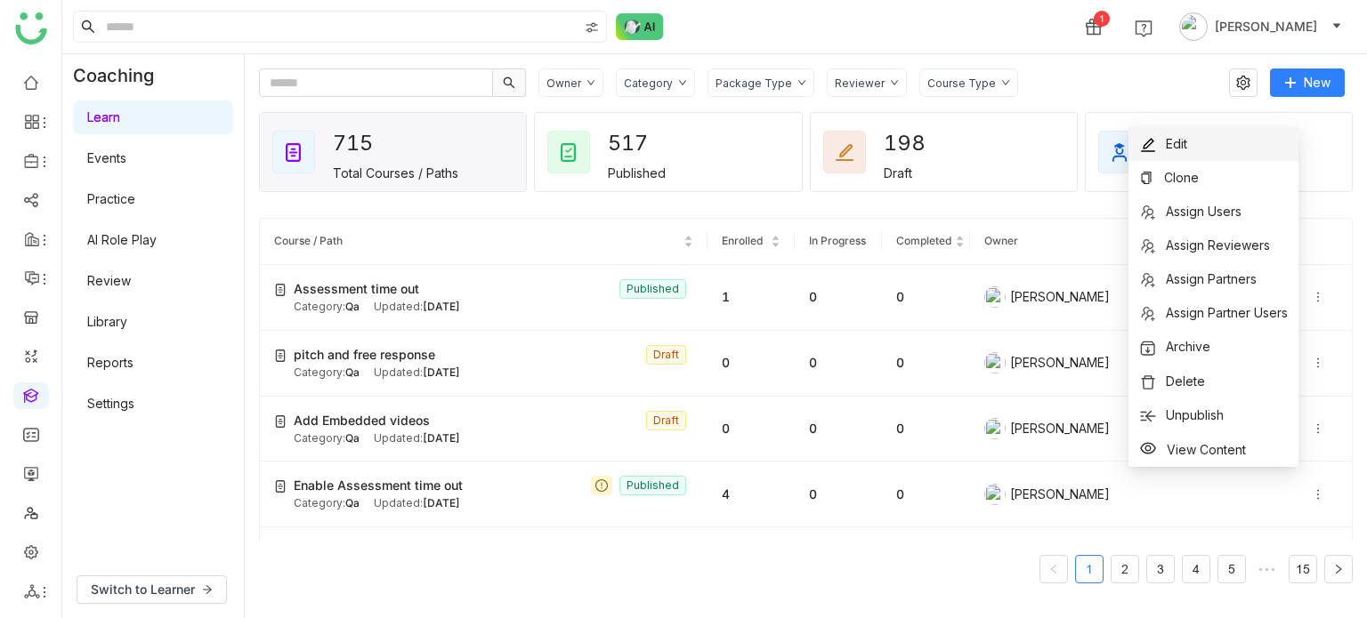
click at [1189, 138] on li "Edit" at bounding box center [1213, 144] width 170 height 34
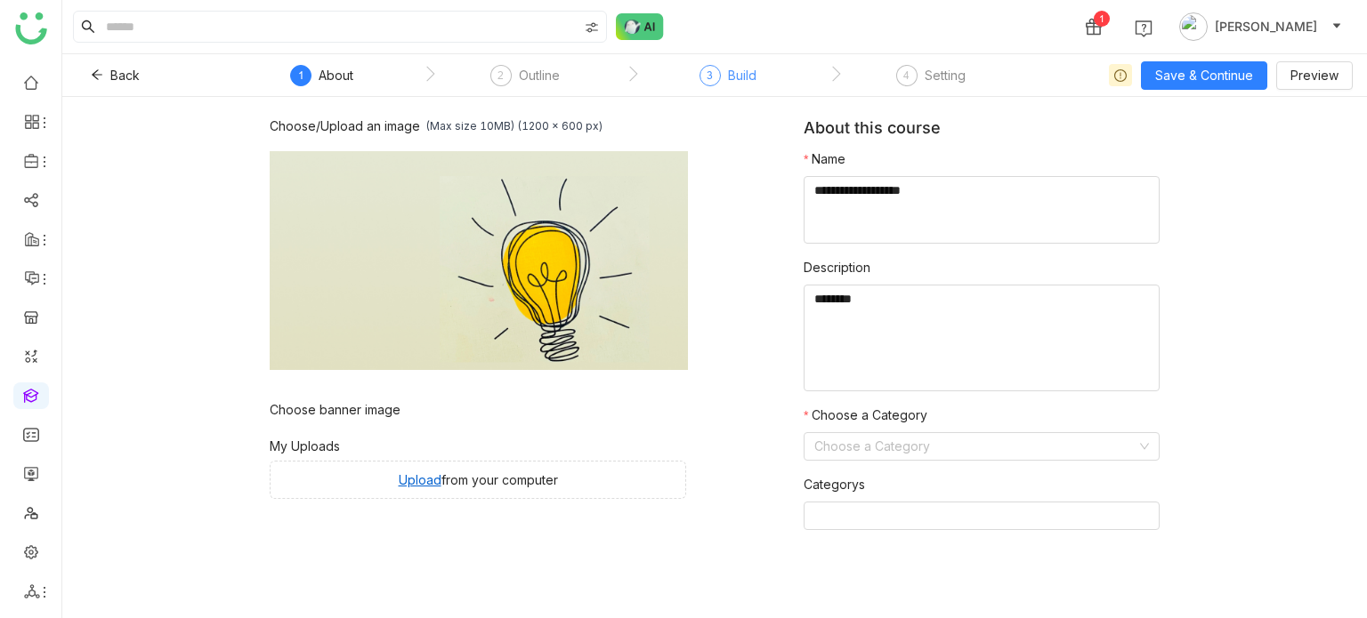
click at [722, 77] on div "3 Build" at bounding box center [727, 81] width 57 height 32
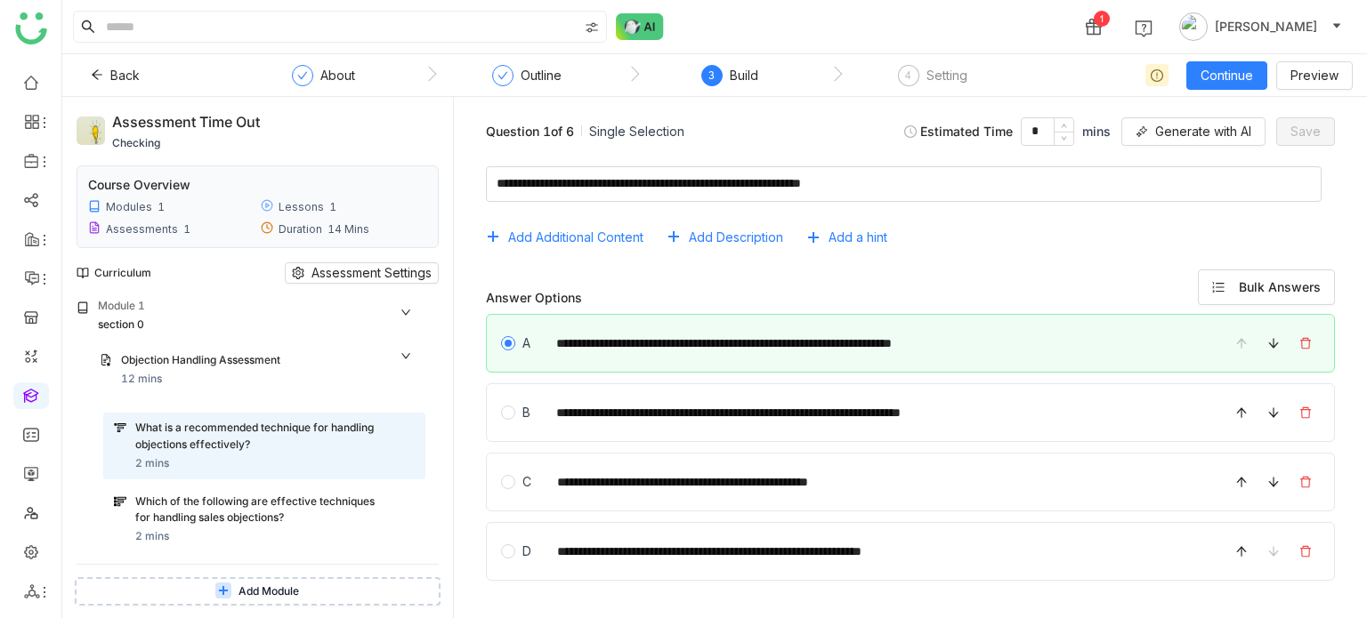
click at [351, 284] on div "Curriculum Assessment Settings" at bounding box center [258, 273] width 362 height 50
click at [358, 274] on span "Assessment Settings" at bounding box center [371, 273] width 120 height 20
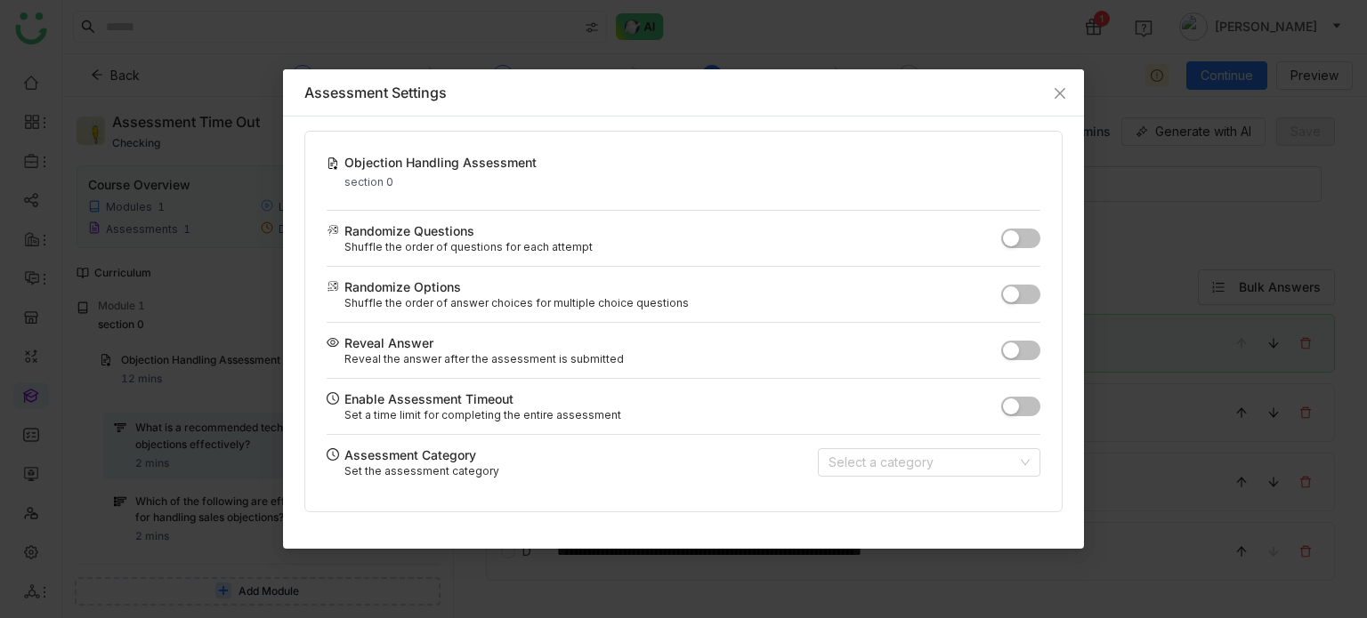
click at [1021, 400] on button "button" at bounding box center [1020, 407] width 39 height 20
click at [946, 409] on input "**" at bounding box center [937, 406] width 53 height 28
type input "*"
click at [927, 465] on input at bounding box center [922, 462] width 189 height 27
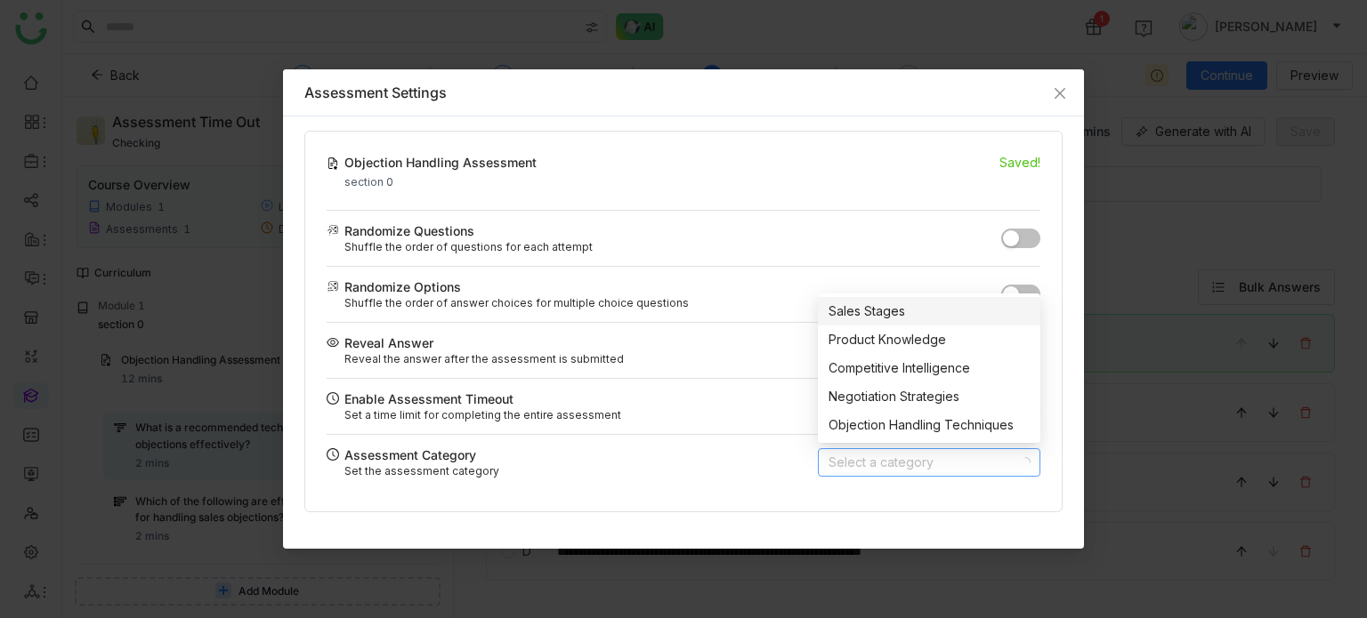
click at [927, 465] on input at bounding box center [922, 462] width 189 height 27
click at [773, 456] on div "Assessment Category Set the assessment category Select a category" at bounding box center [684, 462] width 714 height 56
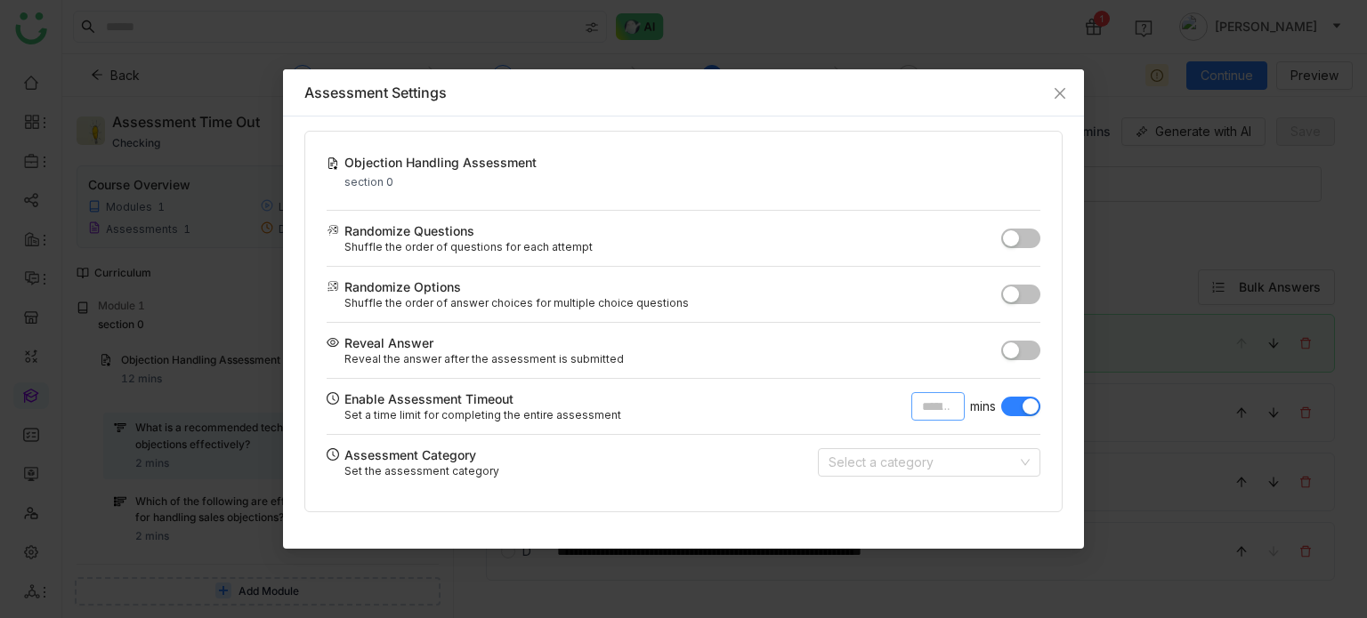
click at [949, 411] on input "number" at bounding box center [937, 406] width 53 height 28
type input "*"
click at [1053, 88] on icon "Close" at bounding box center [1059, 93] width 14 height 14
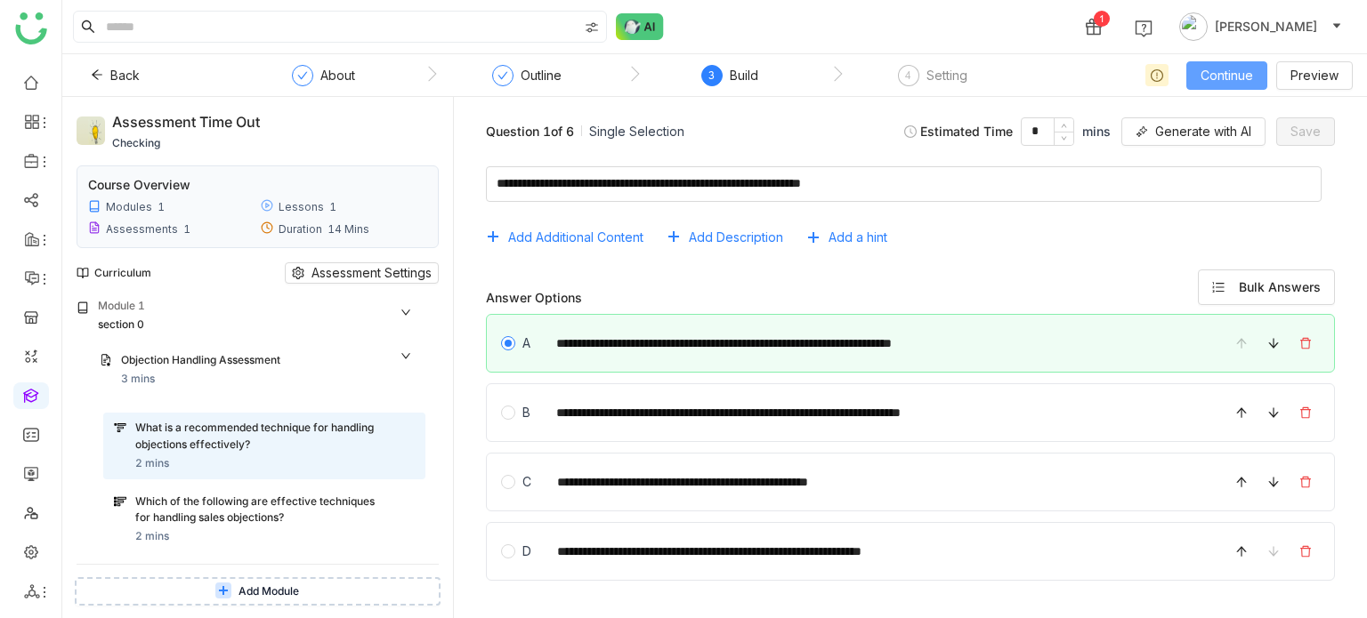
click at [1207, 71] on span "Continue" at bounding box center [1226, 76] width 52 height 20
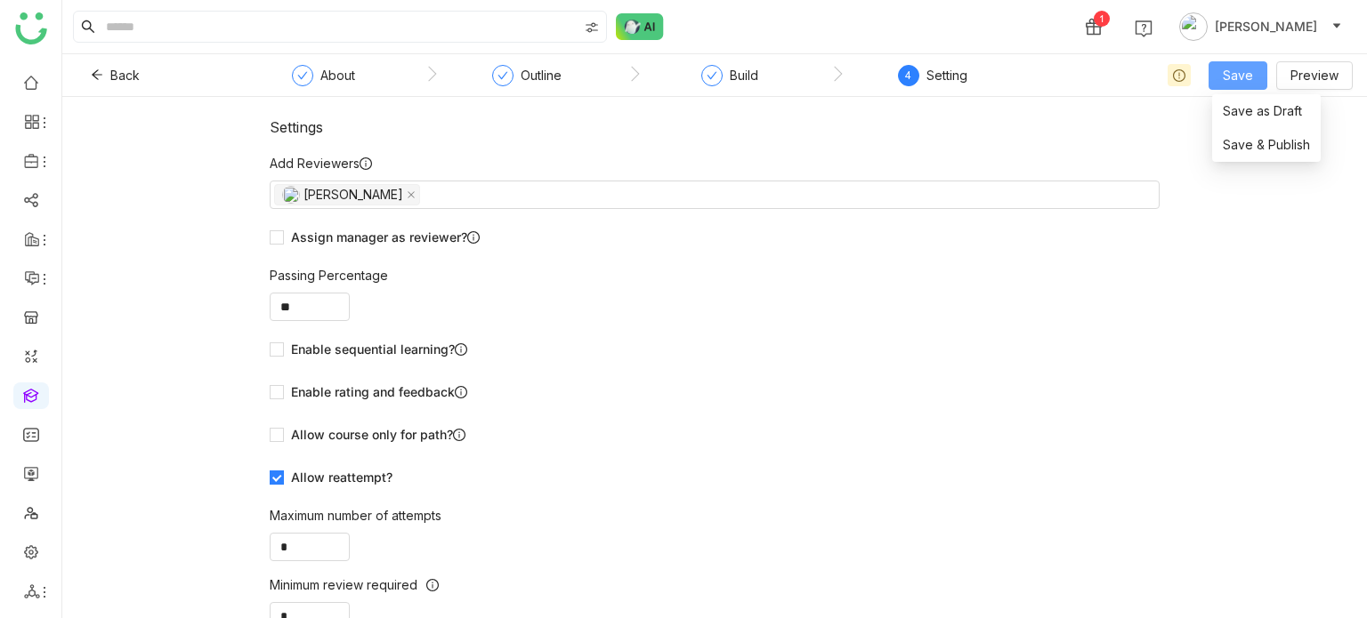
click at [1246, 77] on span "Save" at bounding box center [1237, 76] width 30 height 20
click at [1254, 135] on span "Save & Publish" at bounding box center [1265, 145] width 87 height 20
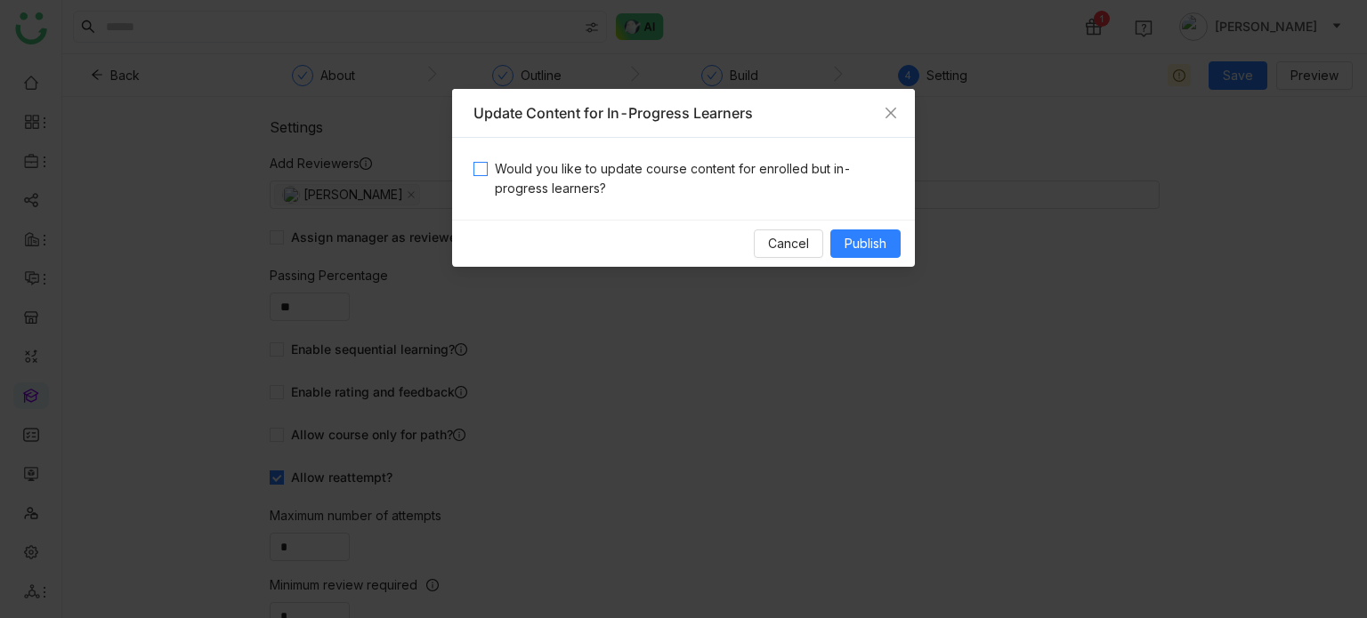
click at [803, 163] on span "Would you like to update course content for enrolled but in-progress learners?" at bounding box center [691, 178] width 406 height 39
click at [867, 226] on div "Cancel Publish" at bounding box center [683, 243] width 463 height 47
click at [867, 230] on div "Cancel Publish" at bounding box center [683, 243] width 463 height 47
click at [863, 245] on span "Publish" at bounding box center [865, 244] width 42 height 20
